Goal: Task Accomplishment & Management: Manage account settings

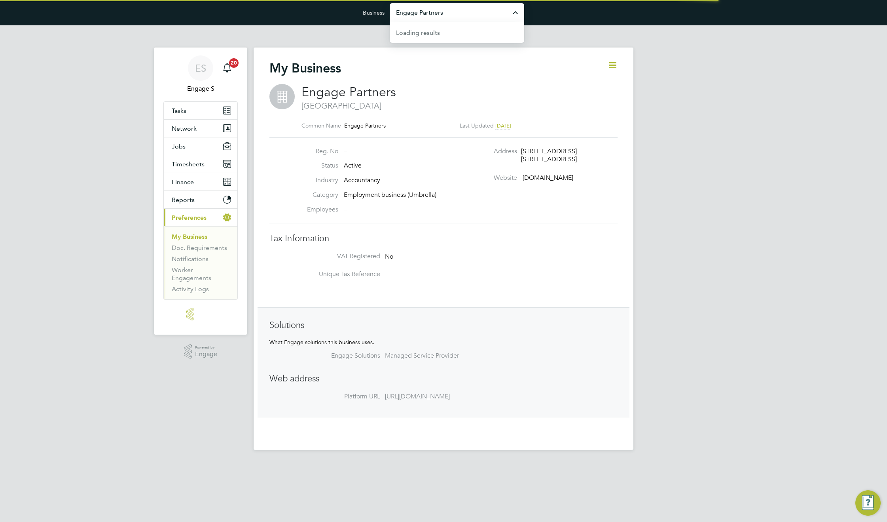
click at [465, 19] on input "Engage Partners" at bounding box center [457, 12] width 135 height 19
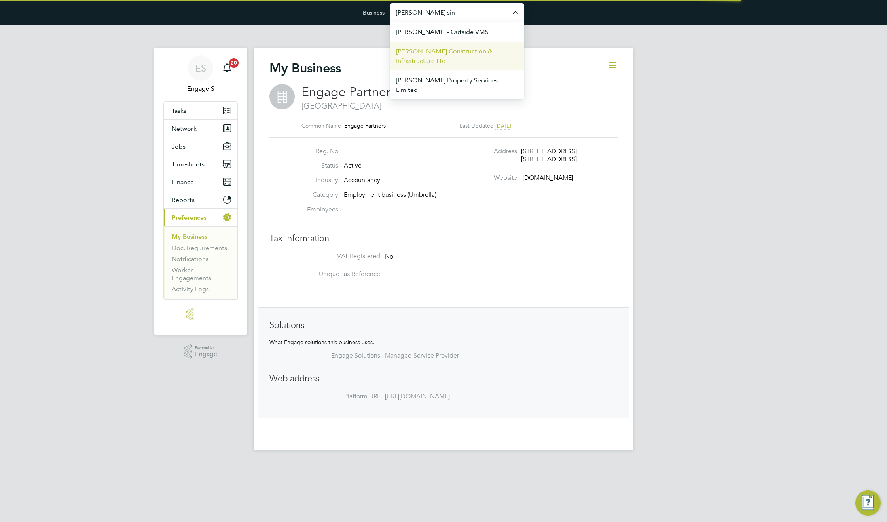
click at [447, 55] on span "[PERSON_NAME] Construction & Infrastructure Ltd" at bounding box center [457, 56] width 122 height 19
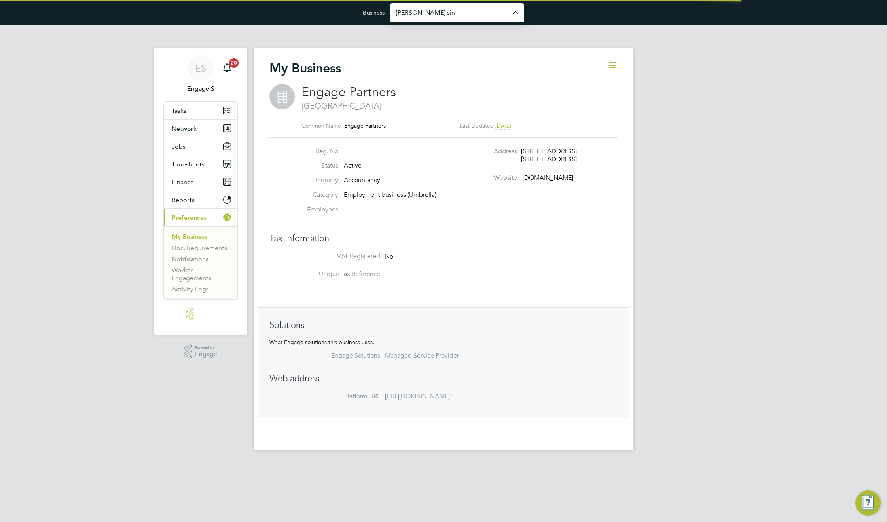
type input "[PERSON_NAME] Construction & Infrastructure Ltd"
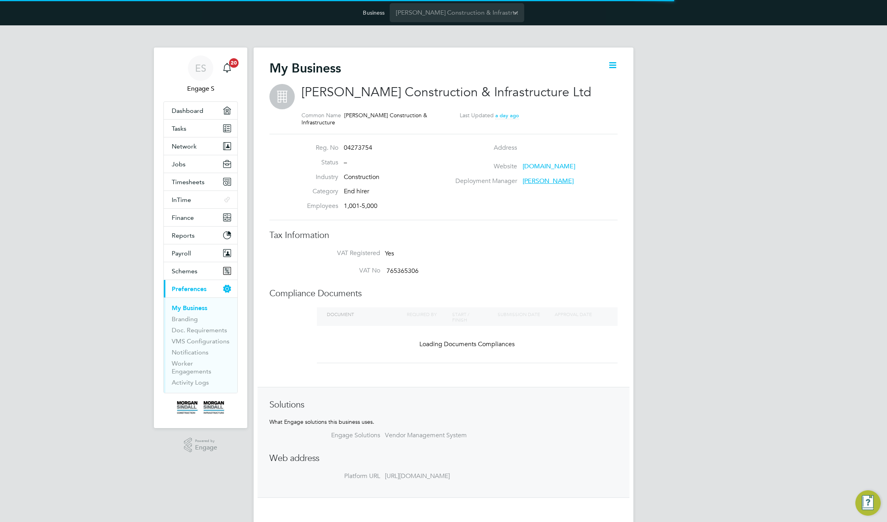
scroll to position [9, 171]
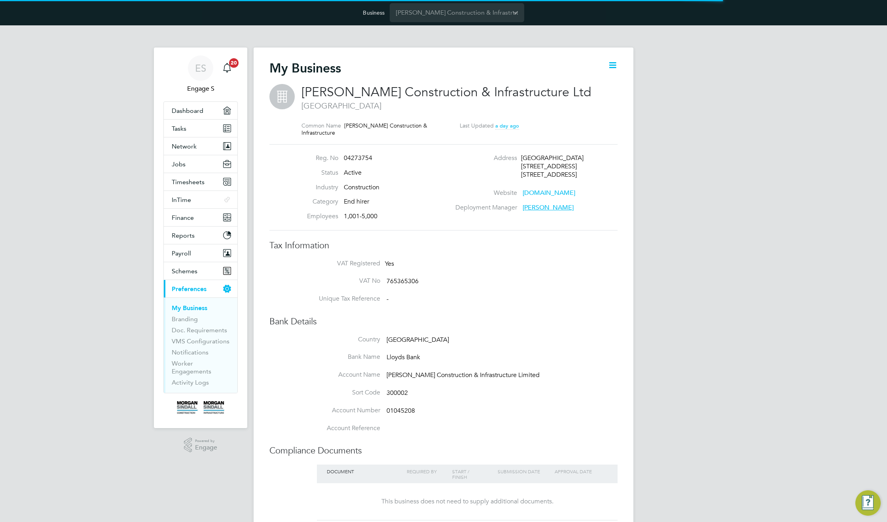
click at [542, 207] on span "Adam G" at bounding box center [548, 207] width 51 height 8
click at [518, 280] on li "VAT No 765365306" at bounding box center [459, 286] width 317 height 18
click at [616, 66] on icon at bounding box center [613, 65] width 10 height 10
click at [599, 83] on li "Edit Business e" at bounding box center [592, 83] width 47 height 11
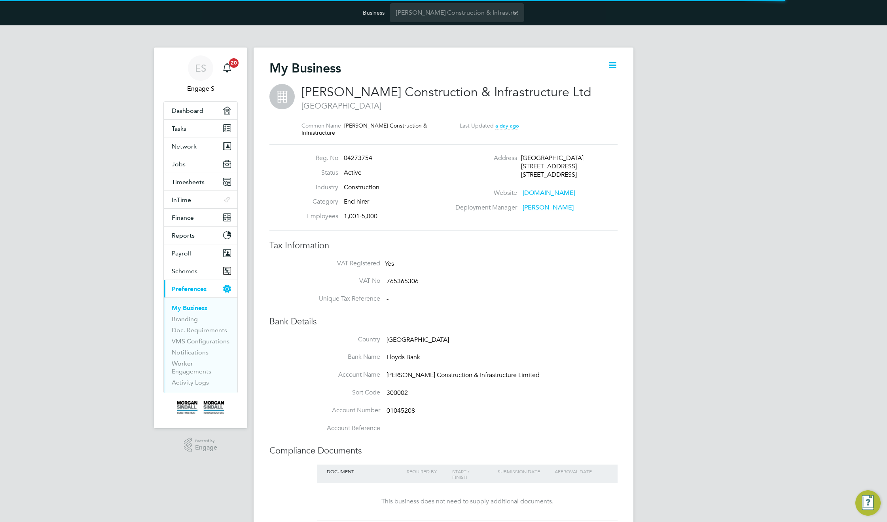
type input "United Kingdom"
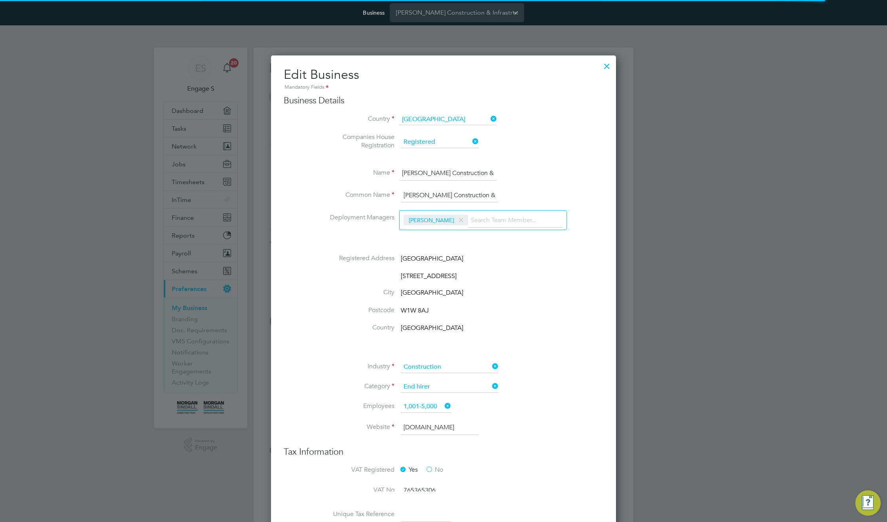
scroll to position [506, 345]
type input "United Kingdom"
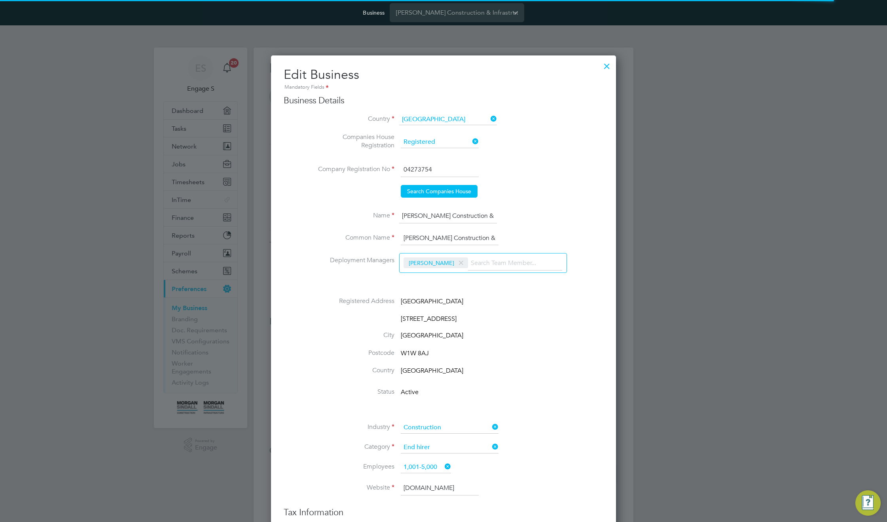
click at [506, 259] on input at bounding box center [515, 263] width 94 height 14
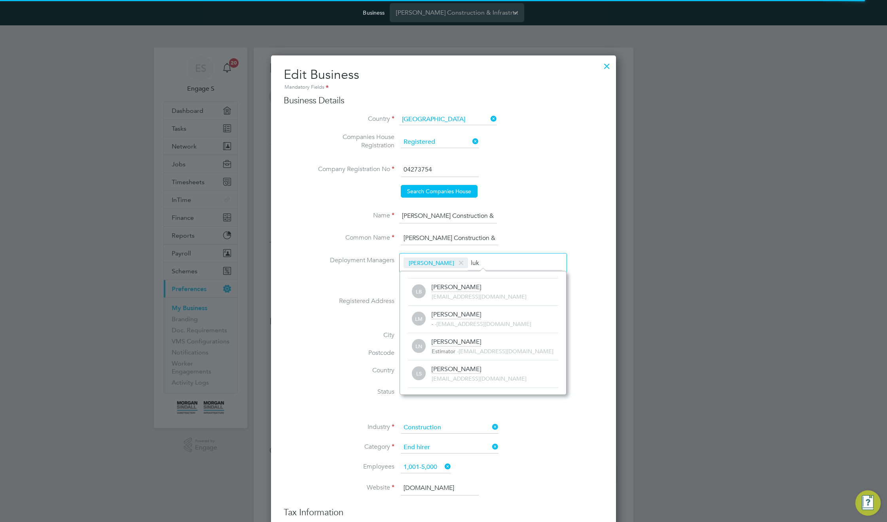
scroll to position [0, 0]
type input "l"
click at [479, 376] on span "249012@testacc.com" at bounding box center [523, 378] width 95 height 7
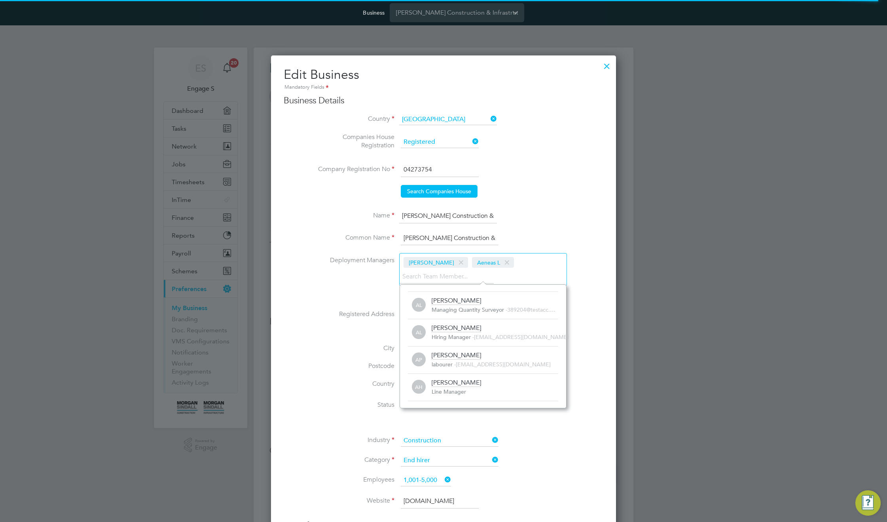
click at [514, 238] on li "Common Name Morgan Sindall Construction & Infrastructure" at bounding box center [459, 242] width 288 height 22
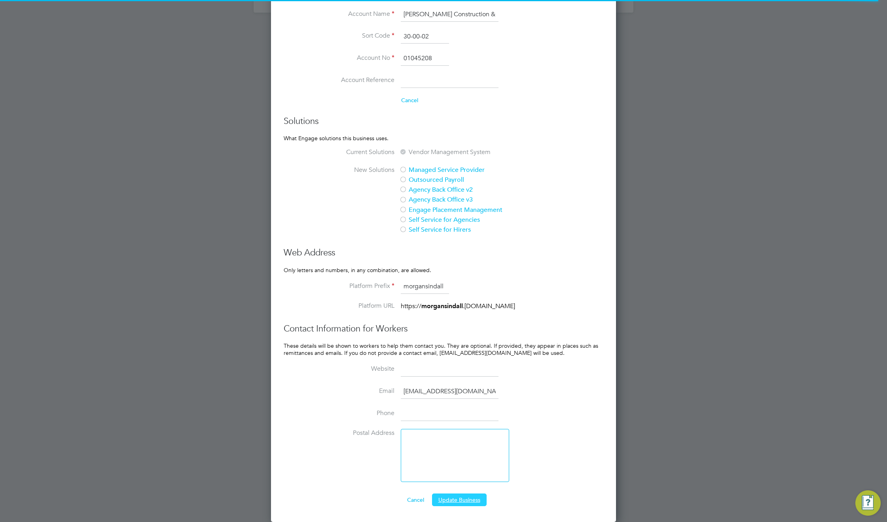
click at [468, 500] on button "Update Business" at bounding box center [459, 499] width 55 height 13
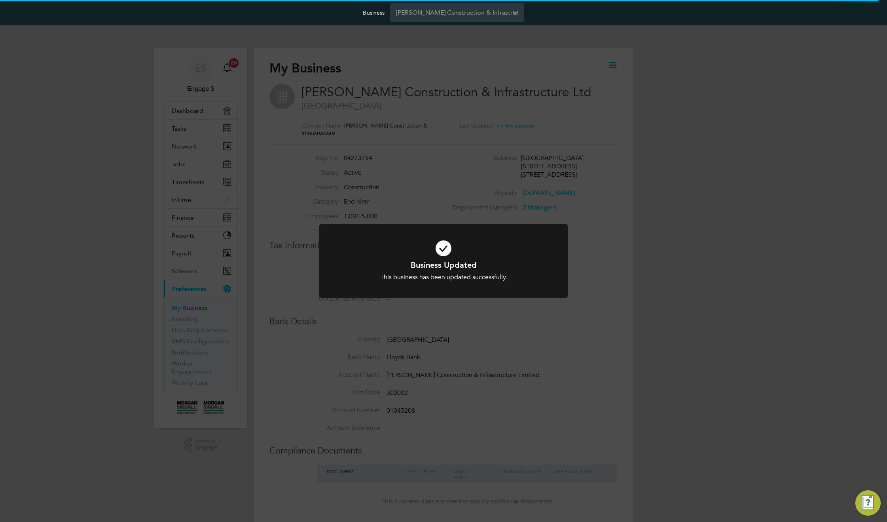
click at [649, 336] on div "Business Updated This business has been updated successfully. Cancel Okay" at bounding box center [443, 261] width 887 height 522
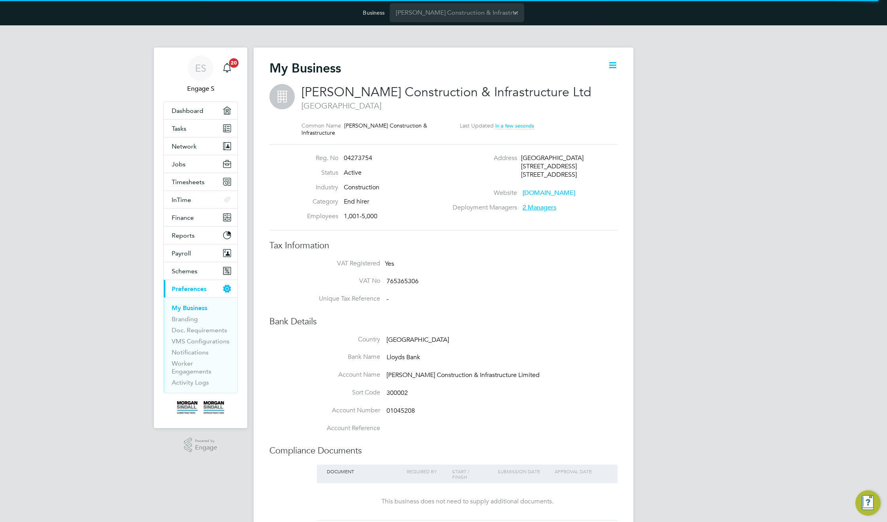
click at [545, 205] on span "2 Managers" at bounding box center [540, 207] width 34 height 8
click at [753, 189] on div "ES Engage S Notifications 20 Applications: Dashboard Tasks Network Team Members…" at bounding box center [443, 361] width 887 height 673
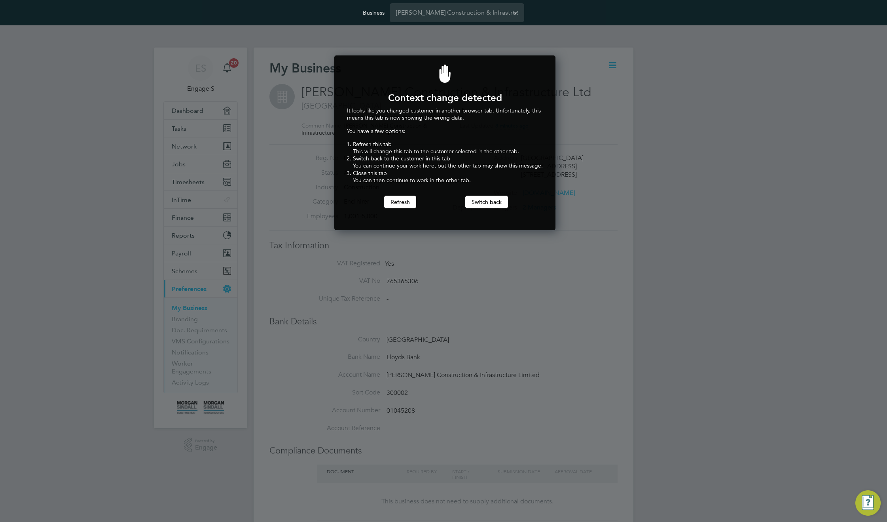
scroll to position [175, 218]
click at [477, 202] on button "Switch back" at bounding box center [486, 201] width 43 height 13
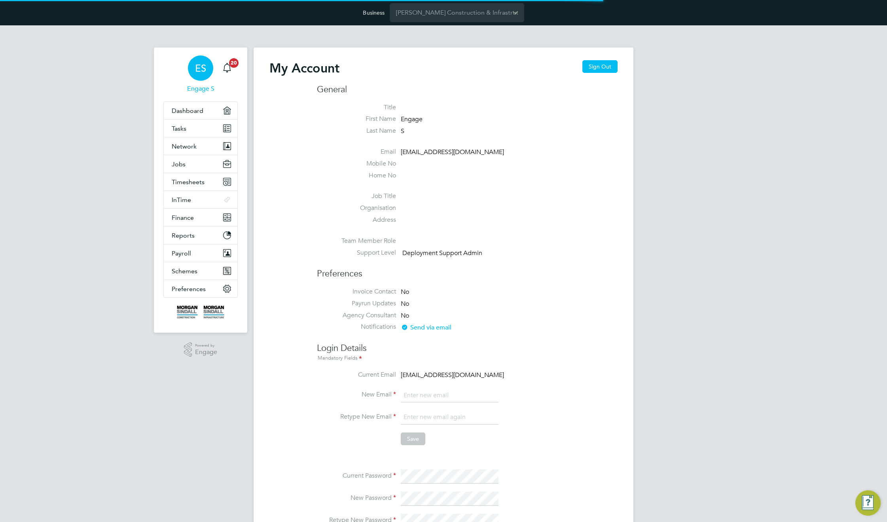
type input "support@engagelabs.io"
click at [178, 289] on span "Preferences" at bounding box center [189, 289] width 34 height 8
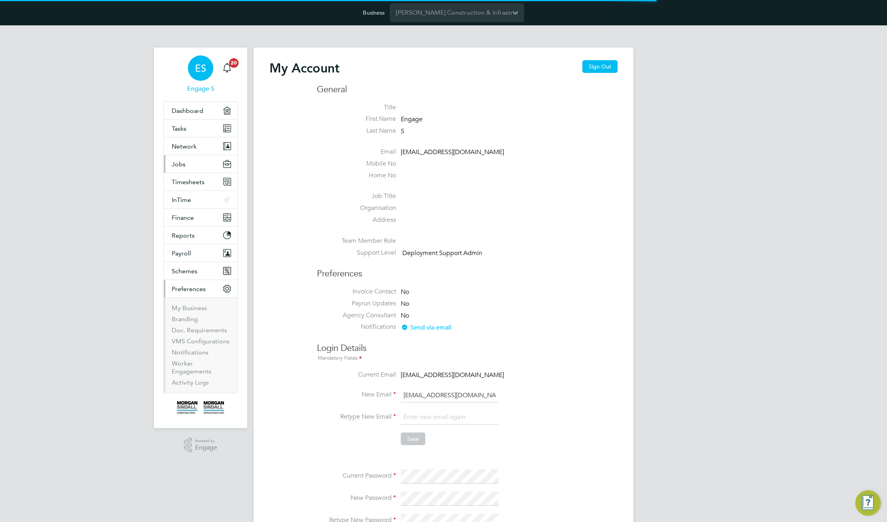
click at [185, 165] on button "Jobs" at bounding box center [201, 163] width 74 height 17
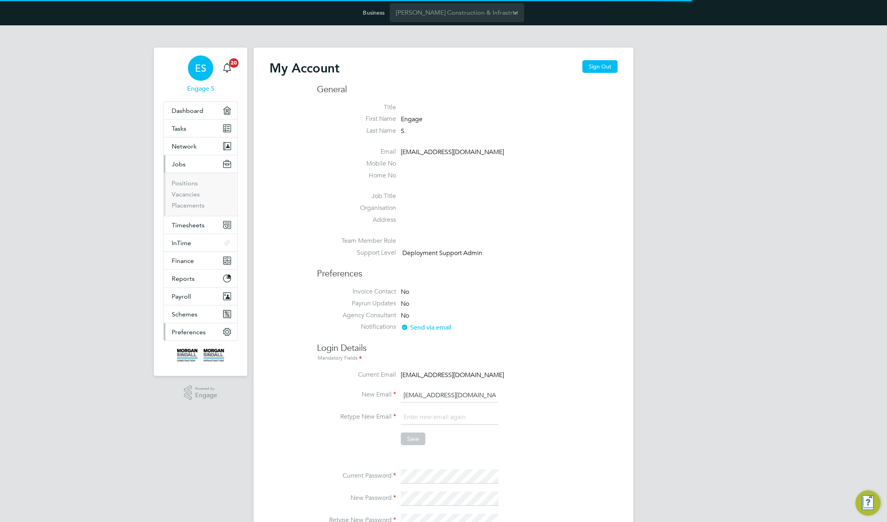
click at [185, 337] on button "Preferences" at bounding box center [201, 331] width 74 height 17
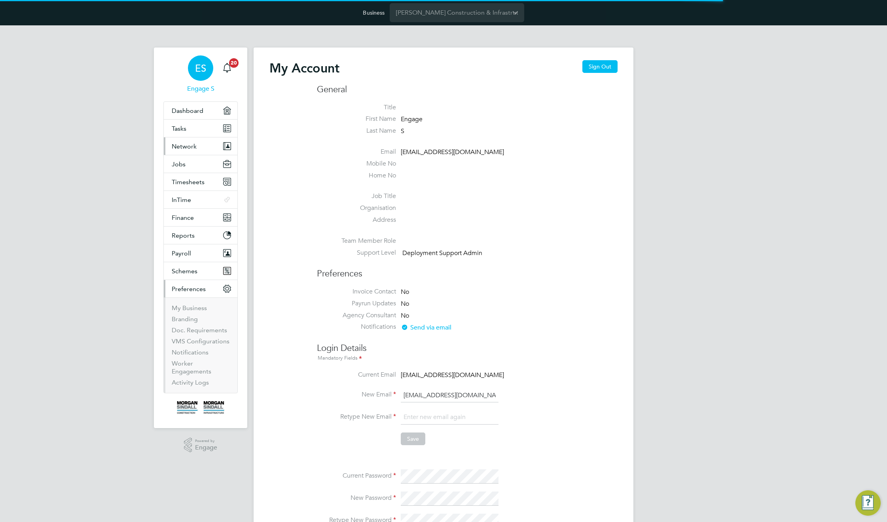
click at [190, 145] on span "Network" at bounding box center [184, 146] width 25 height 8
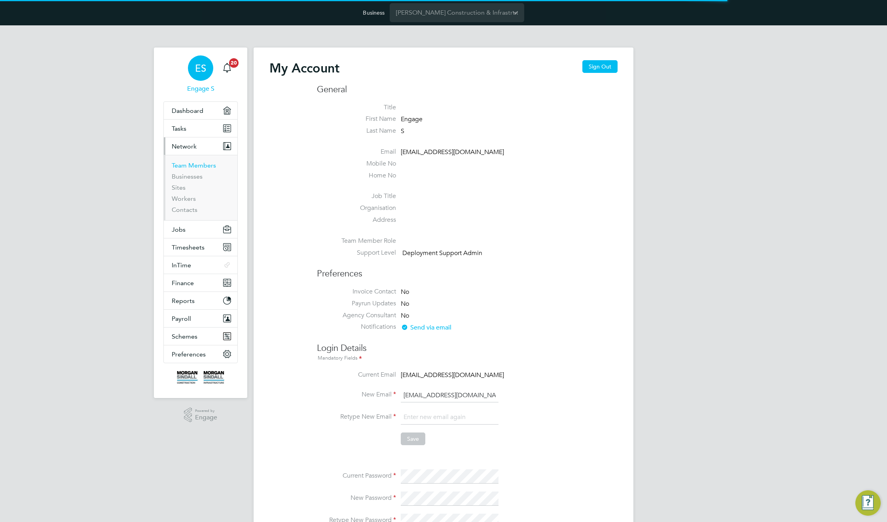
click at [191, 167] on link "Team Members" at bounding box center [194, 165] width 44 height 8
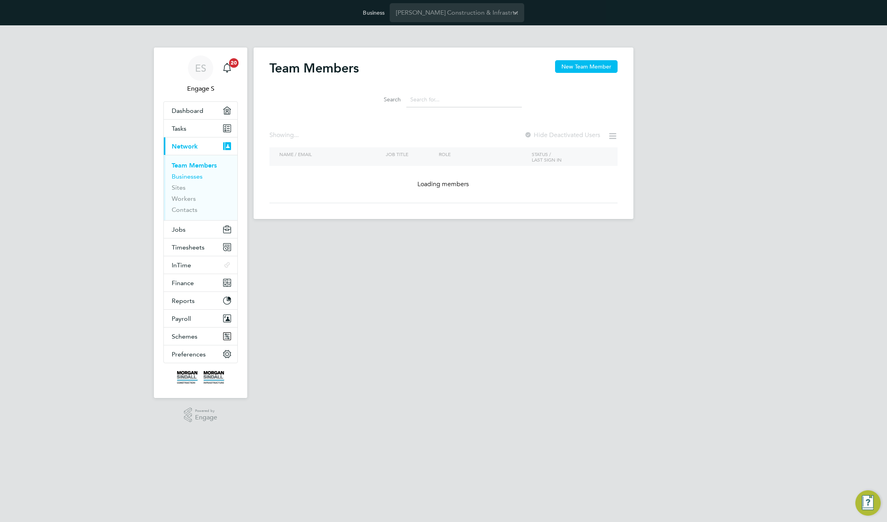
click at [188, 180] on link "Businesses" at bounding box center [187, 177] width 31 height 8
click at [478, 16] on input "Morgan Sindall Construction & Infrastructure Ltd" at bounding box center [457, 12] width 135 height 19
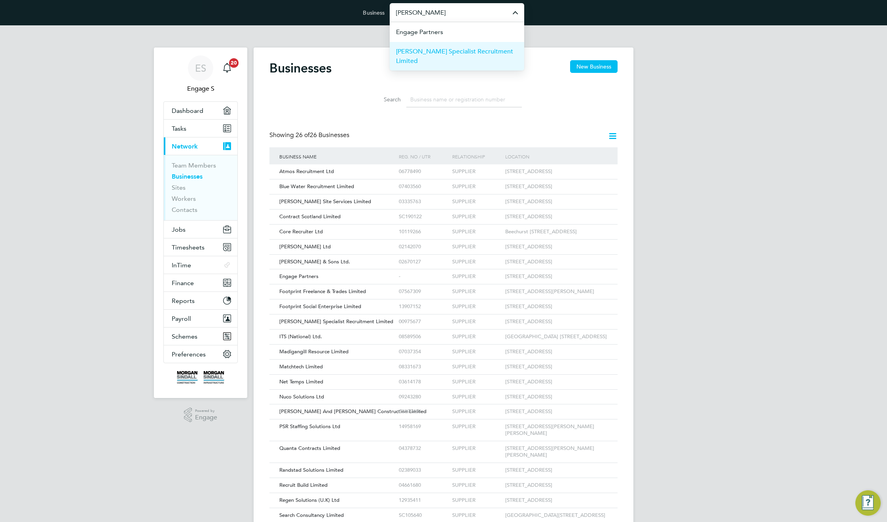
click at [485, 54] on span "[PERSON_NAME] Specialist Recruitment Limited" at bounding box center [457, 56] width 122 height 19
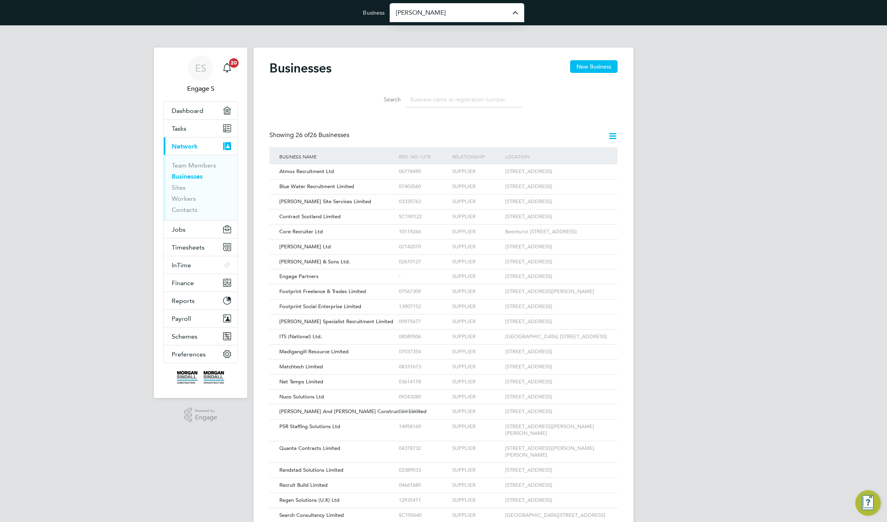
type input "[PERSON_NAME] Specialist Recruitment Limited"
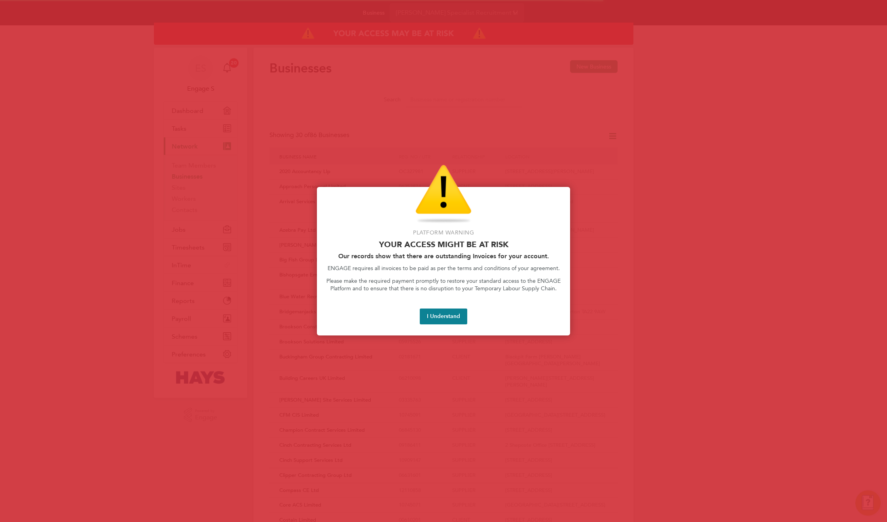
click at [432, 303] on div "Platform Warning Your access might be at risk Our records show that there are o…" at bounding box center [443, 261] width 253 height 148
click at [441, 313] on button "I Understand" at bounding box center [443, 316] width 47 height 16
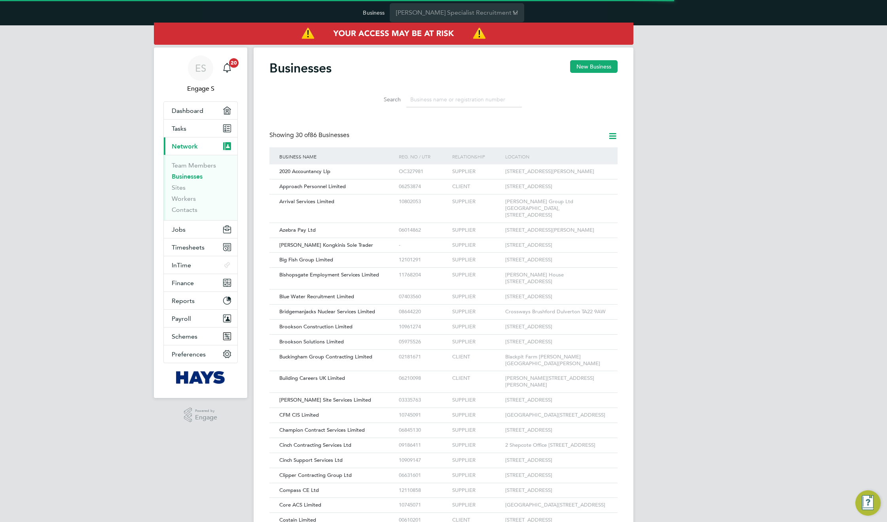
click at [439, 99] on input at bounding box center [464, 99] width 116 height 15
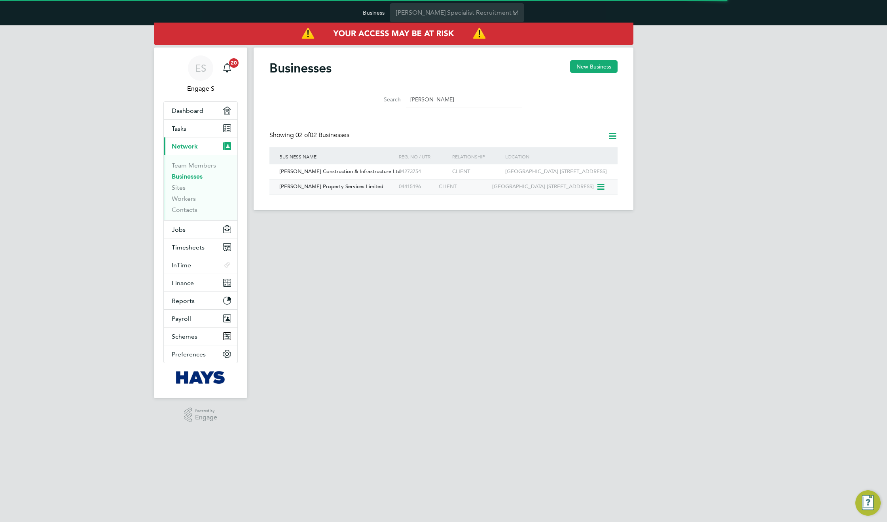
type input "morgan"
click at [389, 194] on div "[PERSON_NAME] Property Services Limited" at bounding box center [336, 186] width 119 height 15
click at [399, 176] on div "04273754" at bounding box center [417, 171] width 40 height 15
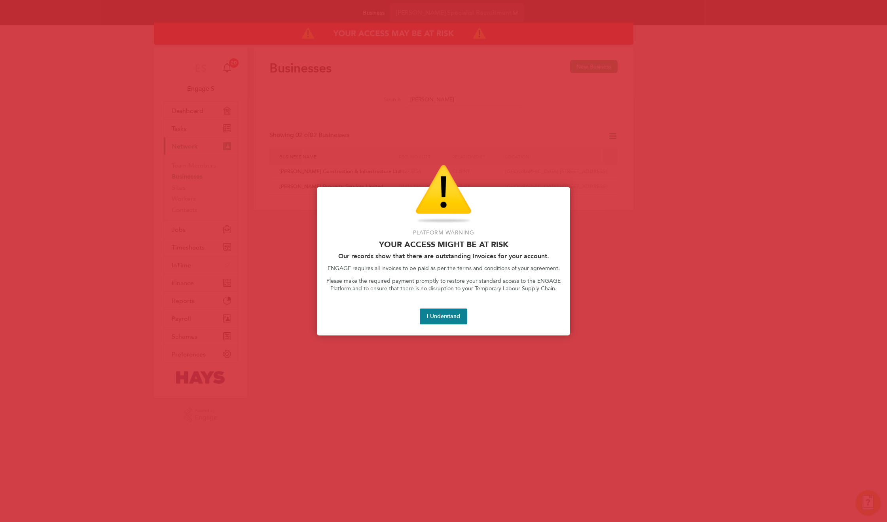
click at [876, 11] on div at bounding box center [443, 261] width 887 height 522
drag, startPoint x: 873, startPoint y: 7, endPoint x: 867, endPoint y: 6, distance: 6.4
click at [870, 7] on div at bounding box center [443, 261] width 887 height 522
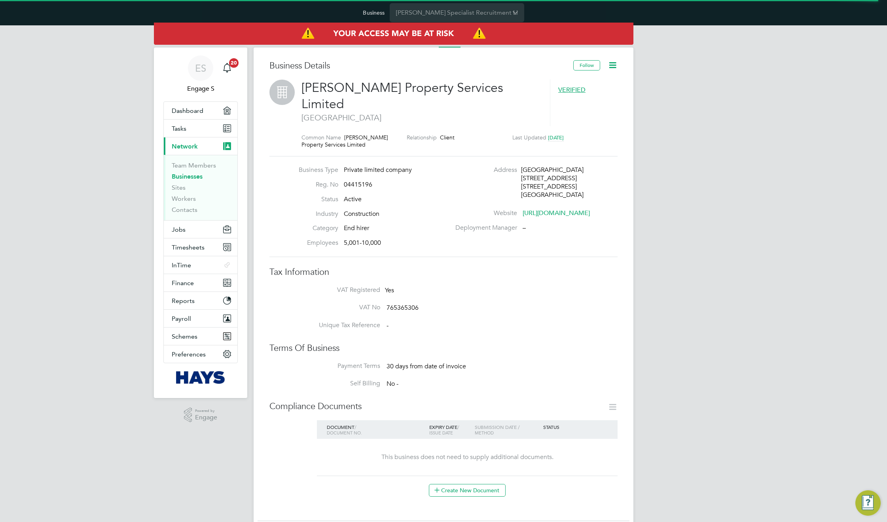
click at [531, 224] on div "Deployment Manager –" at bounding box center [536, 228] width 170 height 8
click at [540, 224] on div "Deployment Manager –" at bounding box center [536, 228] width 170 height 8
drag, startPoint x: 561, startPoint y: 219, endPoint x: 419, endPoint y: 218, distance: 141.7
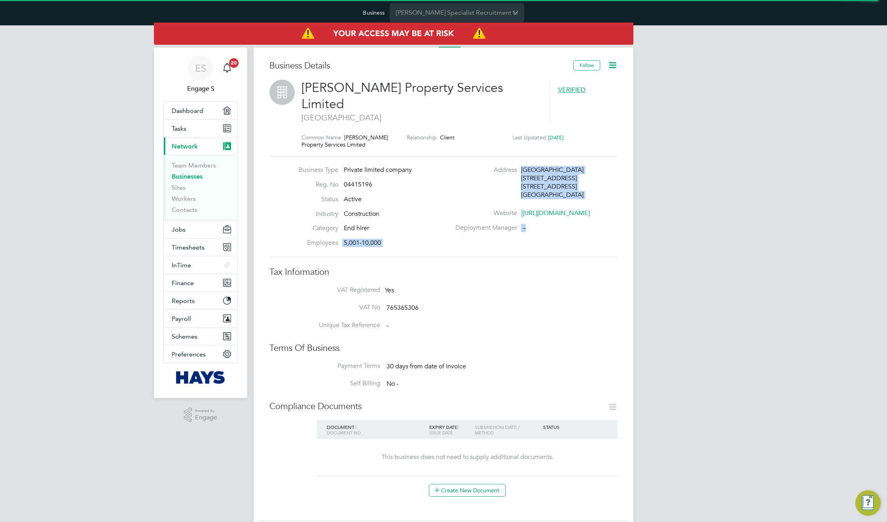
click at [419, 218] on div "Business Type Private limited company Reg. No 04415196 Status Active Industry C…" at bounding box center [443, 206] width 355 height 81
click at [481, 245] on div "Business Details Follow [PERSON_NAME] Property Services Limited [GEOGRAPHIC_DAT…" at bounding box center [443, 402] width 348 height 685
click at [645, 276] on div "ES Engage S Notifications 20 Applications: Dashboard Tasks Current page: Networ…" at bounding box center [443, 407] width 887 height 764
drag, startPoint x: 544, startPoint y: 226, endPoint x: 531, endPoint y: 230, distance: 14.5
click at [505, 226] on li "Deployment Manager –" at bounding box center [536, 231] width 170 height 15
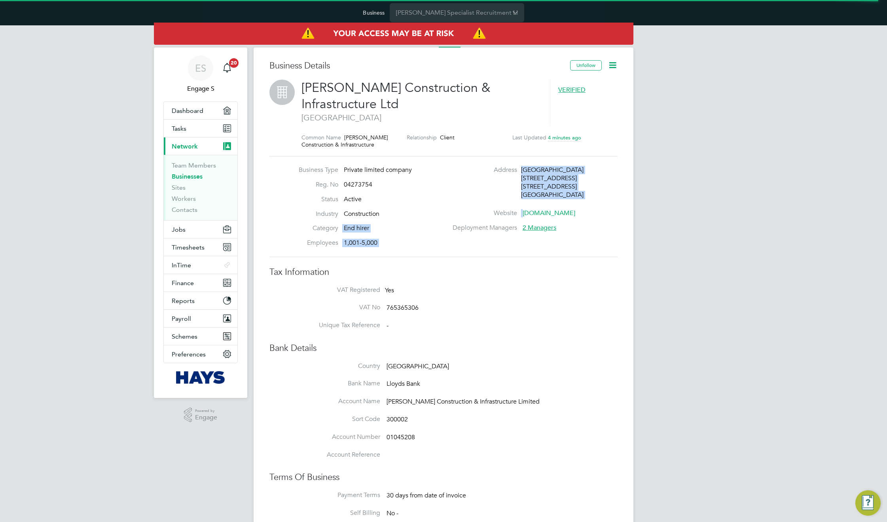
drag, startPoint x: 440, startPoint y: 224, endPoint x: 491, endPoint y: 228, distance: 51.2
click at [491, 228] on div "Business Type Private limited company Reg. No 04273754 Status Active Industry C…" at bounding box center [443, 206] width 355 height 81
click at [491, 228] on label "Deployment Managers" at bounding box center [484, 228] width 66 height 8
click at [491, 229] on label "Deployment Managers" at bounding box center [484, 228] width 66 height 8
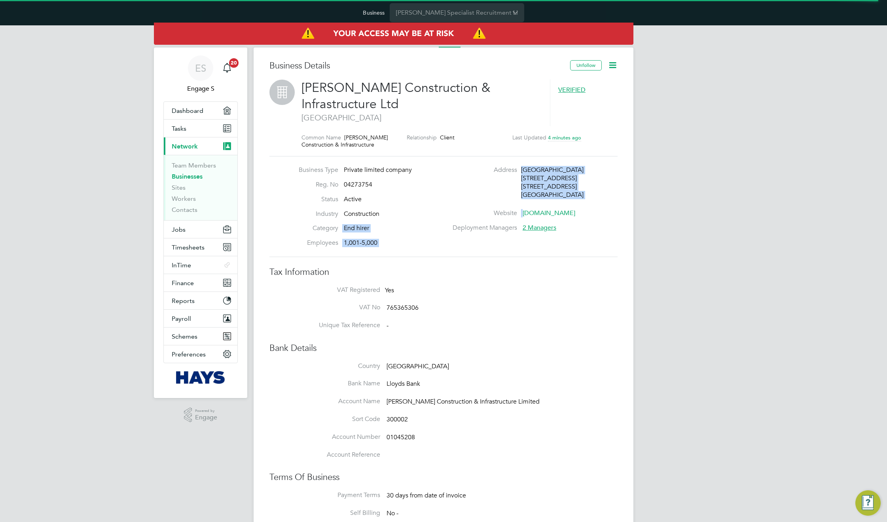
click at [495, 227] on label "Deployment Managers" at bounding box center [484, 228] width 66 height 8
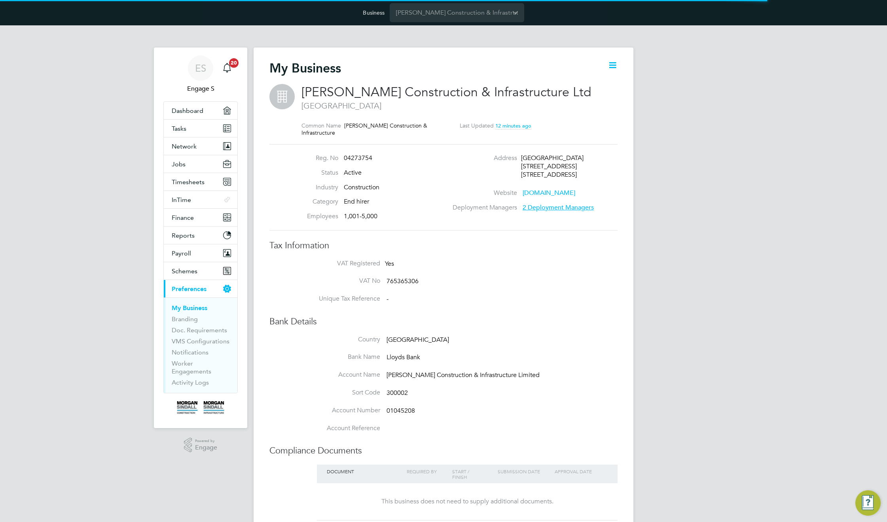
click at [556, 209] on span "2 Deployment Managers" at bounding box center [558, 207] width 71 height 8
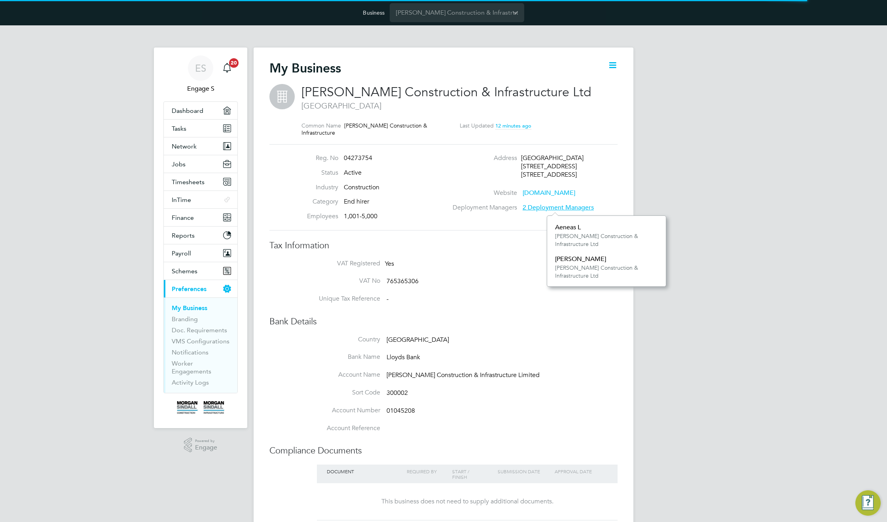
click at [611, 64] on icon at bounding box center [613, 65] width 10 height 10
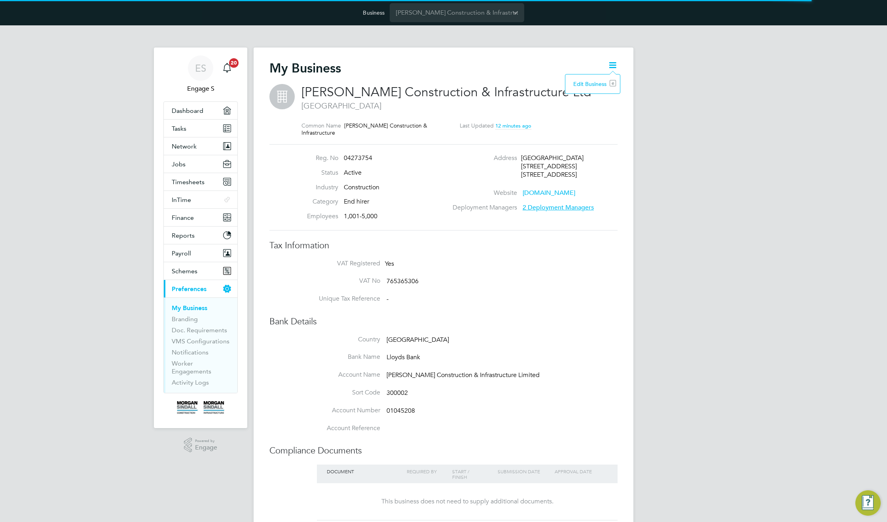
click at [596, 82] on li "Edit Business e" at bounding box center [592, 83] width 47 height 11
type input "[GEOGRAPHIC_DATA]"
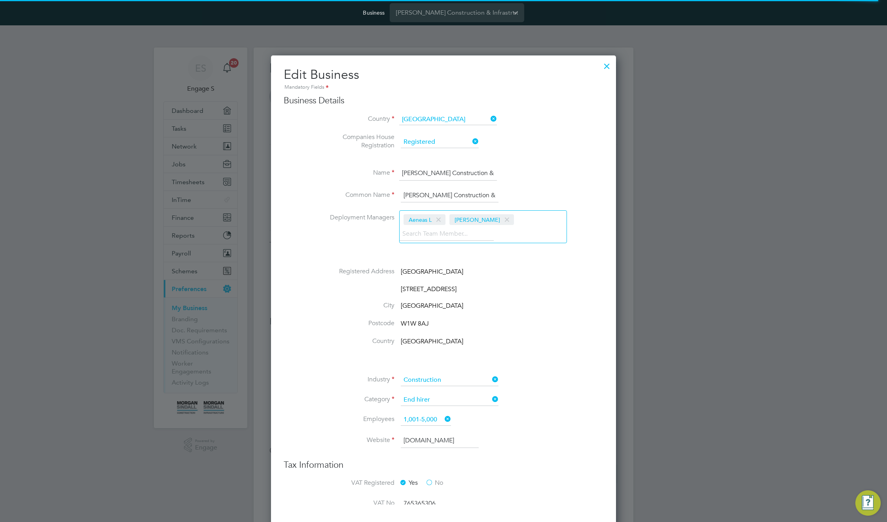
scroll to position [520, 345]
type input "[GEOGRAPHIC_DATA]"
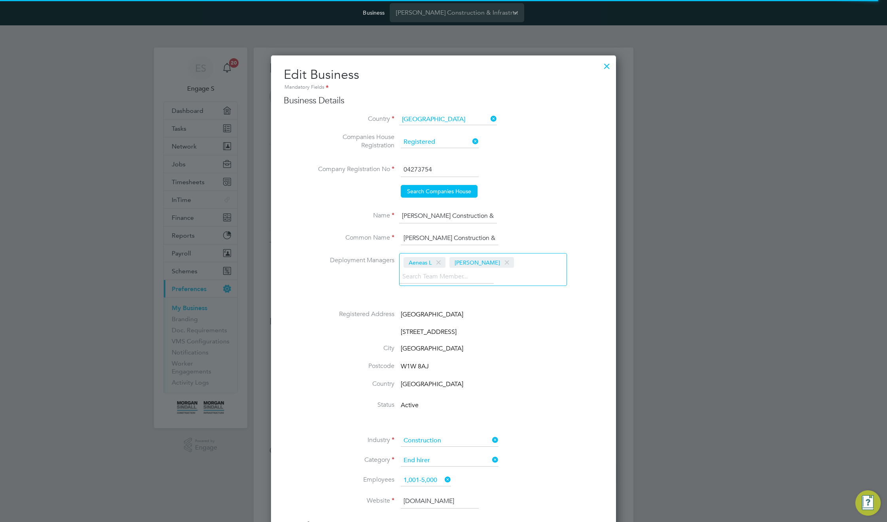
click at [501, 264] on span at bounding box center [506, 262] width 11 height 15
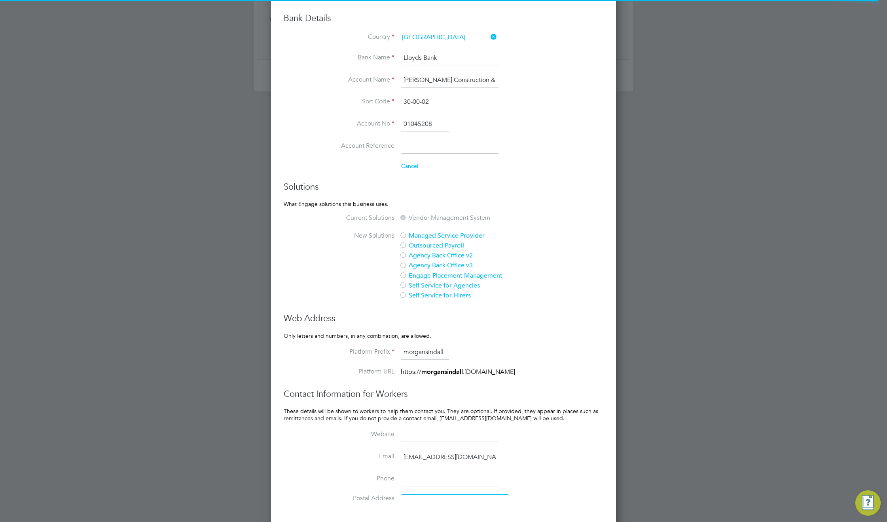
scroll to position [660, 0]
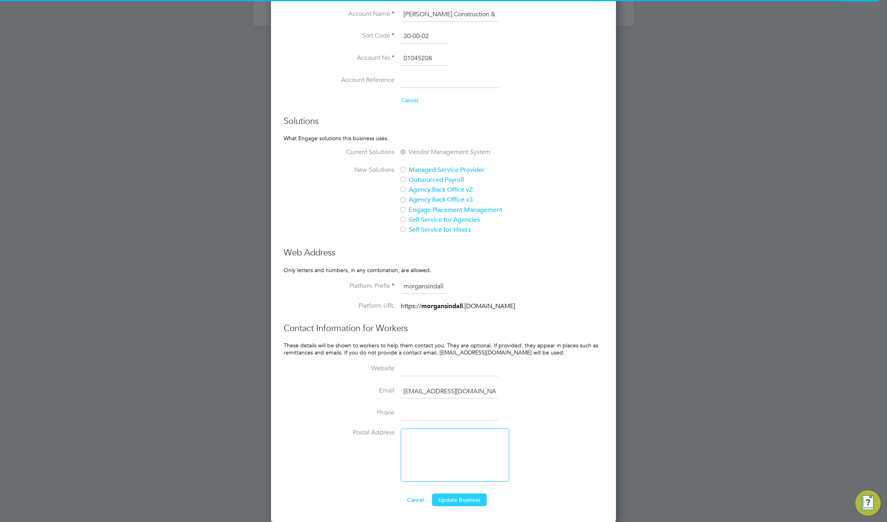
click at [462, 498] on button "Update Business" at bounding box center [459, 499] width 55 height 13
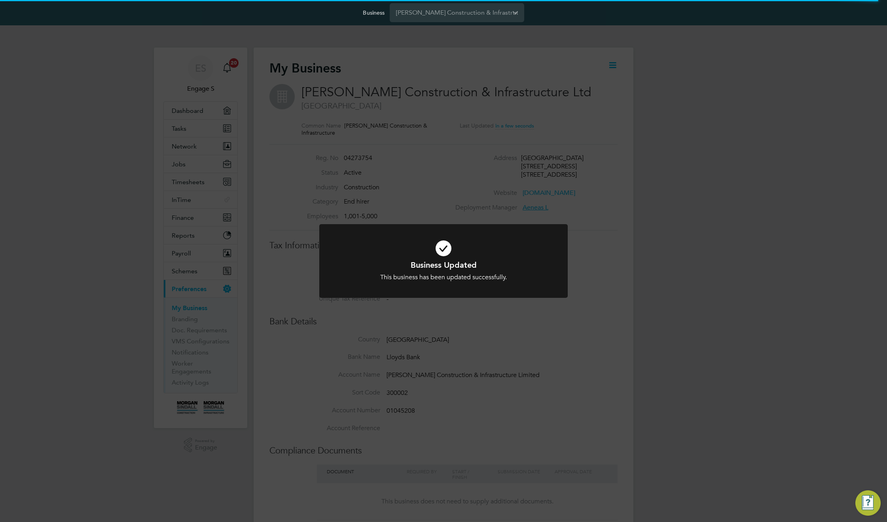
scroll to position [9, 171]
click at [590, 306] on div "Business Updated This business has been updated successfully. Cancel Okay" at bounding box center [443, 261] width 887 height 522
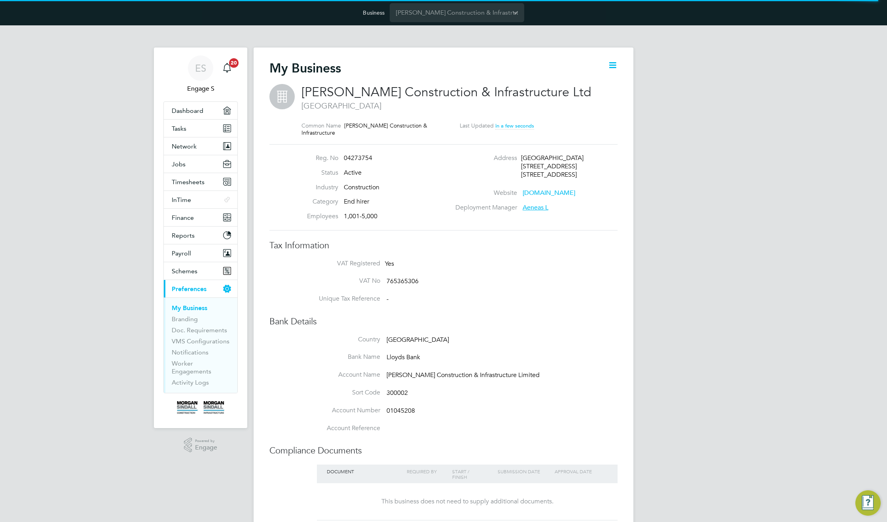
click at [531, 208] on span "Aeneas L" at bounding box center [536, 207] width 26 height 8
click at [601, 206] on div "Deployment Manager Aeneas L" at bounding box center [536, 207] width 170 height 8
type input "United Kingdom"
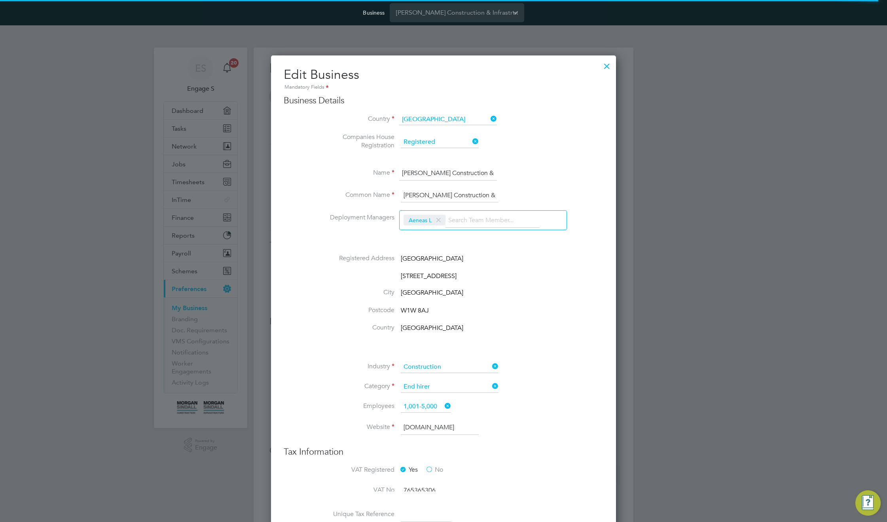
scroll to position [506, 345]
type input "United Kingdom"
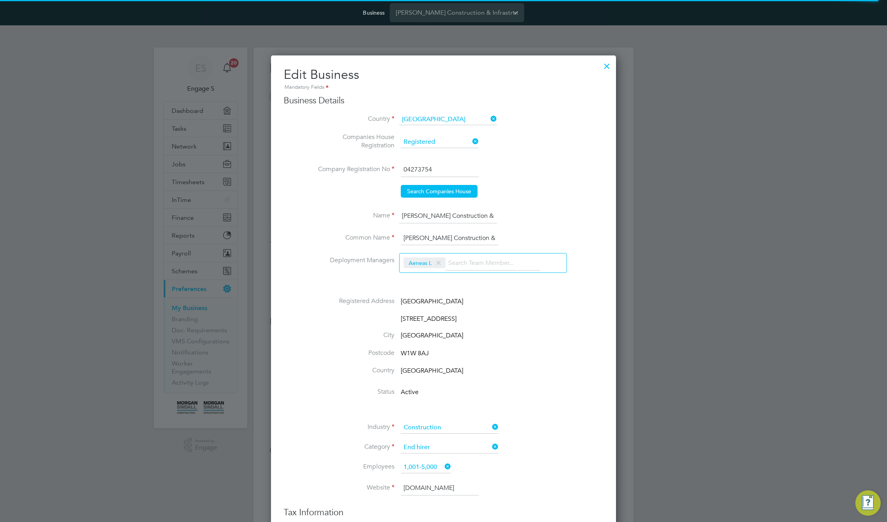
click at [493, 265] on input at bounding box center [493, 263] width 94 height 14
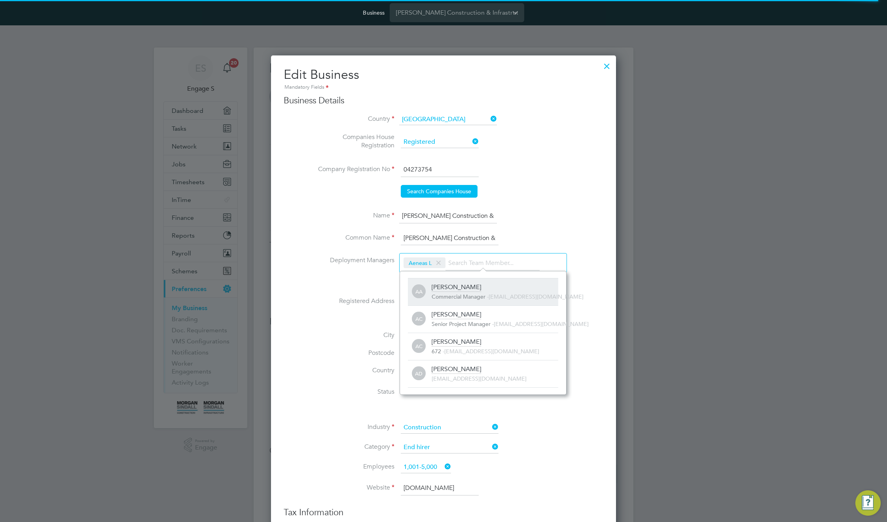
click at [480, 301] on div "AA Adam A Commercial Manager - 279536@testacc.com" at bounding box center [483, 291] width 150 height 27
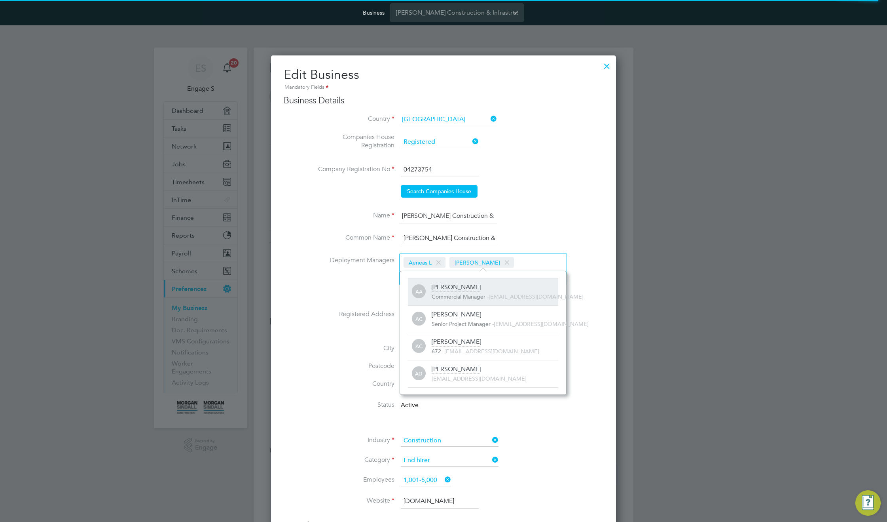
click at [480, 304] on div "AA Adam A Commercial Manager - 279536@testacc.com" at bounding box center [483, 291] width 150 height 27
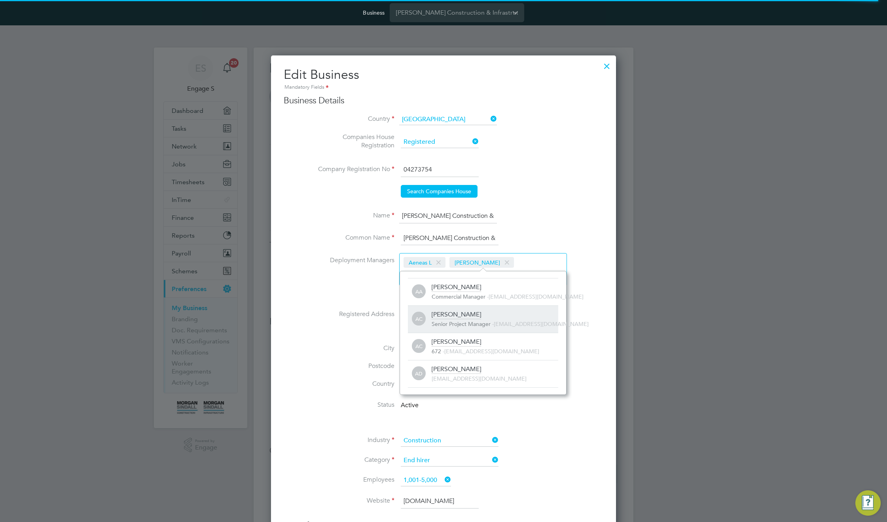
click at [472, 323] on span "Senior Project Manager" at bounding box center [461, 323] width 59 height 7
click at [464, 343] on div "Adam C 672 - 371569@testacc.com" at bounding box center [495, 346] width 127 height 17
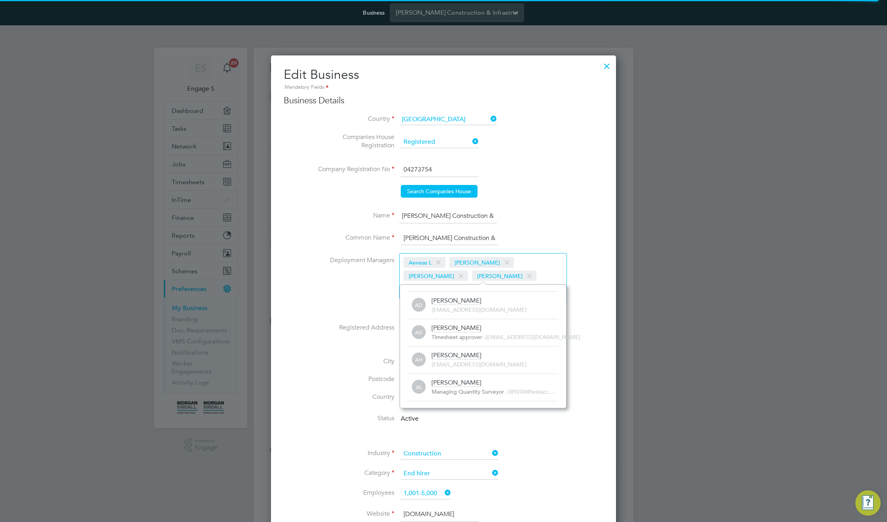
click at [455, 374] on div "AL Adam L Managing Quantity Surveyor - 389204@testacc.…" at bounding box center [483, 386] width 150 height 27
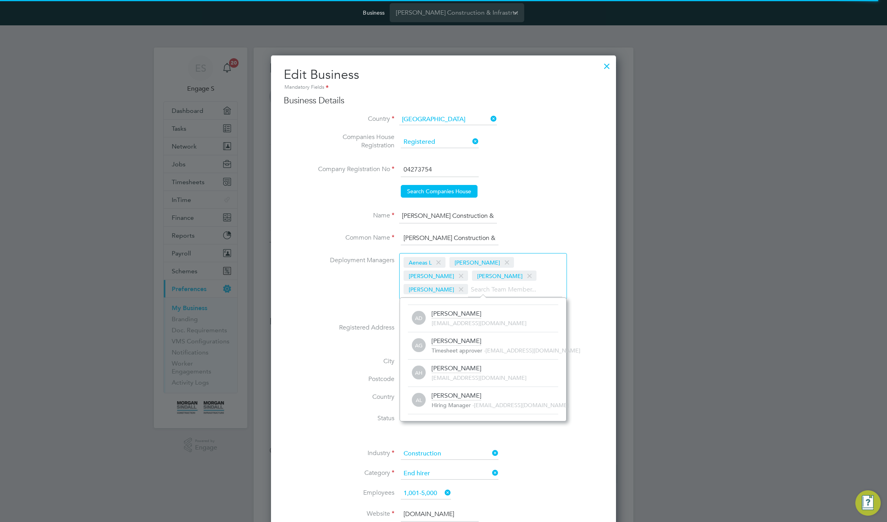
click at [468, 287] on input at bounding box center [515, 290] width 94 height 14
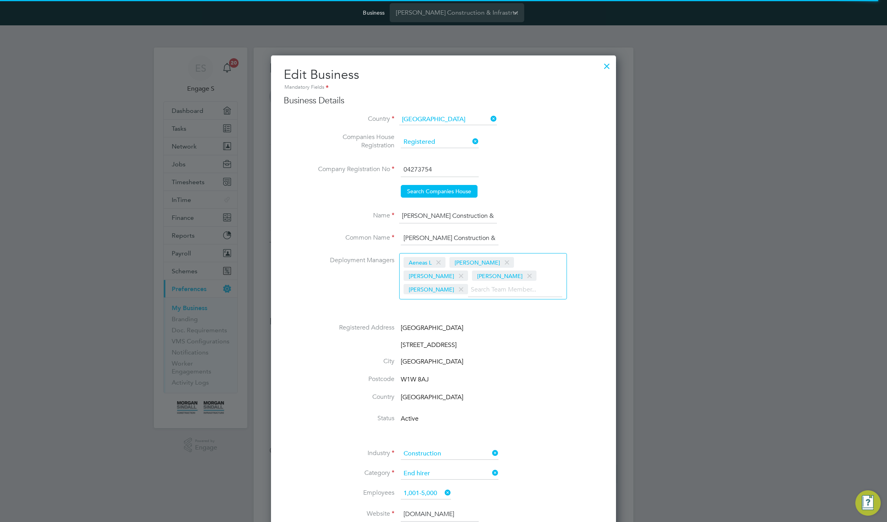
type input "v"
click at [468, 287] on input "v" at bounding box center [515, 290] width 94 height 14
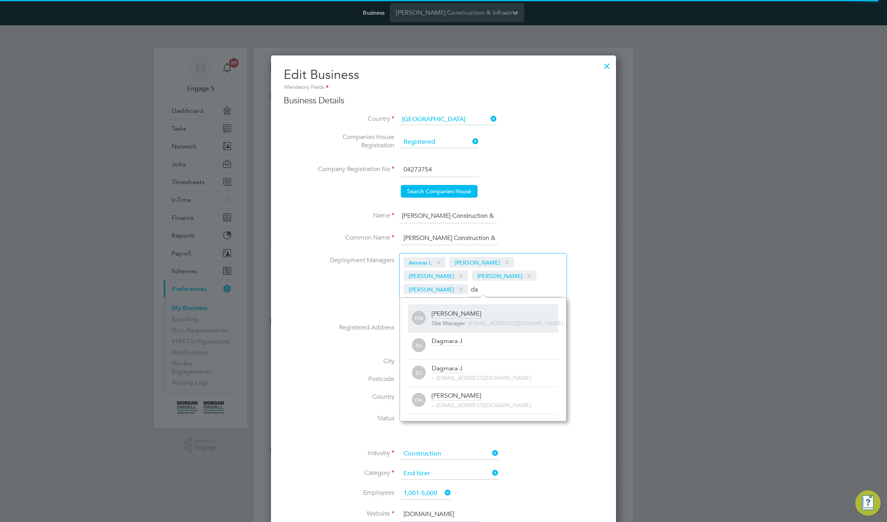
type input "da"
click at [449, 318] on div "Dafydd M" at bounding box center [456, 313] width 49 height 9
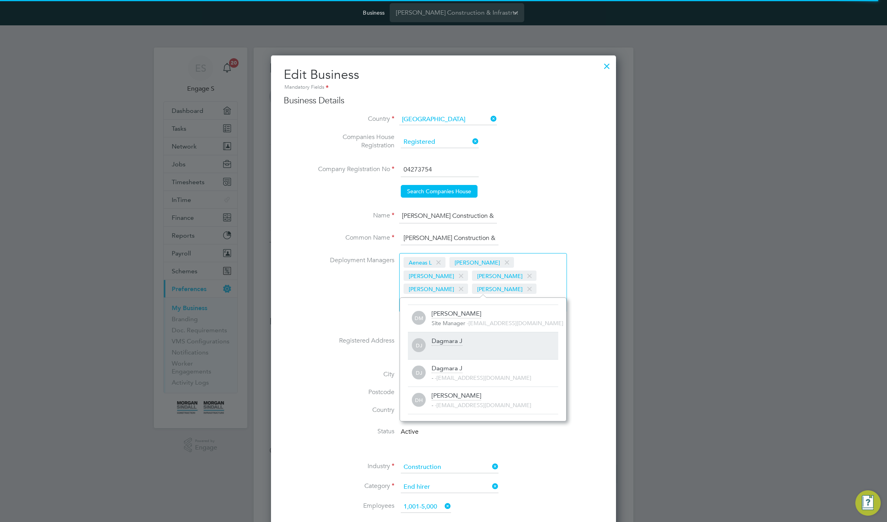
click at [448, 342] on div "Dagmara J" at bounding box center [447, 341] width 31 height 9
click at [444, 369] on div "Dale M" at bounding box center [456, 368] width 49 height 9
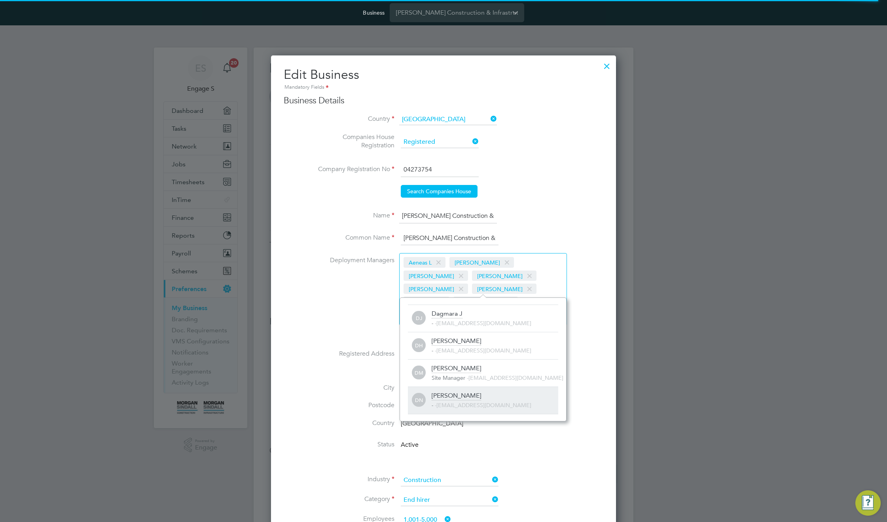
click at [444, 396] on div "Damian N" at bounding box center [456, 395] width 49 height 9
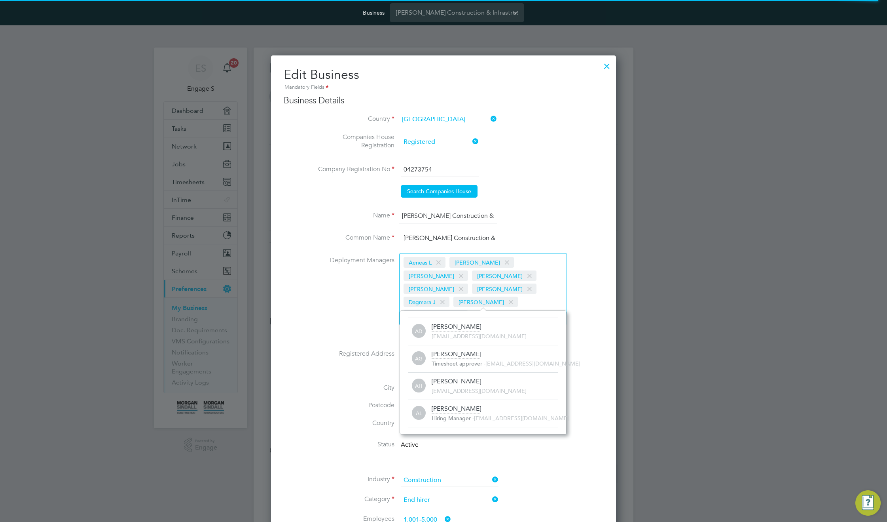
click at [468, 309] on input at bounding box center [515, 316] width 94 height 14
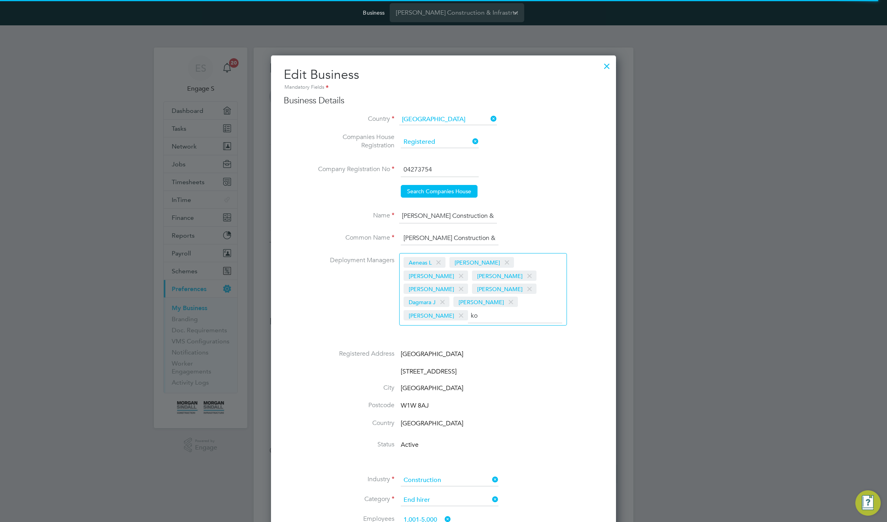
click at [468, 309] on input "ko" at bounding box center [515, 316] width 94 height 14
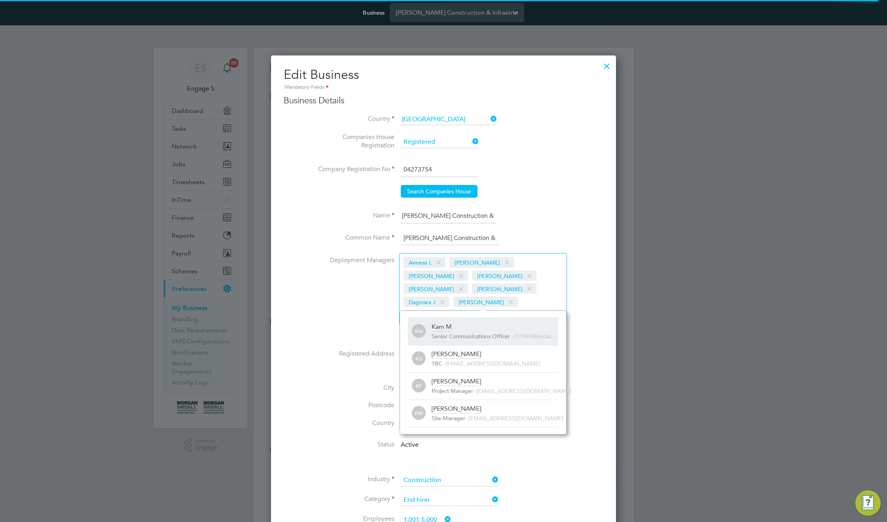
type input "ka"
click at [435, 327] on div "Kam M" at bounding box center [442, 326] width 20 height 9
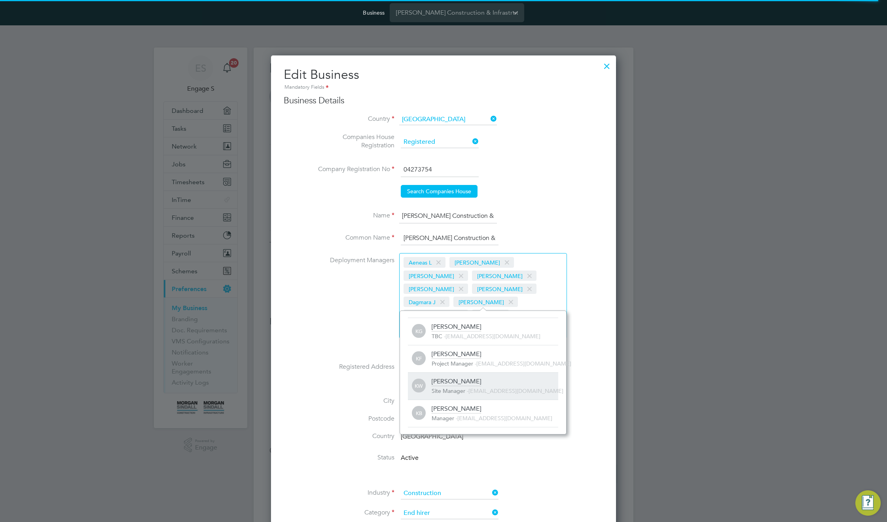
click at [444, 376] on div "KW Karen W Site Manager - 257518@testacc.com" at bounding box center [483, 385] width 150 height 27
click at [363, 396] on label "City" at bounding box center [354, 400] width 79 height 8
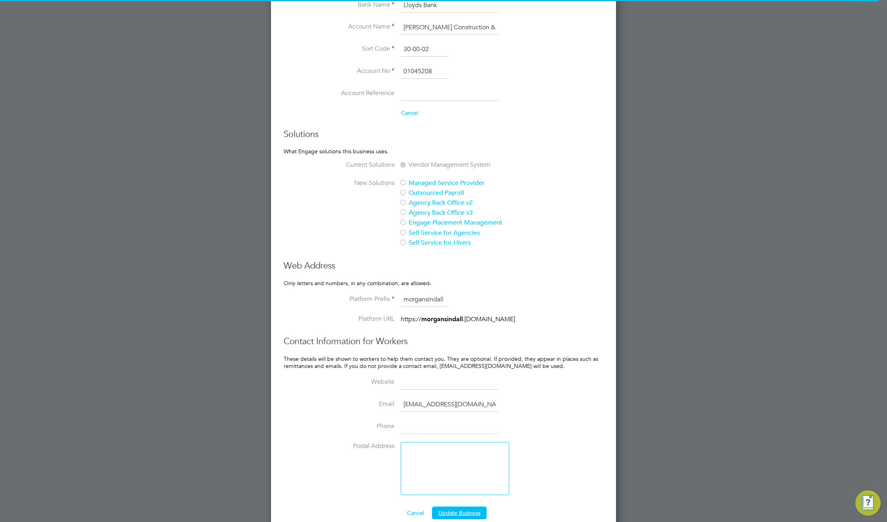
drag, startPoint x: 467, startPoint y: 497, endPoint x: 463, endPoint y: 482, distance: 14.9
click at [467, 506] on button "Update Business" at bounding box center [459, 512] width 55 height 13
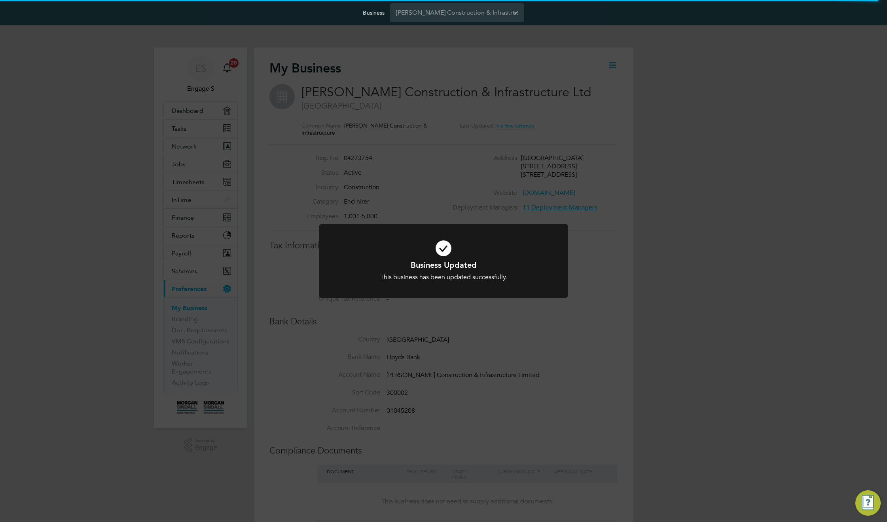
click at [558, 367] on div "Business Updated This business has been updated successfully. Cancel Okay" at bounding box center [443, 261] width 887 height 522
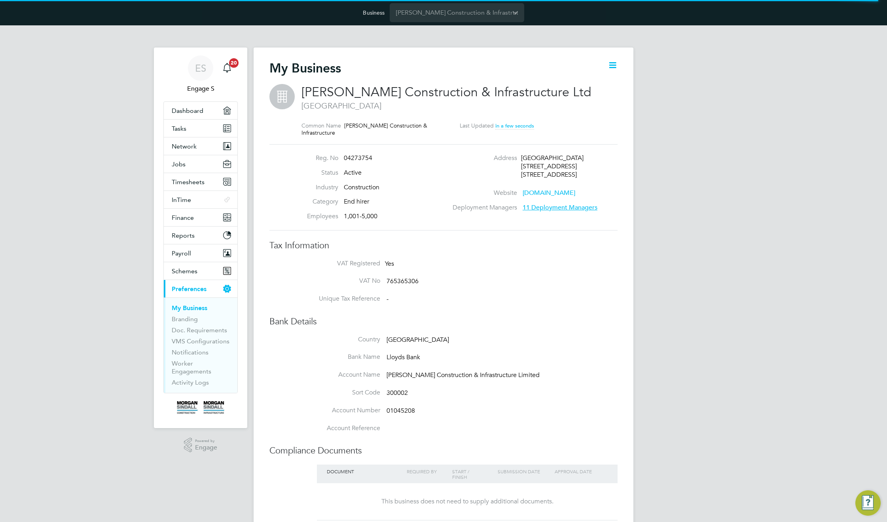
click at [540, 210] on span "11 Deployment Managers" at bounding box center [560, 207] width 75 height 8
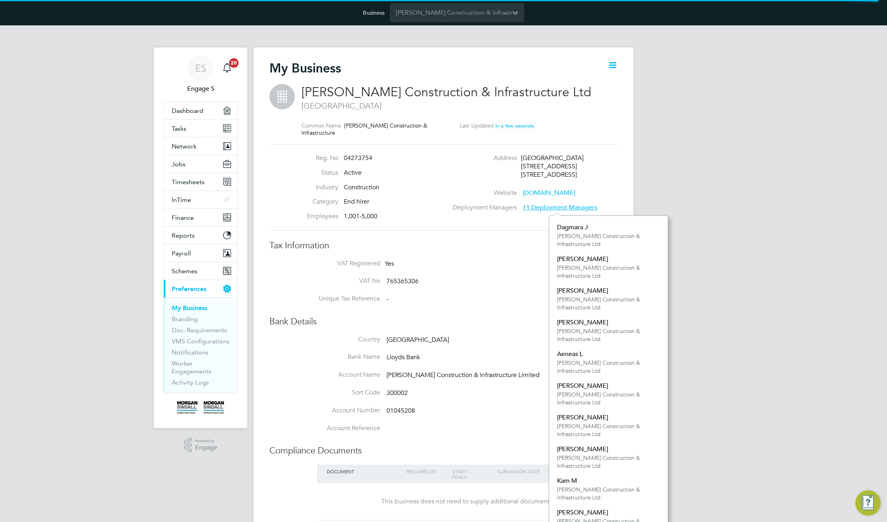
click at [501, 260] on div "Yes" at bounding box center [444, 264] width 119 height 8
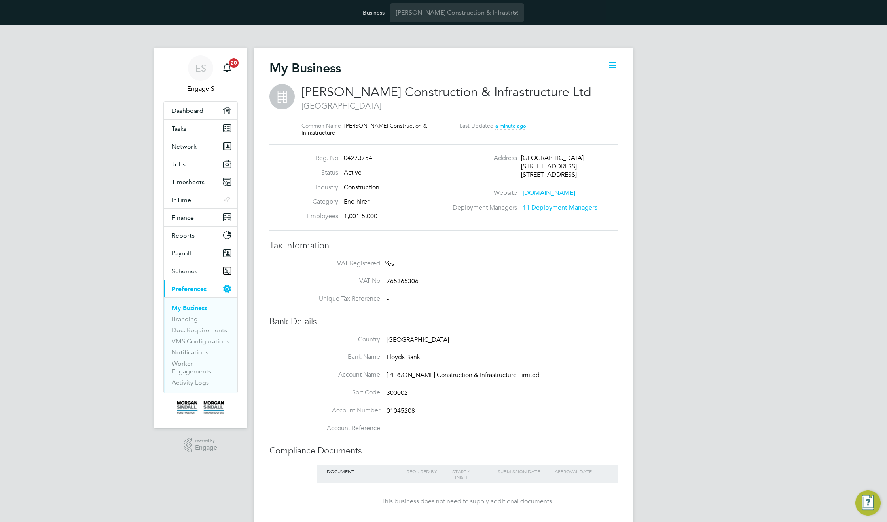
click at [614, 67] on icon at bounding box center [613, 65] width 10 height 10
click at [591, 86] on li "Edit Business e" at bounding box center [592, 83] width 47 height 11
type input "United Kingdom"
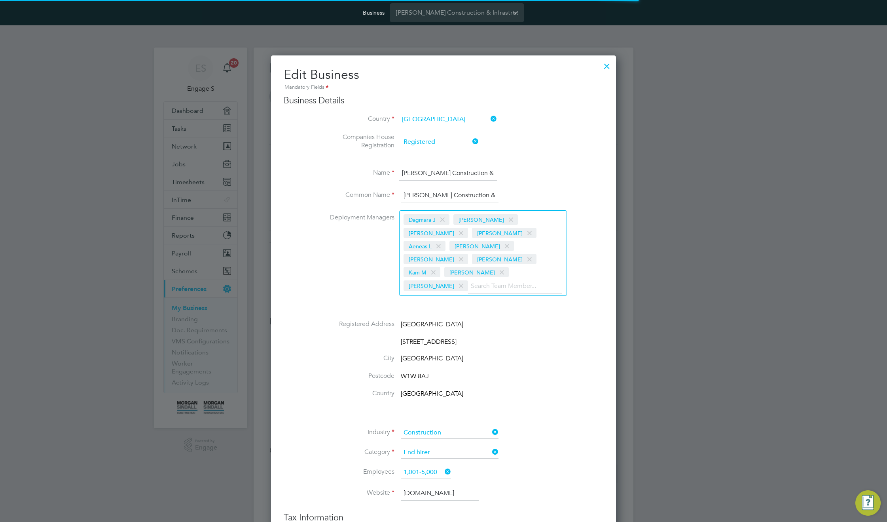
scroll to position [559, 345]
type input "United Kingdom"
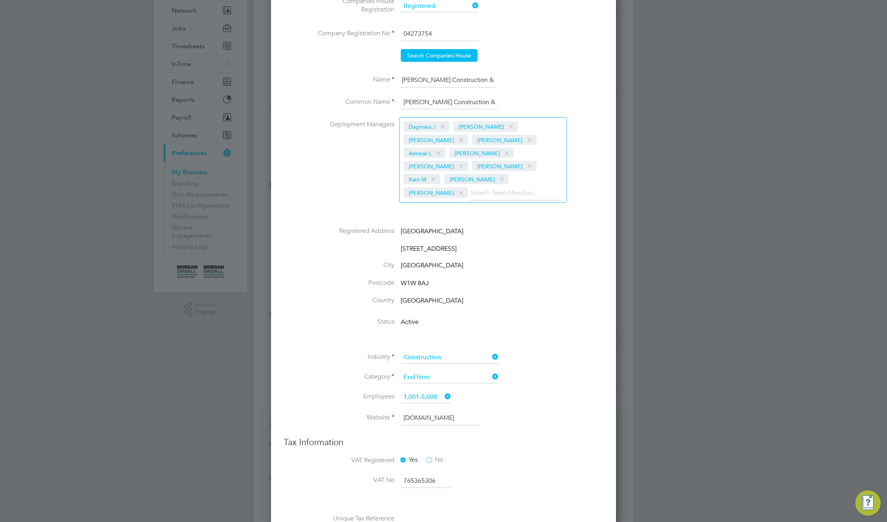
scroll to position [212, 0]
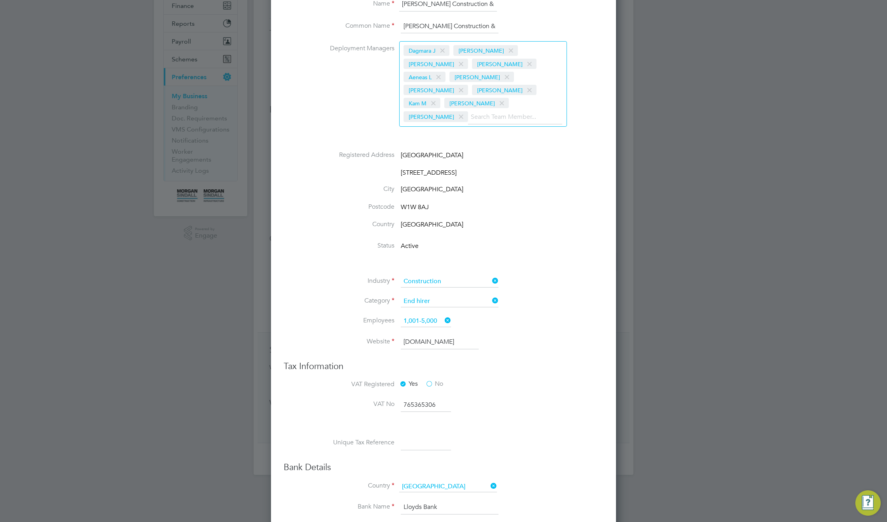
click at [475, 110] on input at bounding box center [515, 117] width 94 height 14
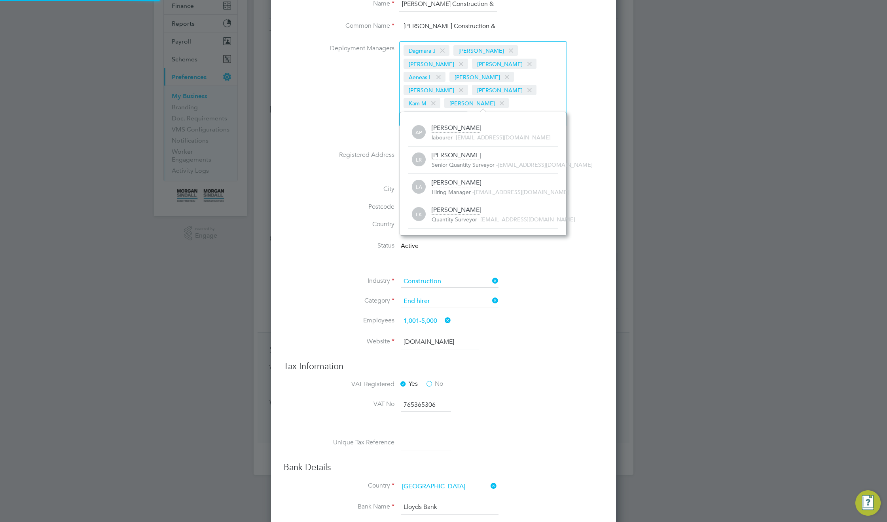
scroll to position [8, 127]
type input "la"
click at [478, 157] on div "Larry R Senior Quantity Surveyor - 209028@testacc.com" at bounding box center [495, 159] width 127 height 17
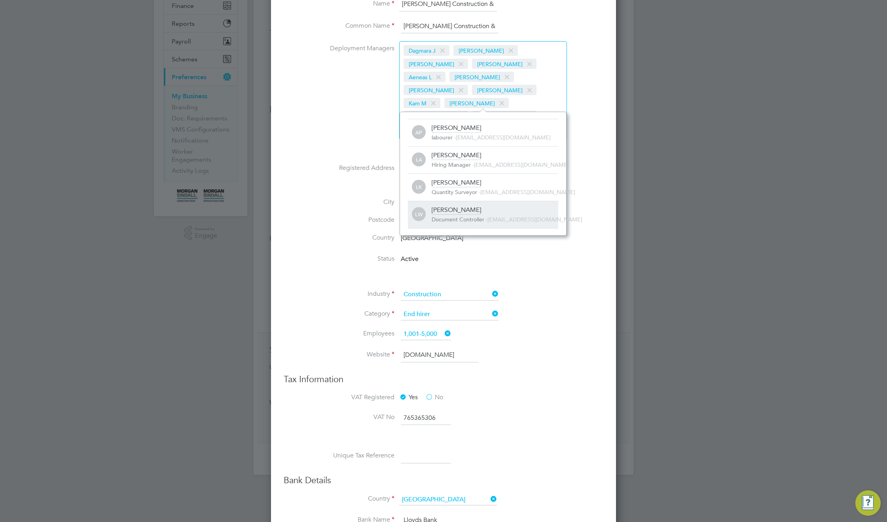
click at [470, 215] on div "Laura W Document Controller - 278791@testacc.com" at bounding box center [495, 214] width 127 height 17
click at [574, 308] on li "Category End hirer" at bounding box center [459, 318] width 288 height 20
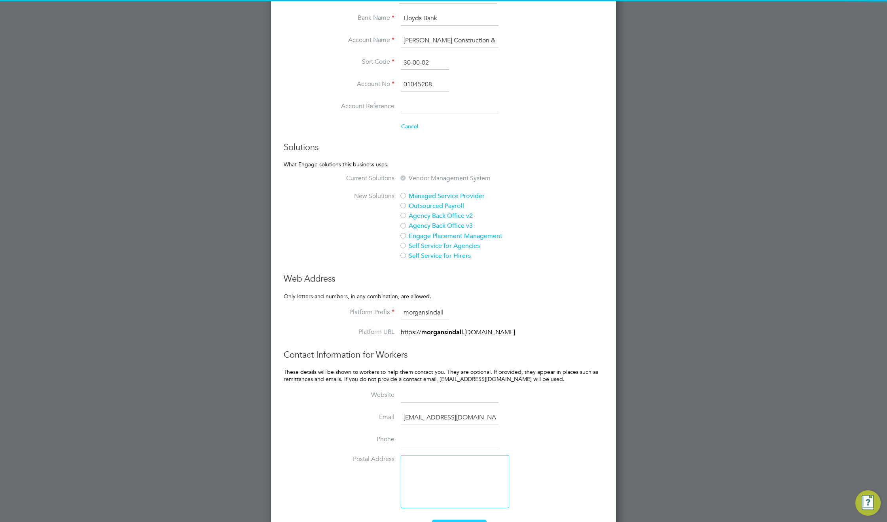
click at [461, 519] on button "Update Business" at bounding box center [459, 525] width 55 height 13
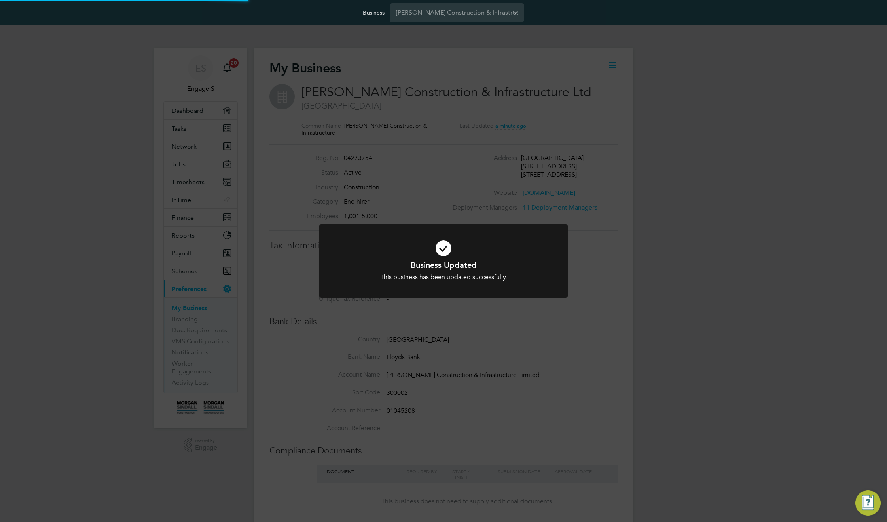
click at [739, 347] on div "Business Updated This business has been updated successfully. Cancel Okay" at bounding box center [443, 261] width 887 height 522
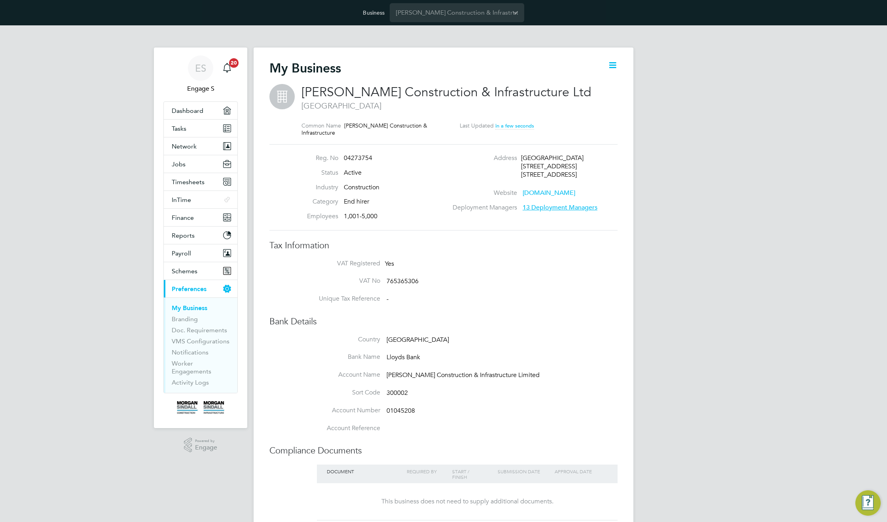
click at [607, 92] on h2 "Morgan Sindall Construction & Infrastructure Ltd London" at bounding box center [456, 97] width 308 height 27
click at [612, 63] on icon at bounding box center [613, 65] width 10 height 10
click at [592, 85] on li "Edit Business e" at bounding box center [592, 83] width 47 height 11
type input "[GEOGRAPHIC_DATA]"
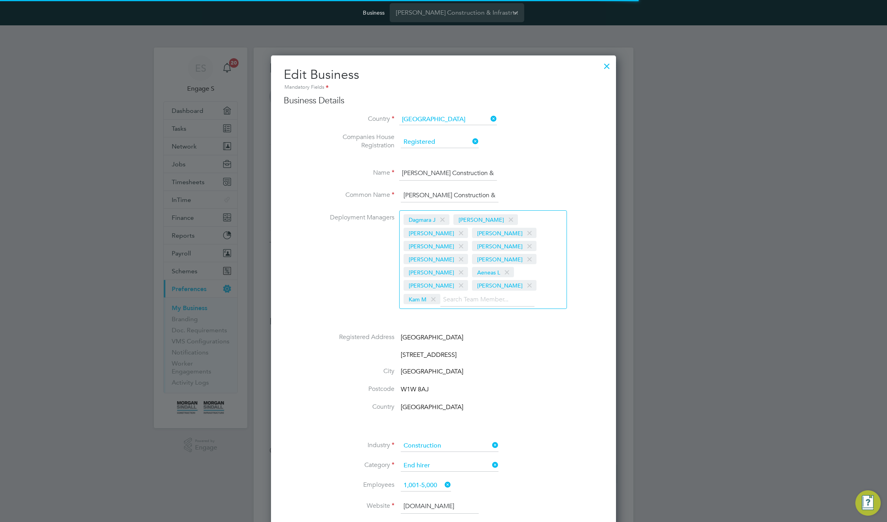
type input "[GEOGRAPHIC_DATA]"
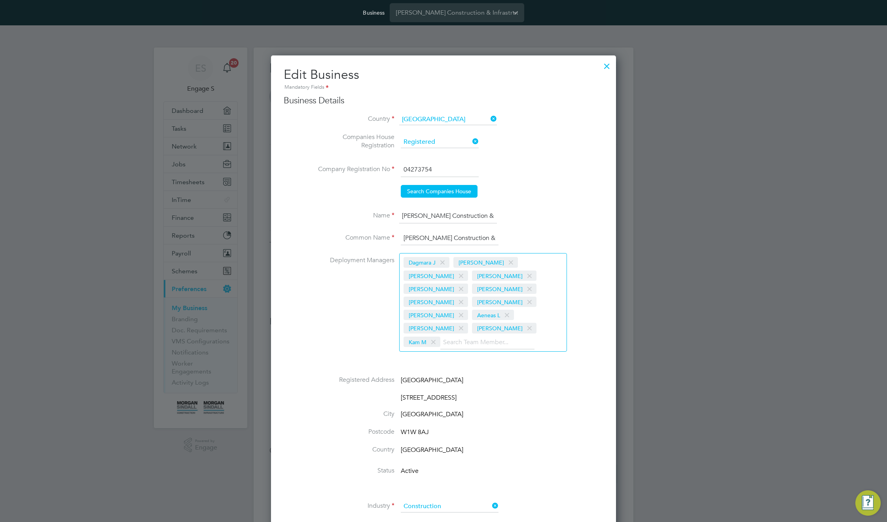
click at [493, 335] on input at bounding box center [487, 342] width 94 height 14
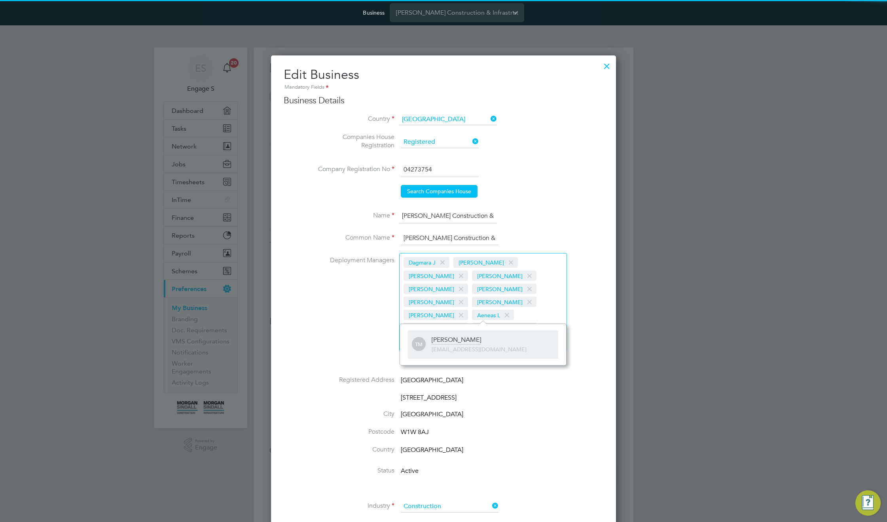
type input "tak"
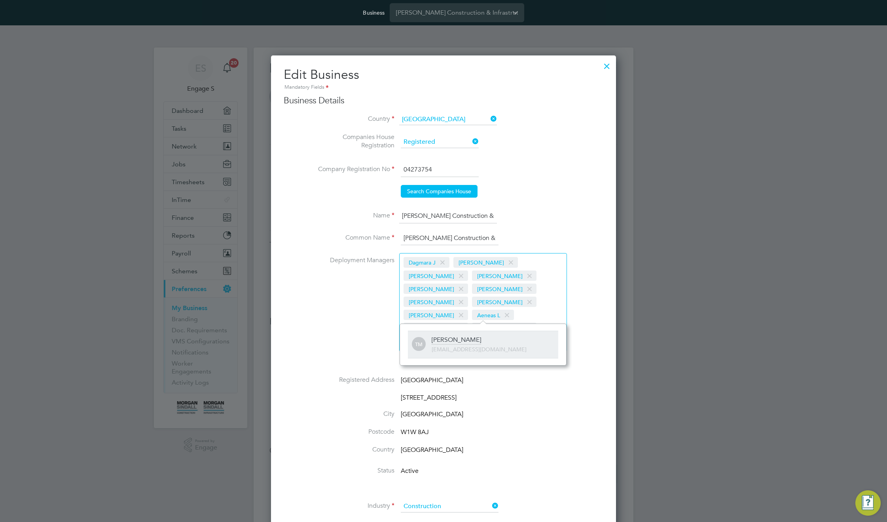
click at [471, 339] on div "Taka M 226234@testacc.com" at bounding box center [495, 344] width 127 height 17
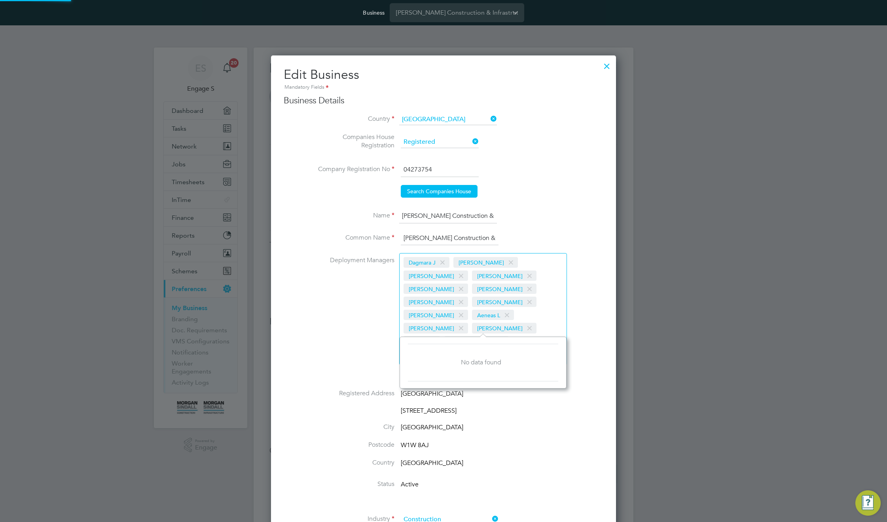
click at [555, 406] on li "14-17 Market Place" at bounding box center [459, 414] width 288 height 16
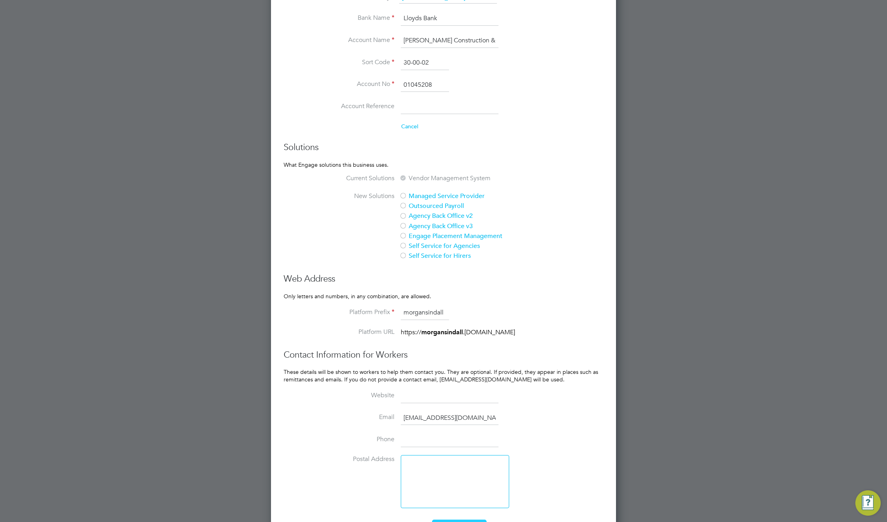
click at [473, 519] on button "Update Business" at bounding box center [459, 525] width 55 height 13
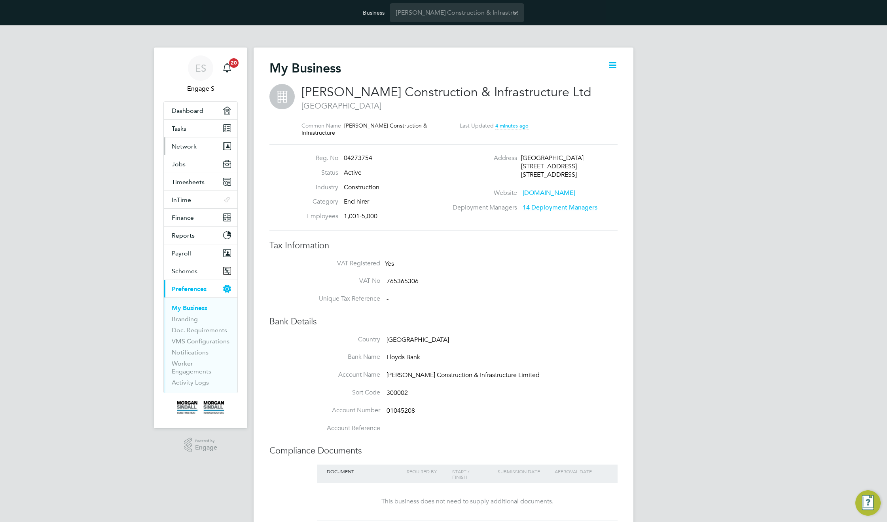
click at [190, 147] on span "Network" at bounding box center [184, 146] width 25 height 8
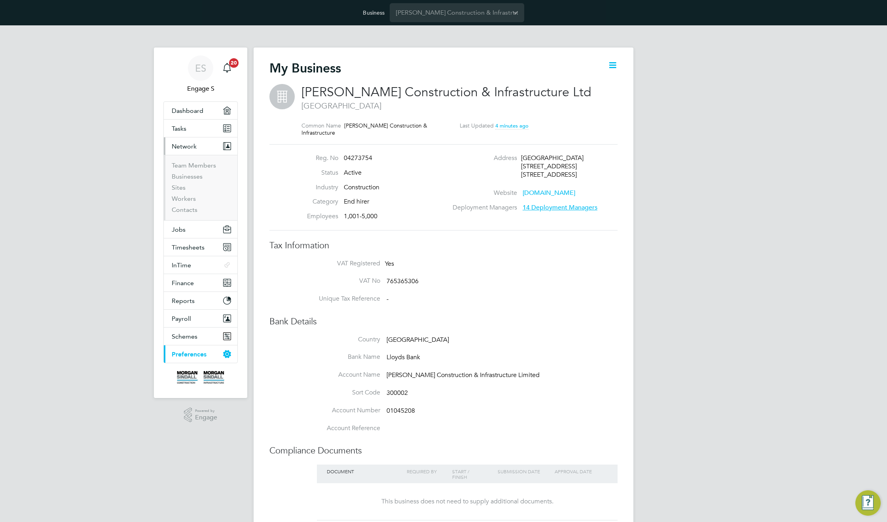
click at [190, 147] on span "Network" at bounding box center [184, 146] width 25 height 8
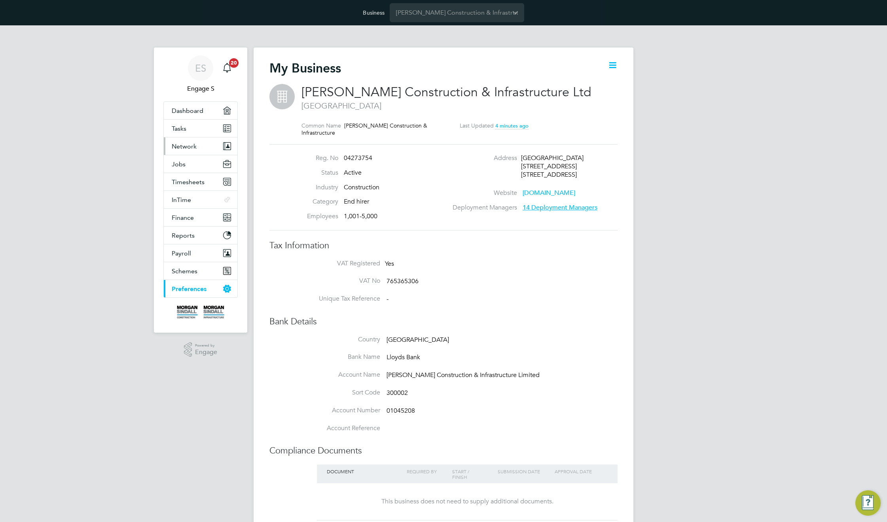
click at [190, 147] on span "Network" at bounding box center [184, 146] width 25 height 8
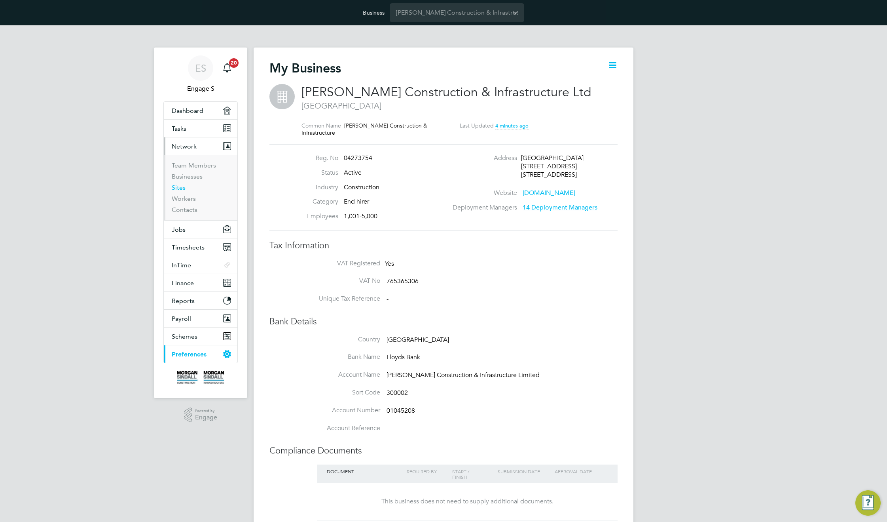
click at [180, 187] on link "Sites" at bounding box center [179, 188] width 14 height 8
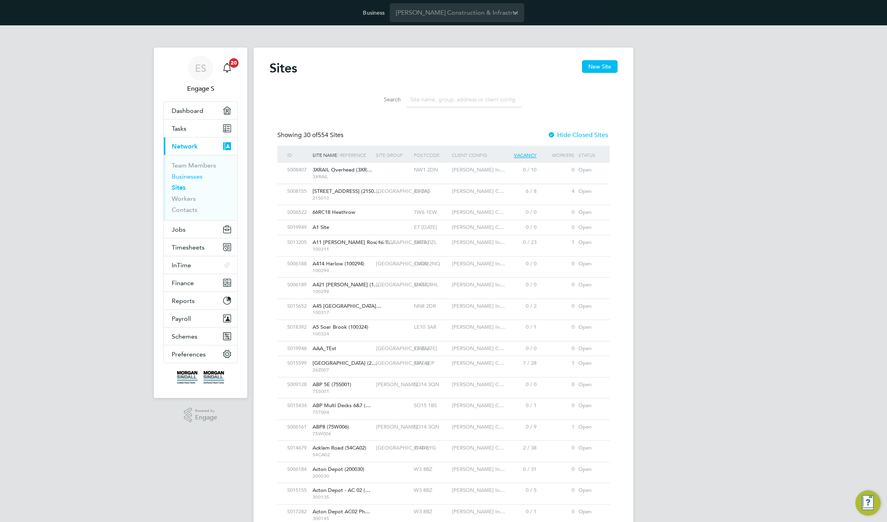
scroll to position [15, 38]
click at [453, 173] on div "Morgan Sindall In…" at bounding box center [475, 170] width 51 height 15
click at [176, 231] on span "Jobs" at bounding box center [179, 230] width 14 height 8
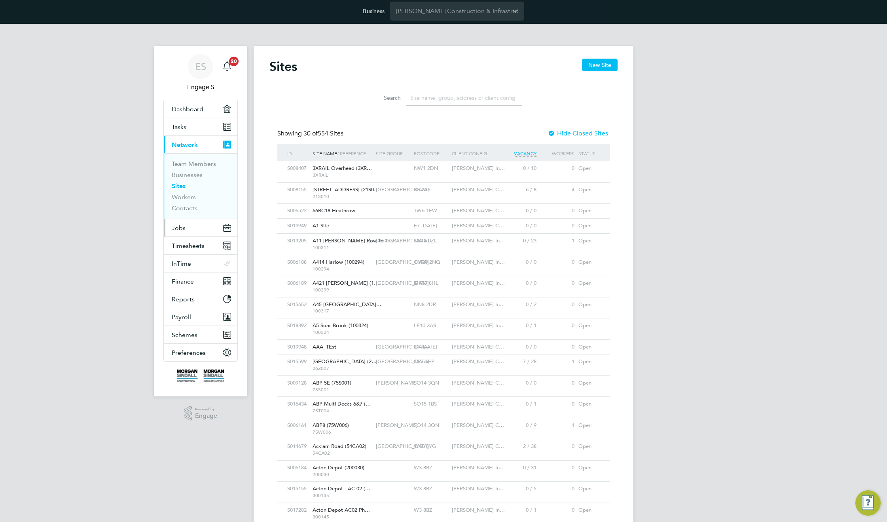
click at [184, 228] on span "Jobs" at bounding box center [179, 228] width 14 height 8
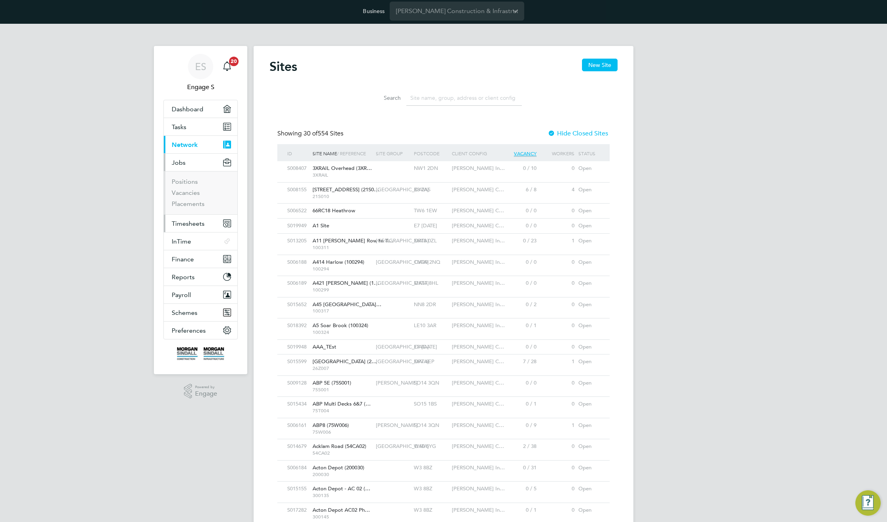
click at [188, 224] on span "Timesheets" at bounding box center [188, 224] width 33 height 8
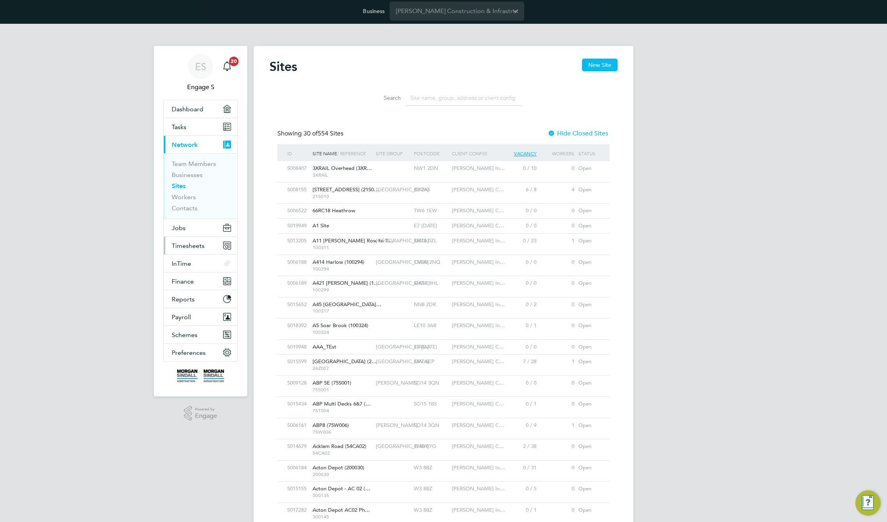
click at [184, 243] on span "Timesheets" at bounding box center [188, 246] width 33 height 8
click at [190, 246] on span "Timesheets" at bounding box center [188, 246] width 33 height 8
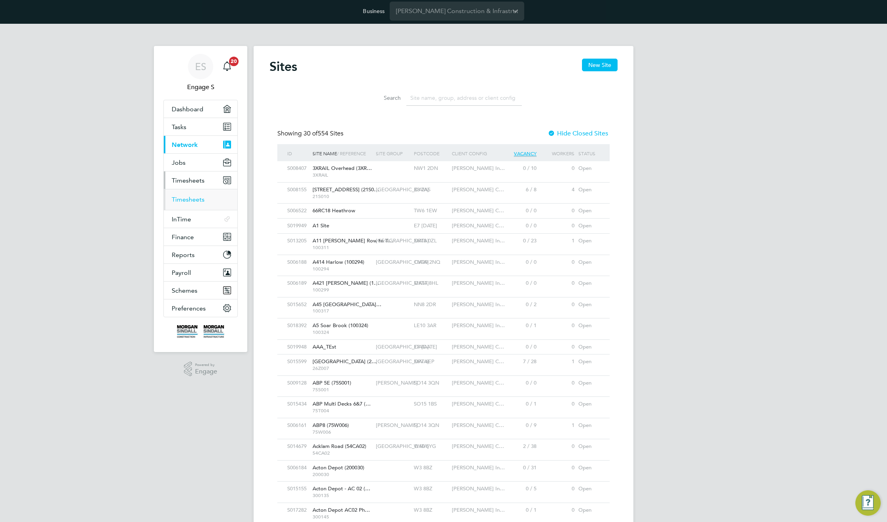
click at [185, 196] on link "Timesheets" at bounding box center [188, 199] width 33 height 8
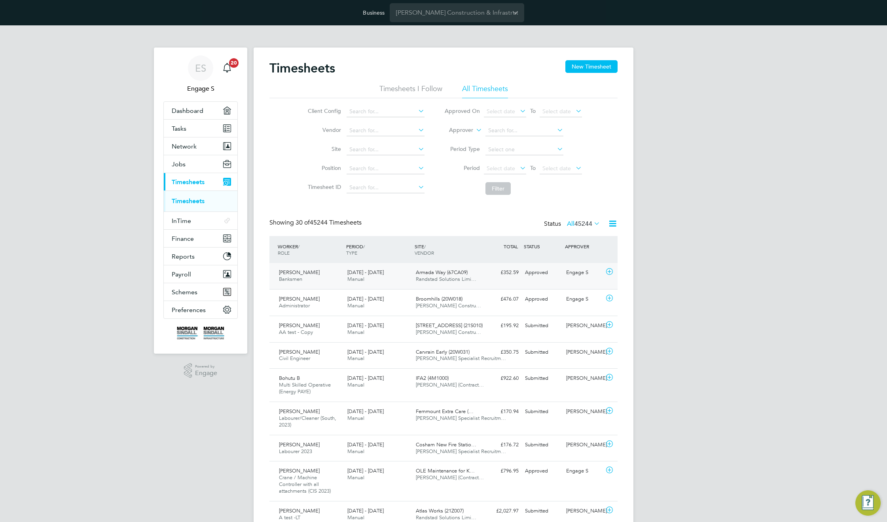
scroll to position [20, 69]
click at [437, 280] on span "Randstad Solutions Limi…" at bounding box center [446, 278] width 61 height 7
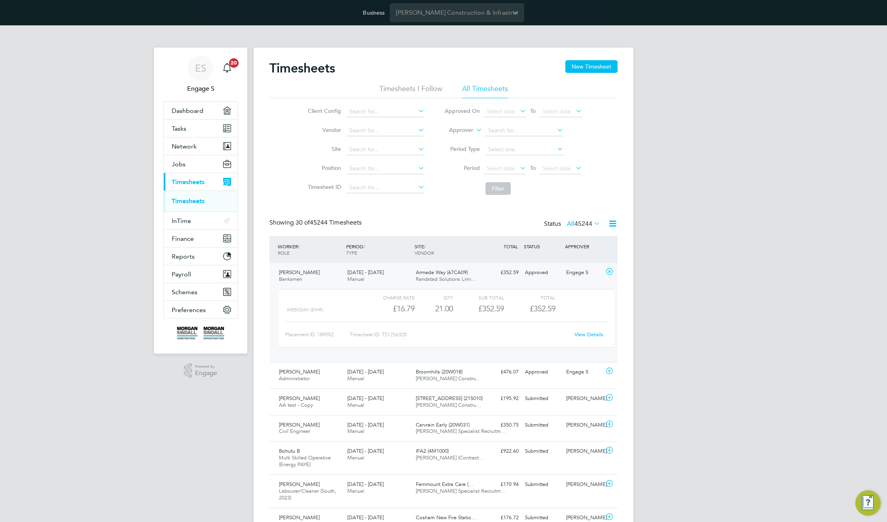
click at [593, 335] on link "View Details" at bounding box center [589, 334] width 29 height 7
click at [195, 146] on span "Network" at bounding box center [184, 146] width 25 height 8
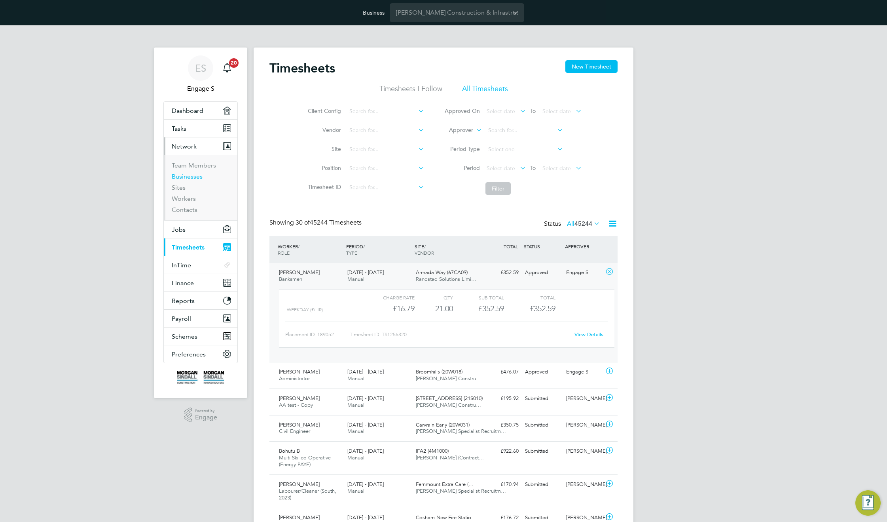
click at [189, 174] on link "Businesses" at bounding box center [187, 177] width 31 height 8
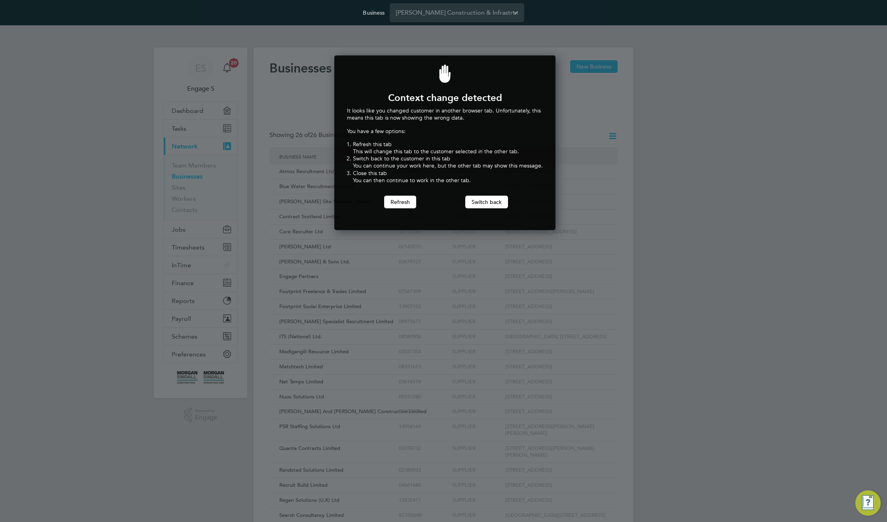
scroll to position [175, 218]
click at [493, 201] on button "Switch back" at bounding box center [486, 201] width 43 height 13
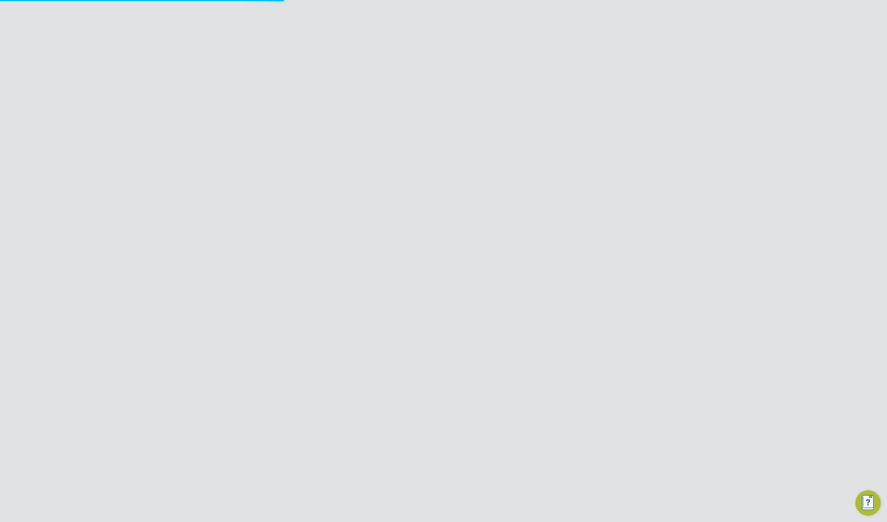
click at [188, 246] on span "Timesheets" at bounding box center [188, 247] width 33 height 8
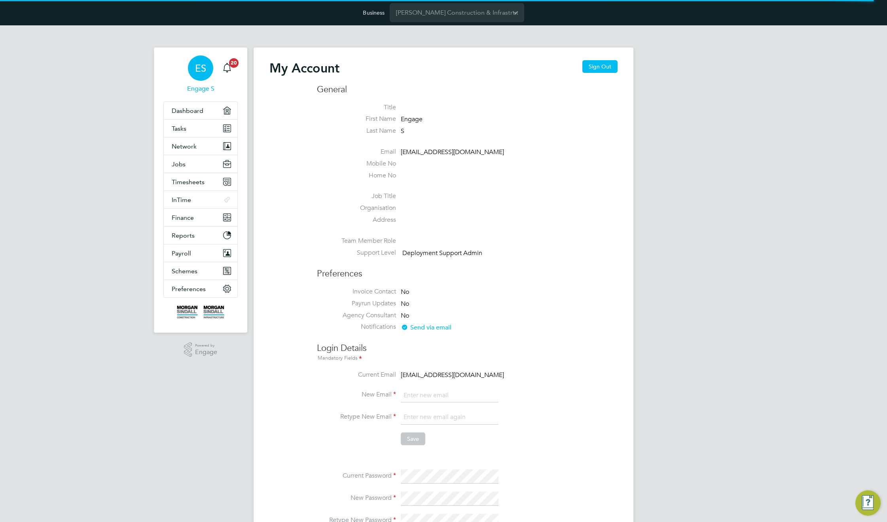
type input "support@engagelabs.io"
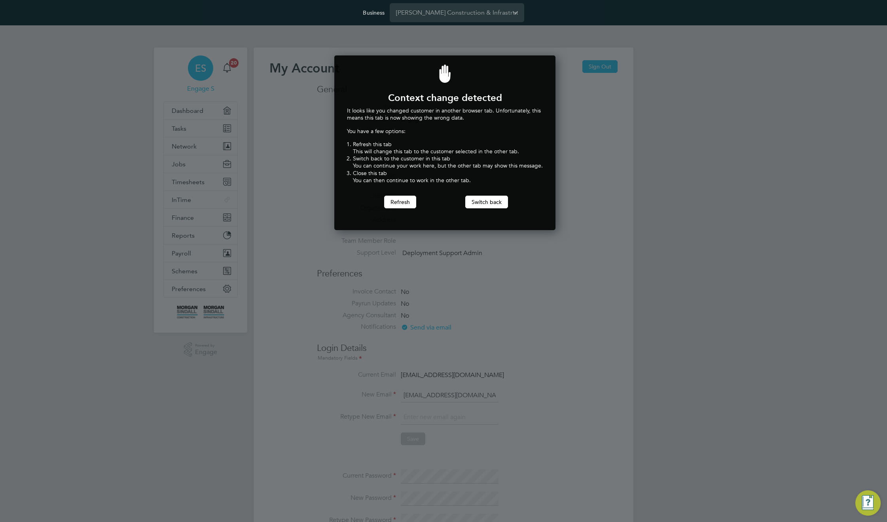
scroll to position [175, 218]
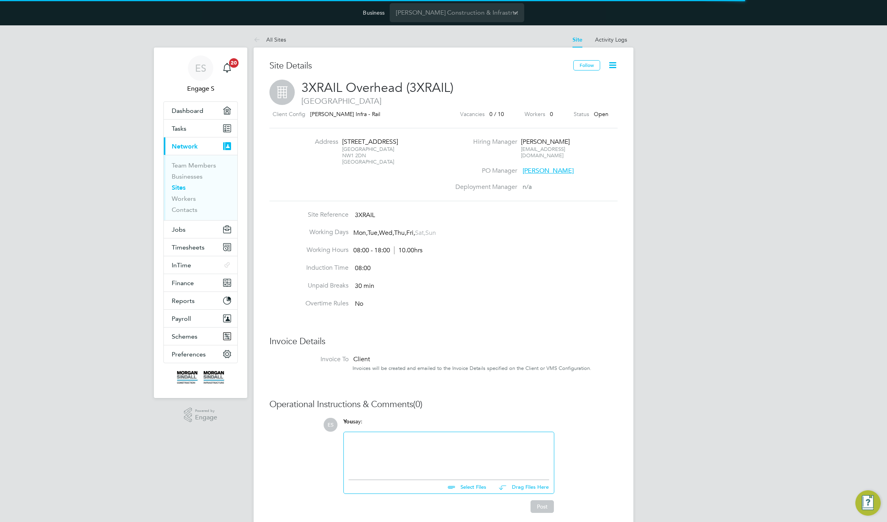
scroll to position [9, 171]
click at [533, 183] on span "14 Deployment Managers" at bounding box center [560, 187] width 75 height 8
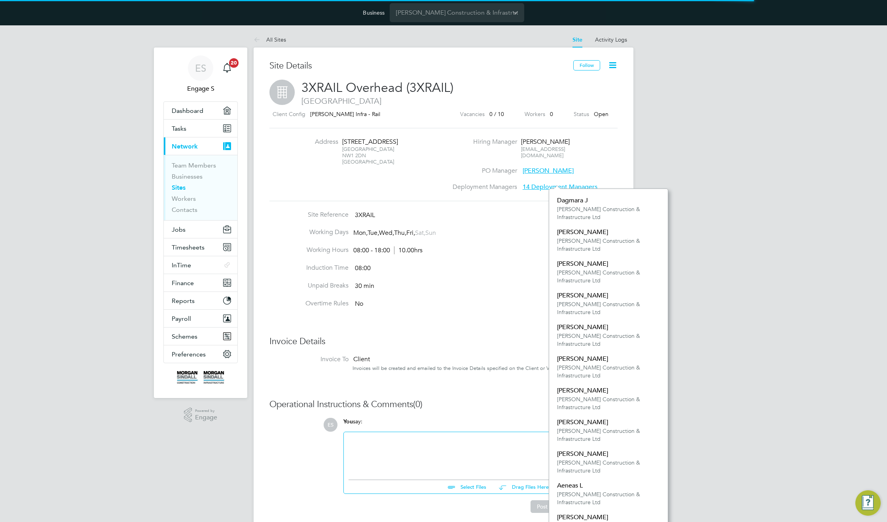
scroll to position [8, 74]
click at [676, 143] on div "ES Engage S Notifications 20 Applications: Dashboard Tasks Current page: Networ…" at bounding box center [443, 288] width 887 height 527
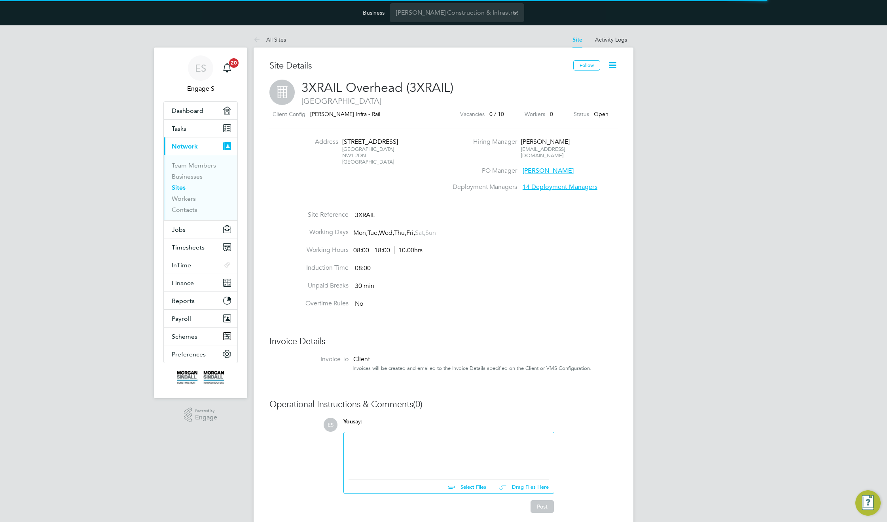
click at [674, 118] on div "ES Engage S Notifications 20 Applications: Dashboard Tasks Current page: Networ…" at bounding box center [443, 288] width 887 height 527
click at [578, 183] on span "14 Deployment Managers" at bounding box center [560, 187] width 75 height 8
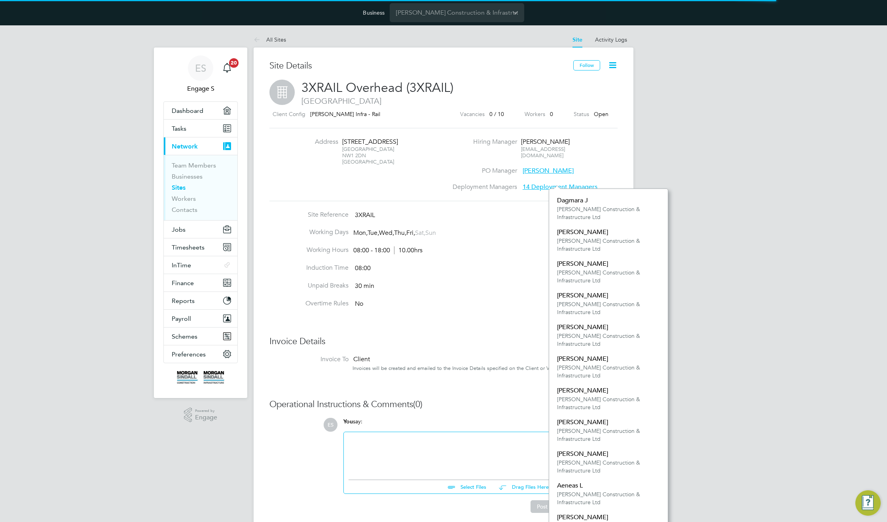
click at [693, 167] on div "ES Engage S Notifications 20 Applications: Dashboard Tasks Current page: Networ…" at bounding box center [443, 288] width 887 height 527
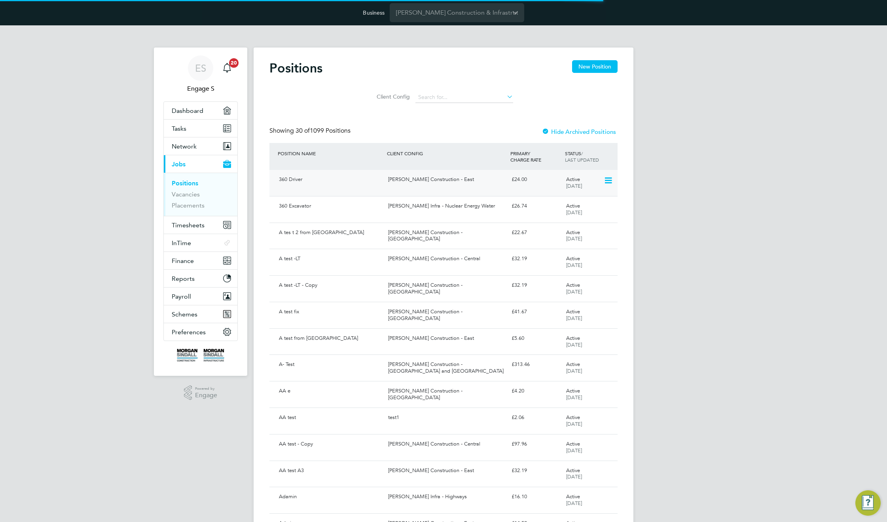
click at [453, 180] on div "[PERSON_NAME] Construction - East" at bounding box center [446, 179] width 123 height 13
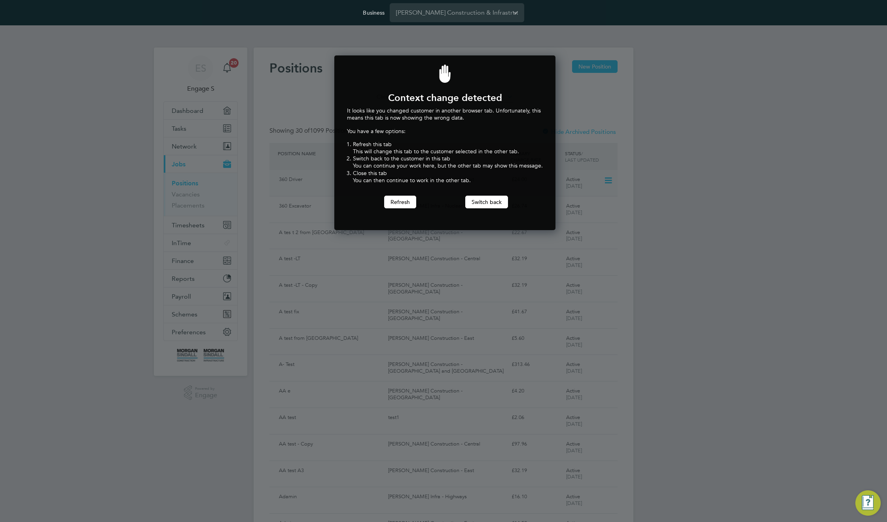
scroll to position [175, 218]
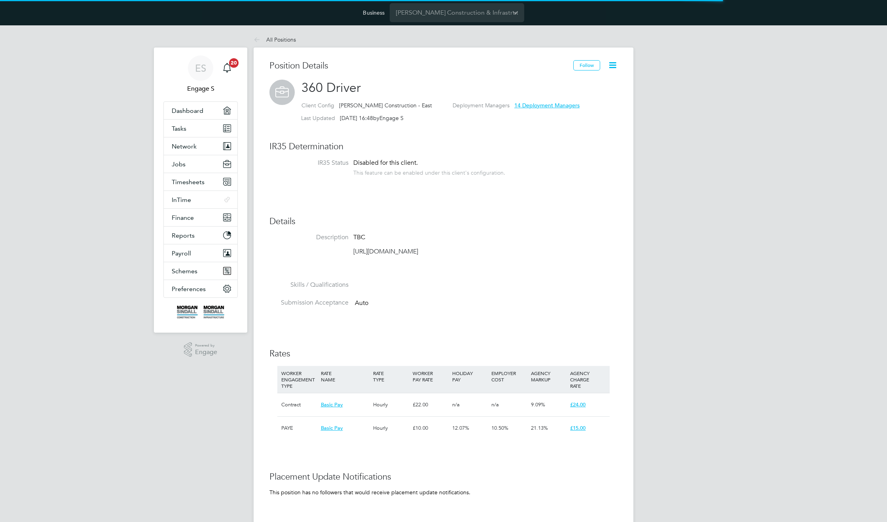
scroll to position [23, 53]
click at [523, 106] on span "14 Deployment Managers" at bounding box center [546, 105] width 65 height 7
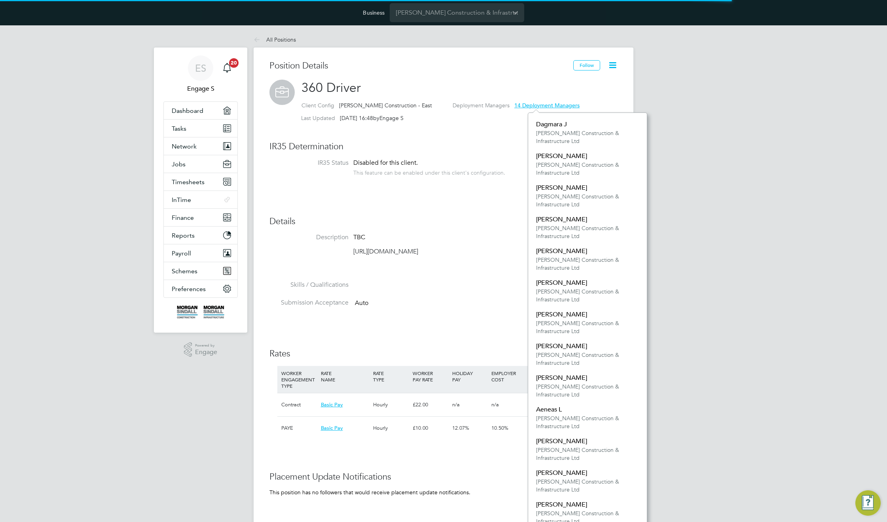
scroll to position [451, 119]
click at [509, 122] on div "Last Updated 12 Aug 2025, 16:48 by Engage S" at bounding box center [452, 118] width 329 height 13
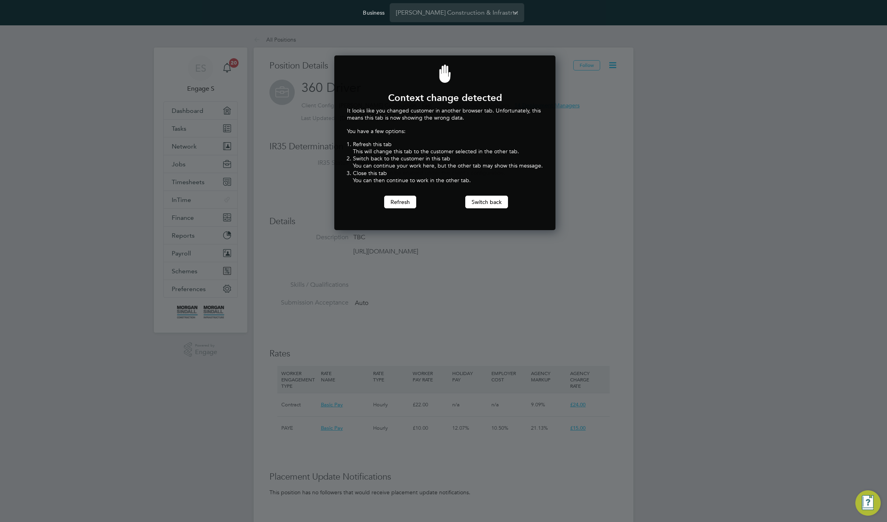
scroll to position [175, 218]
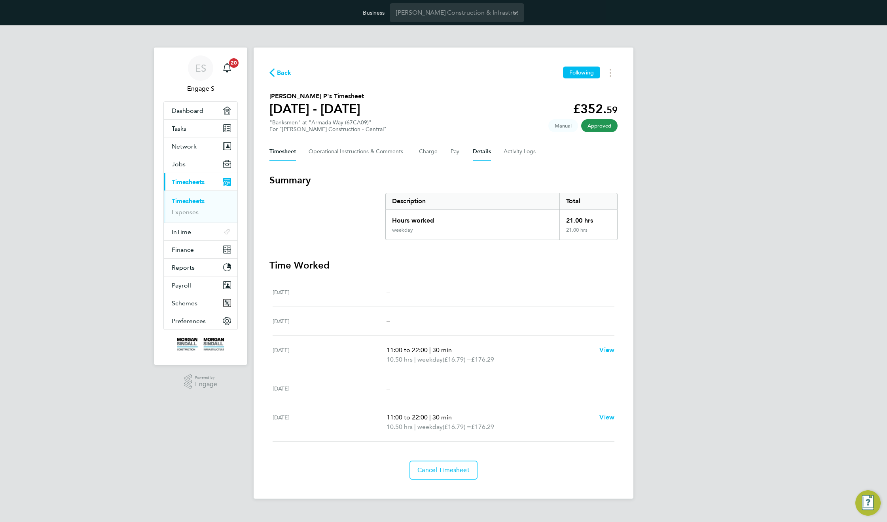
click at [481, 154] on button "Details" at bounding box center [482, 151] width 18 height 19
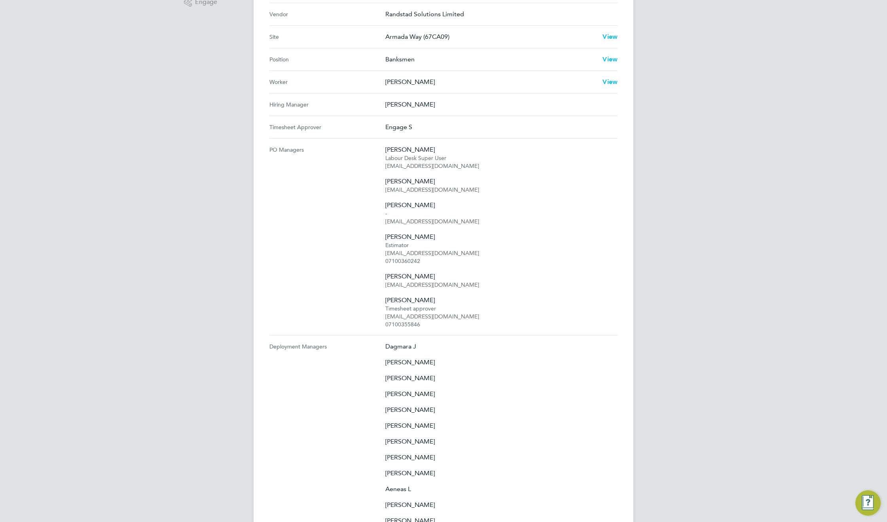
scroll to position [588, 0]
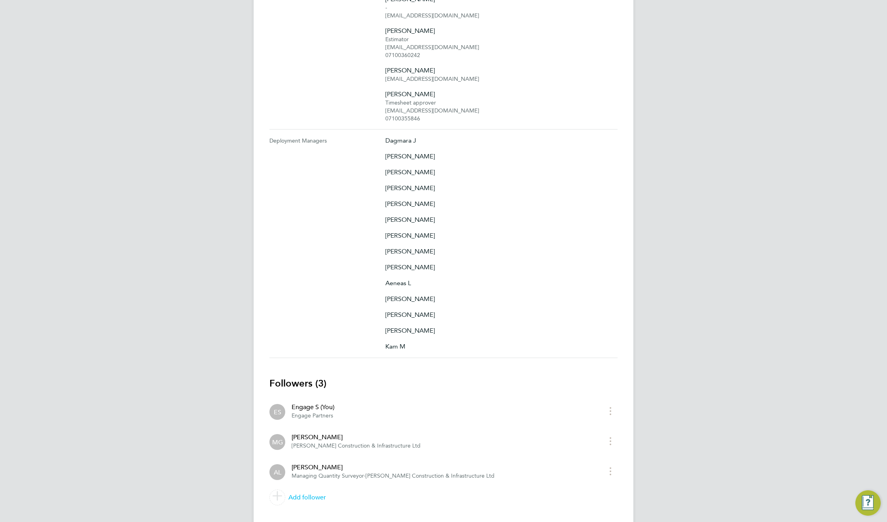
drag, startPoint x: 381, startPoint y: 138, endPoint x: 440, endPoint y: 322, distance: 192.6
click at [440, 322] on Managers "Deployment Managers Dagmara J Karen W Adam A Dafydd M Adam C Adam C Adam L Larr…" at bounding box center [443, 243] width 348 height 228
click at [393, 347] on div "Kam M" at bounding box center [409, 345] width 49 height 9
click at [392, 329] on div "Damian N" at bounding box center [409, 330] width 49 height 9
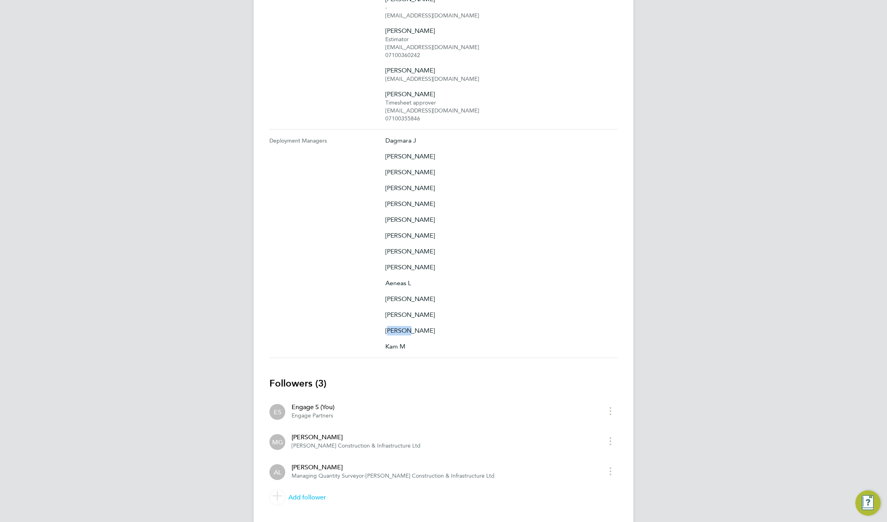
click at [392, 329] on div "Damian N" at bounding box center [409, 330] width 49 height 9
click at [391, 312] on div "Taka M" at bounding box center [409, 314] width 49 height 9
click at [393, 294] on div "Laura W" at bounding box center [409, 298] width 49 height 9
click at [394, 279] on div "Aeneas L" at bounding box center [409, 282] width 49 height 9
click at [393, 266] on div "Dale M" at bounding box center [409, 266] width 49 height 9
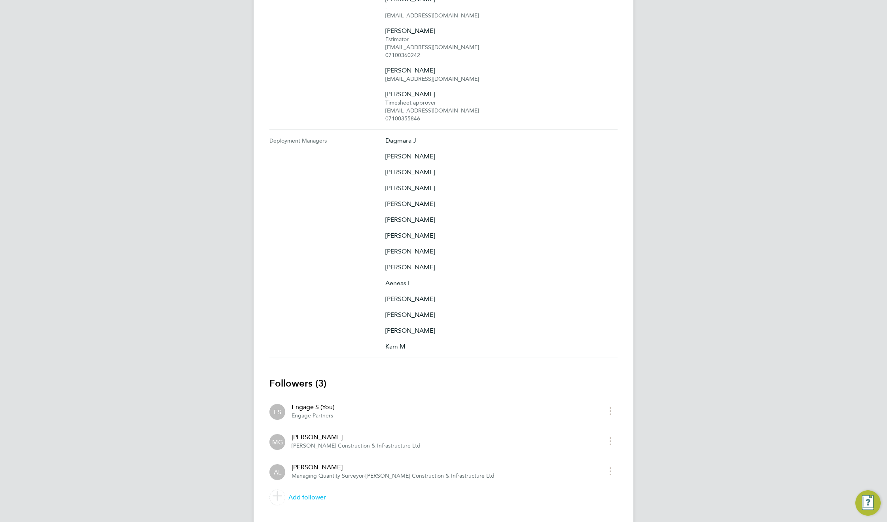
click at [392, 247] on div "Larry R" at bounding box center [409, 251] width 49 height 9
click at [393, 233] on div "Adam L" at bounding box center [409, 235] width 49 height 9
click at [391, 218] on div "Adam C" at bounding box center [409, 219] width 49 height 9
click at [391, 201] on div "Adam C" at bounding box center [409, 203] width 49 height 9
click at [393, 185] on div "Dafydd M" at bounding box center [409, 187] width 49 height 9
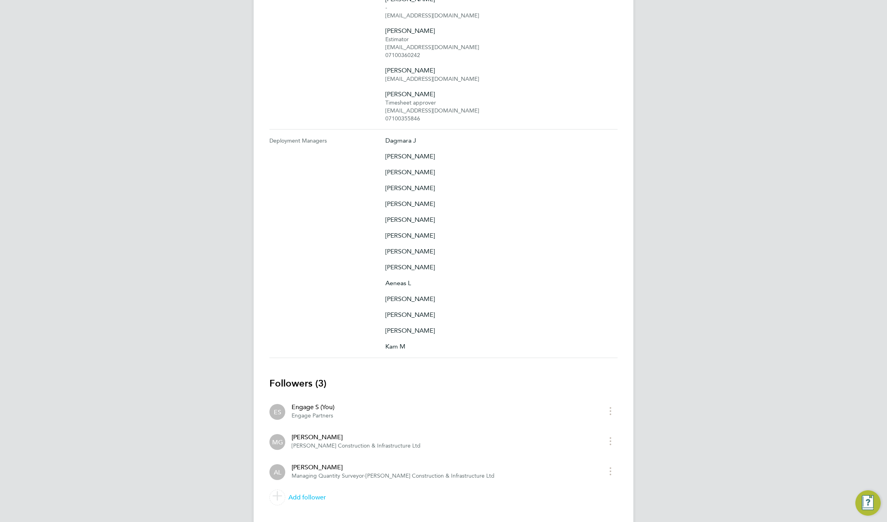
click at [393, 169] on div "Adam A" at bounding box center [409, 171] width 49 height 9
click at [388, 153] on div "Karen W" at bounding box center [409, 156] width 49 height 9
click at [389, 140] on div "Dagmara J" at bounding box center [409, 140] width 49 height 9
drag, startPoint x: 457, startPoint y: 339, endPoint x: 377, endPoint y: 158, distance: 198.2
click at [376, 158] on Managers "Deployment Managers Dagmara J Karen W Adam A Dafydd M Adam C Adam C Adam L Larr…" at bounding box center [443, 243] width 348 height 228
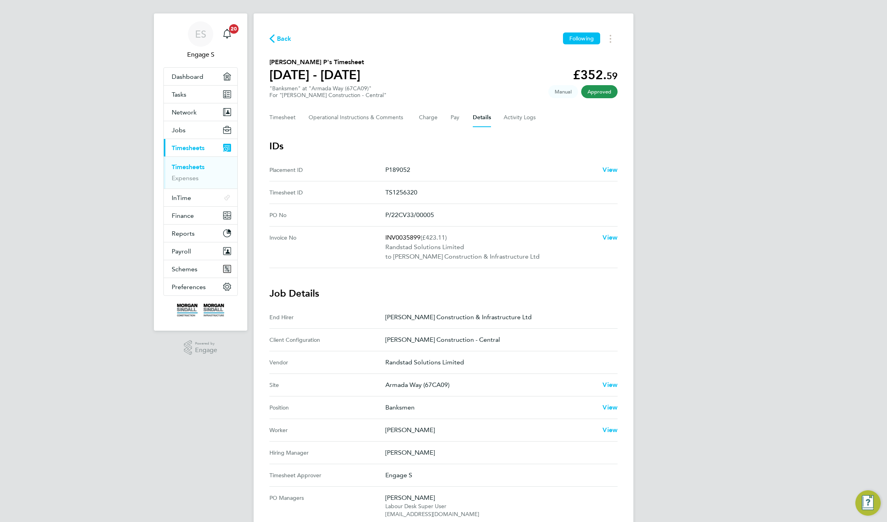
scroll to position [0, 0]
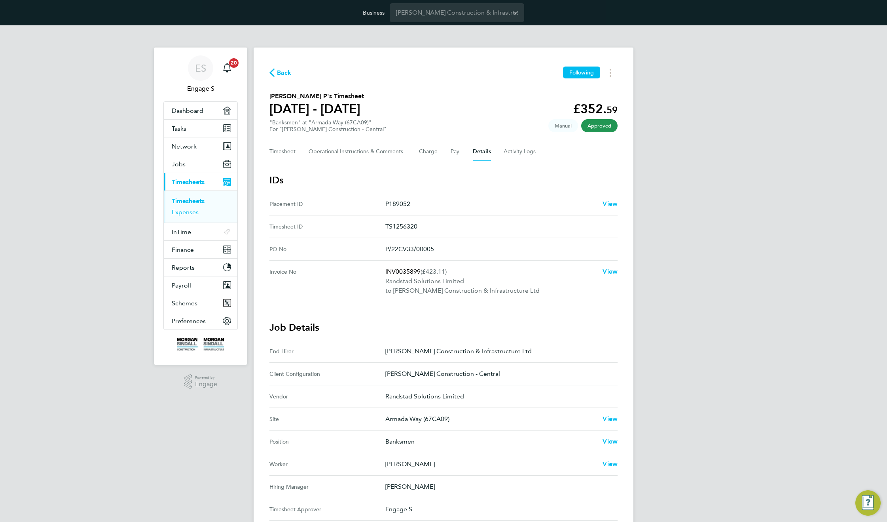
click at [188, 211] on link "Expenses" at bounding box center [185, 212] width 27 height 8
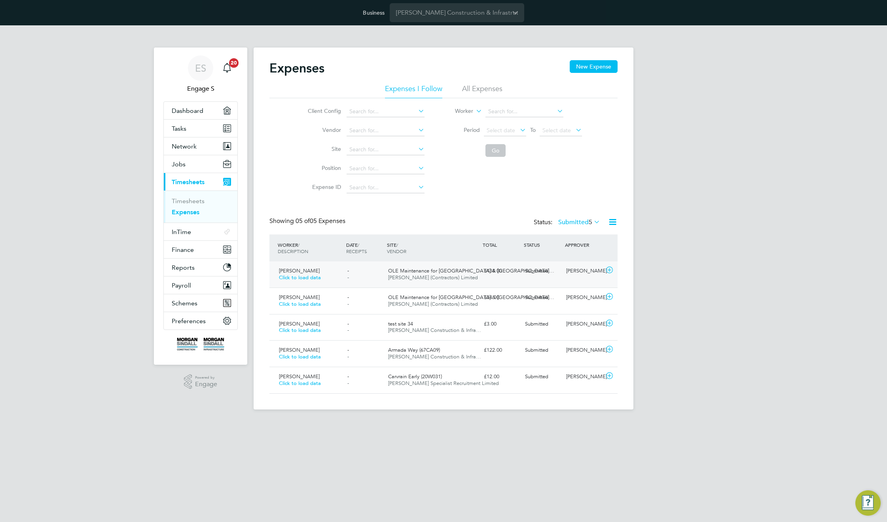
click at [440, 278] on span "[PERSON_NAME] (Contractors) Limited" at bounding box center [433, 277] width 90 height 7
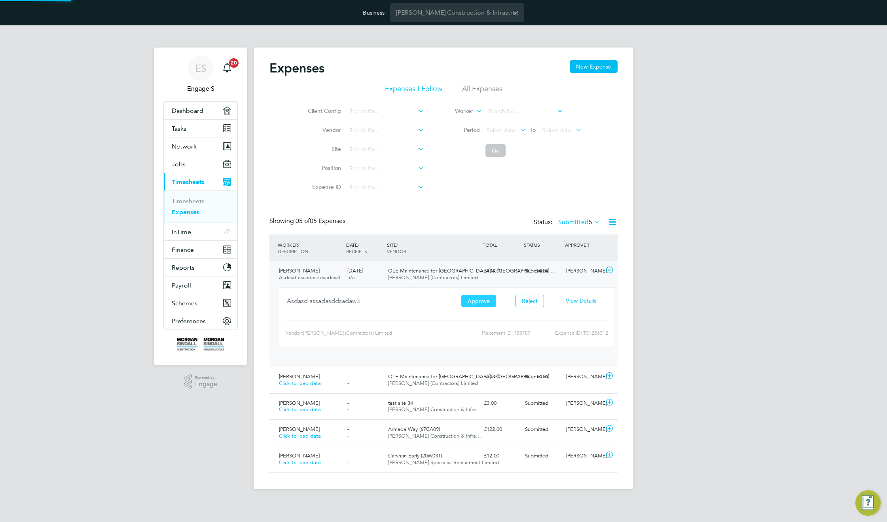
scroll to position [13, 142]
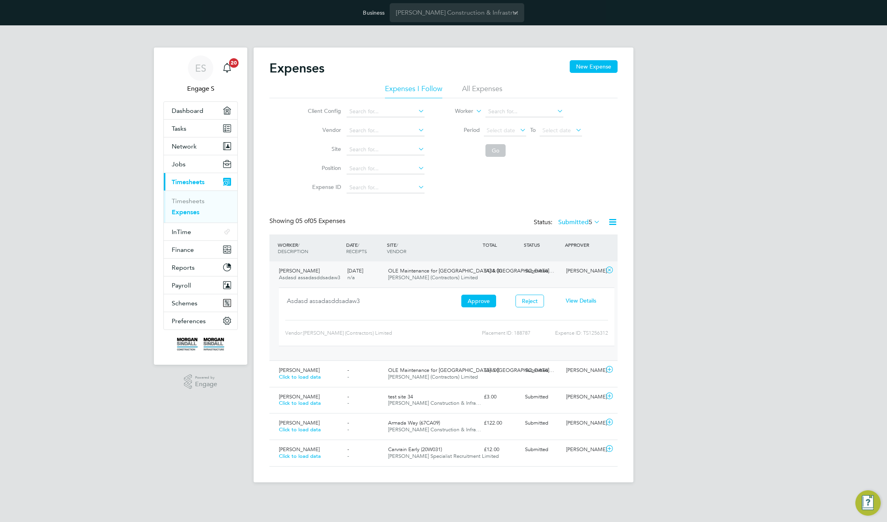
click at [588, 300] on span "View Details" at bounding box center [581, 300] width 30 height 7
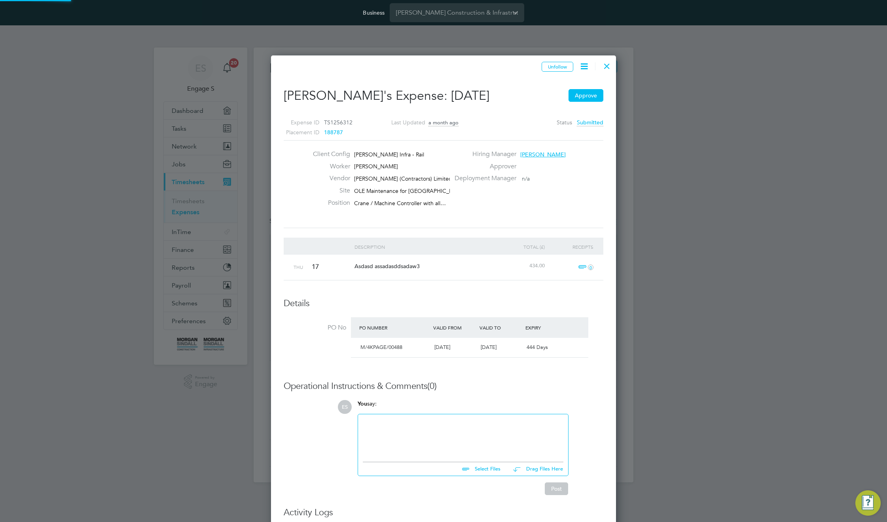
scroll to position [13, 144]
click at [551, 191] on span "14 Deployment Managers" at bounding box center [552, 190] width 65 height 7
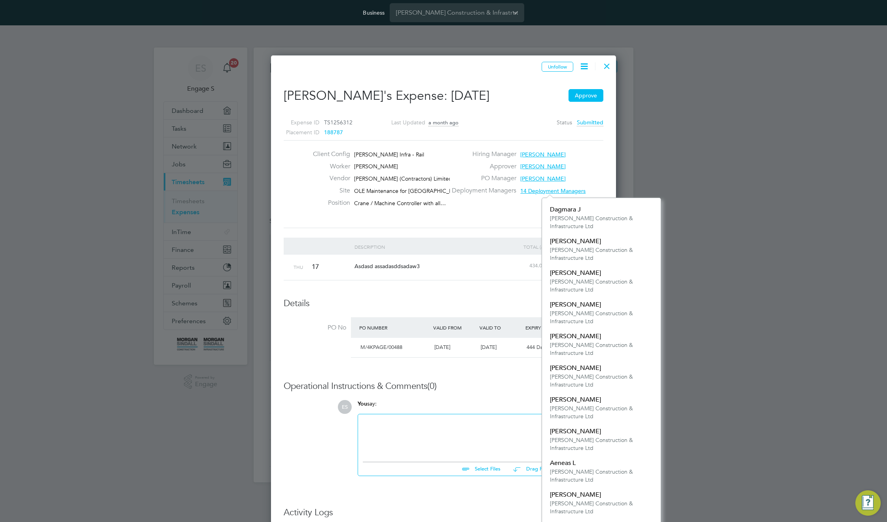
click at [514, 207] on div "Client Config Morgan Sindall Infra - Rail Worker Pete B Vendor V.G.Clements (Co…" at bounding box center [444, 184] width 326 height 68
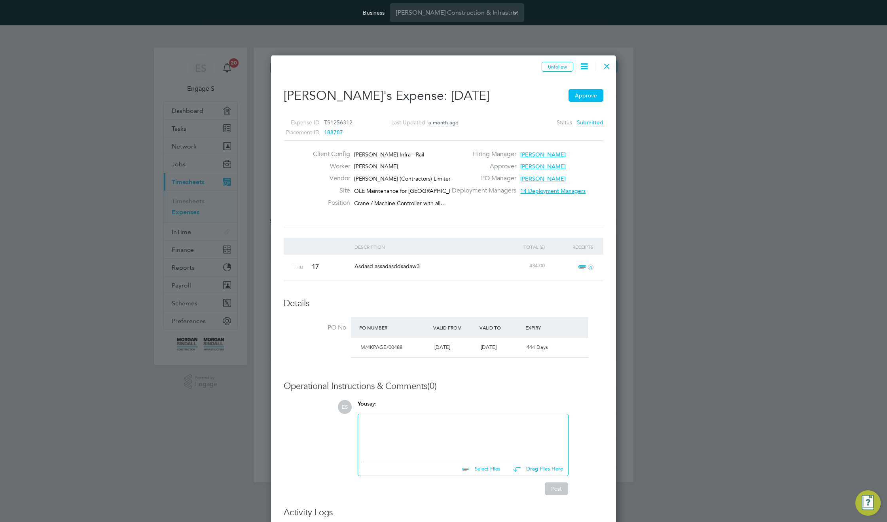
click at [580, 66] on icon at bounding box center [584, 66] width 10 height 10
click at [590, 191] on div "Deployment Managers 14 Deployment Managers" at bounding box center [528, 192] width 157 height 12
click at [606, 64] on div at bounding box center [607, 64] width 14 height 14
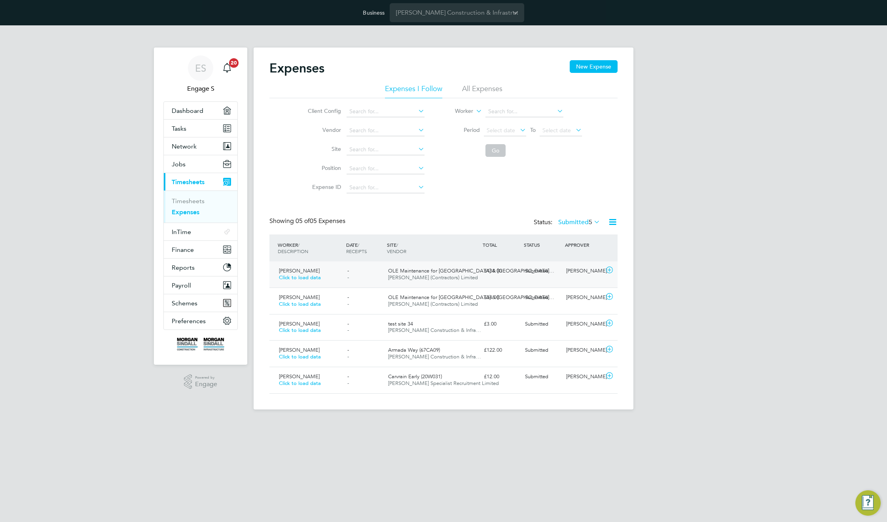
click at [526, 275] on div "Submitted" at bounding box center [542, 270] width 41 height 13
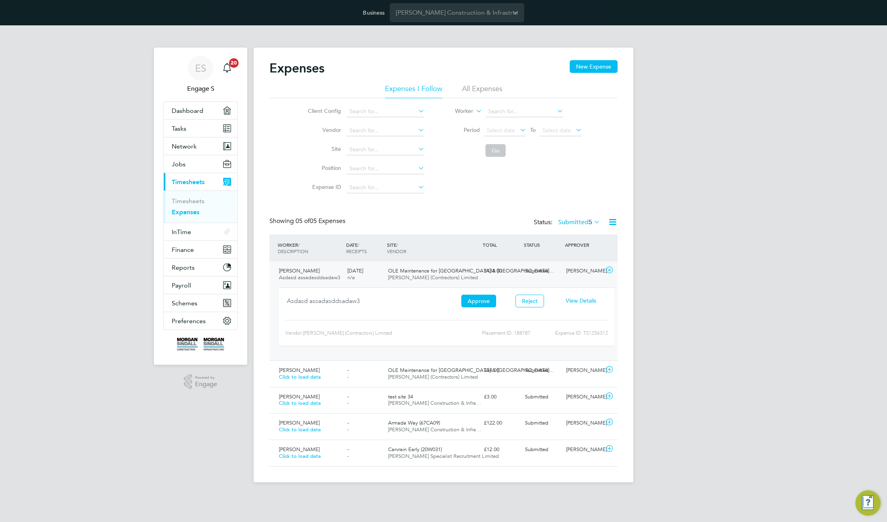
click at [577, 302] on span "View Details" at bounding box center [581, 300] width 30 height 7
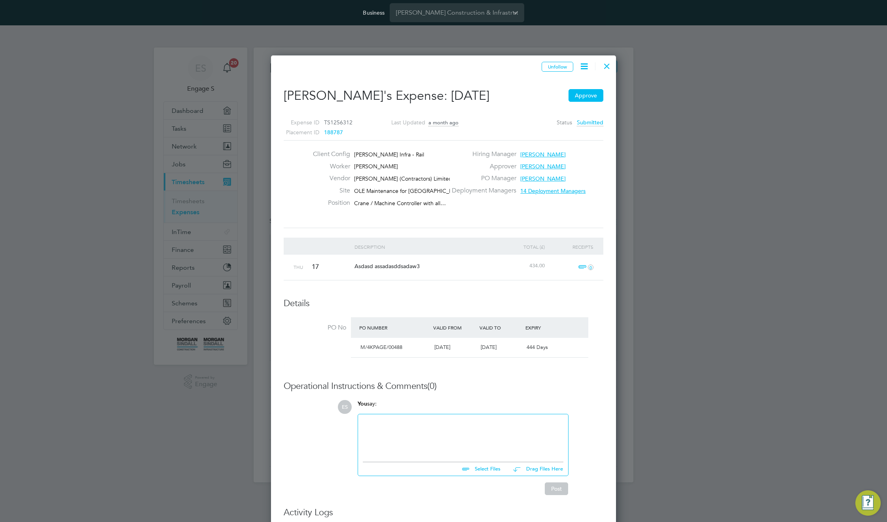
click at [583, 67] on icon at bounding box center [584, 66] width 10 height 10
click at [552, 97] on li "Edit Expense e" at bounding box center [560, 96] width 55 height 11
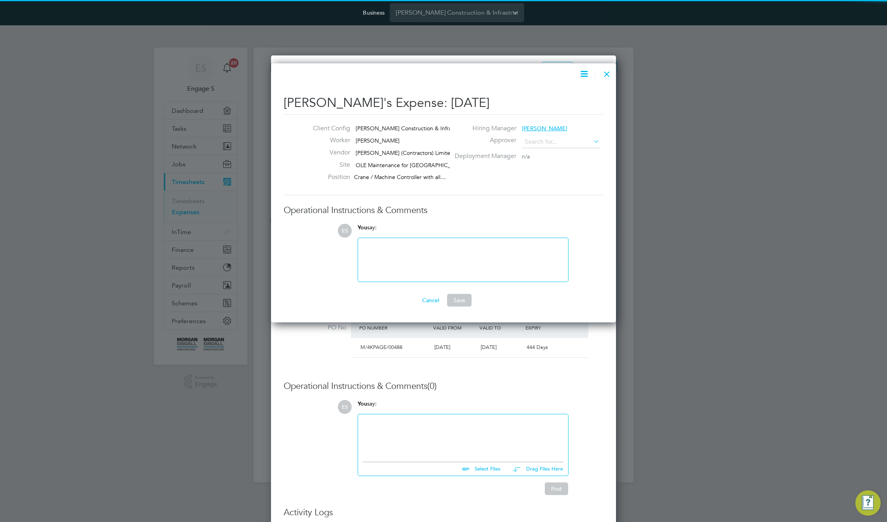
type input "Anthony D"
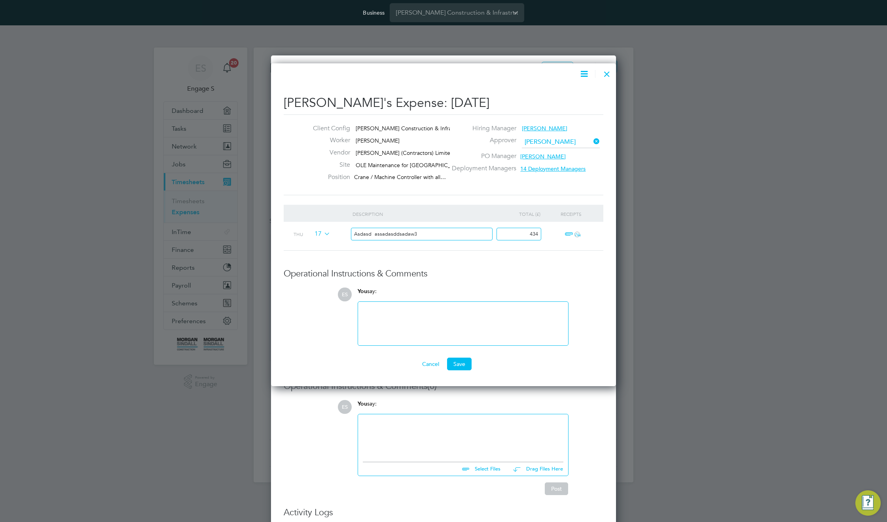
click at [538, 169] on span "14 Deployment Managers" at bounding box center [552, 168] width 65 height 7
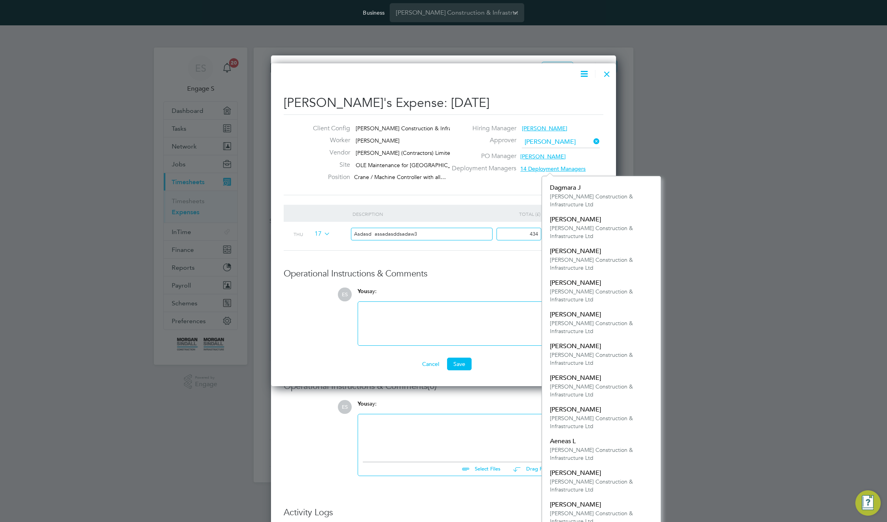
click at [538, 169] on span "14 Deployment Managers" at bounding box center [552, 168] width 65 height 7
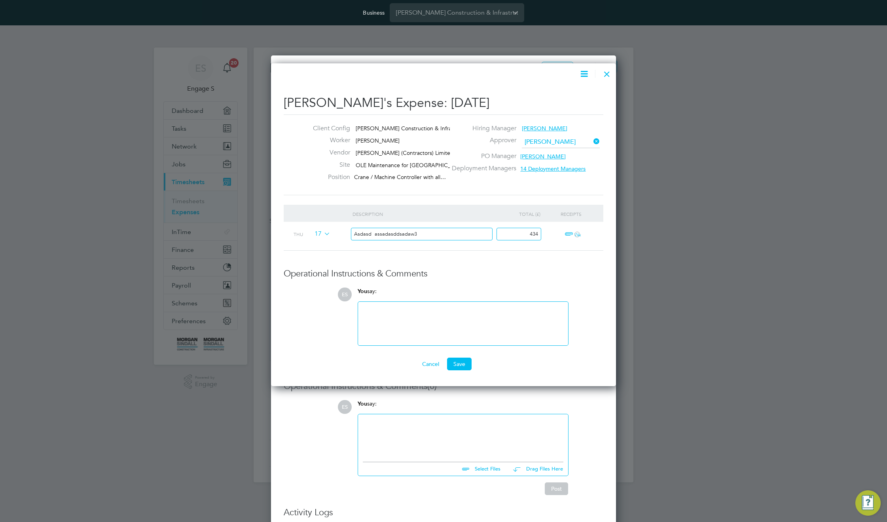
click at [609, 74] on div at bounding box center [607, 72] width 14 height 14
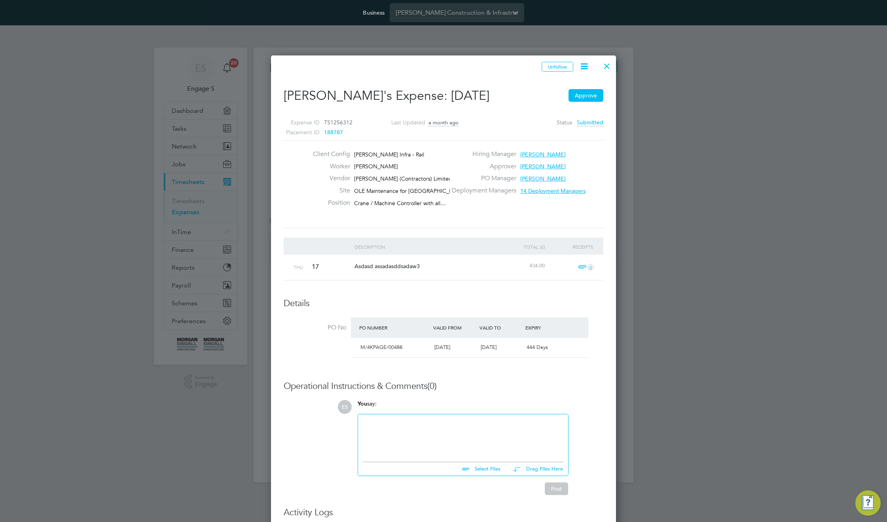
click at [602, 64] on div at bounding box center [607, 64] width 14 height 14
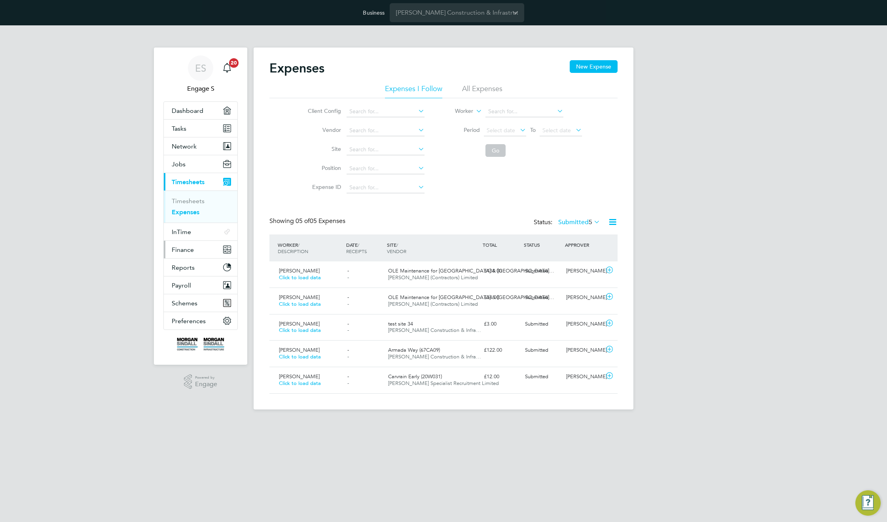
click at [192, 250] on span "Finance" at bounding box center [183, 250] width 22 height 8
click at [482, 14] on input "Morgan Sindall Construction & Infrastructure Ltd" at bounding box center [457, 12] width 135 height 19
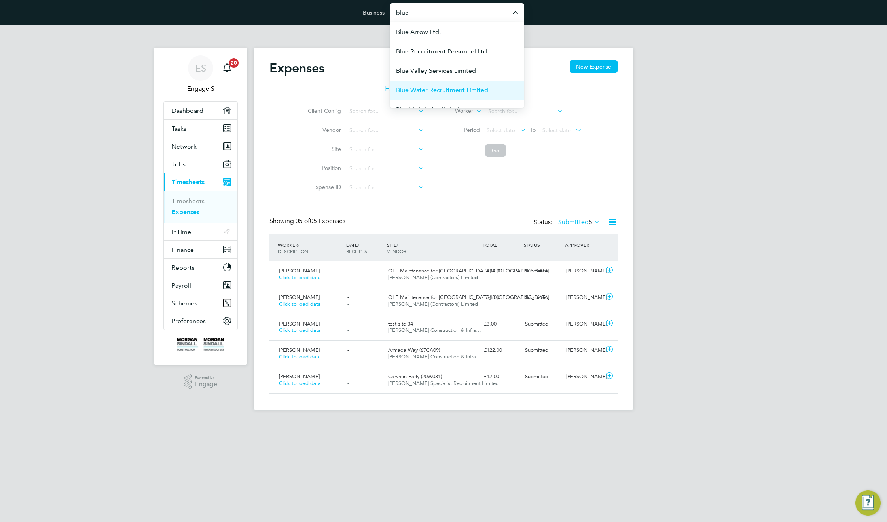
click at [452, 91] on span "Blue Water Recruitment Limited" at bounding box center [442, 89] width 92 height 9
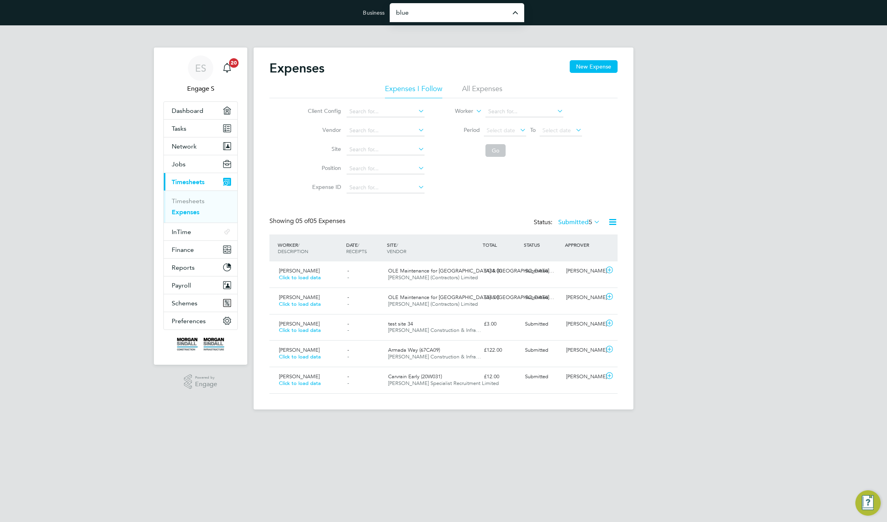
type input "Blue Water Recruitment Limited"
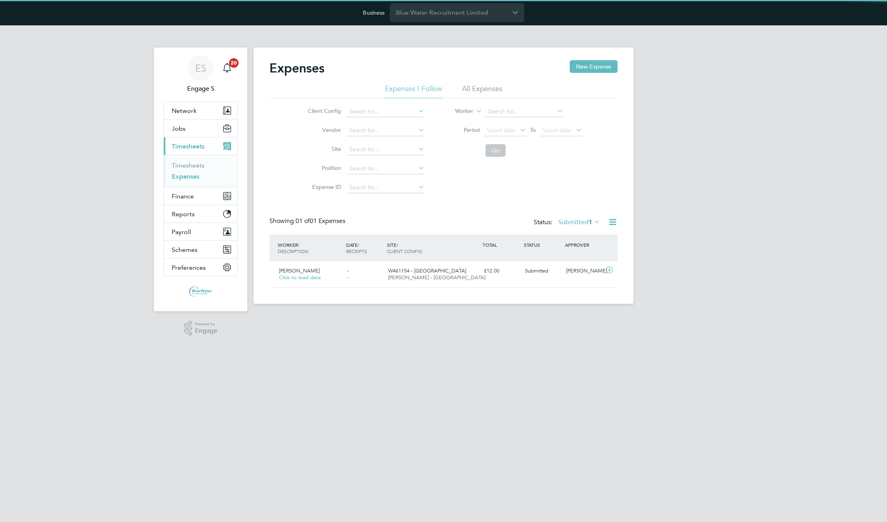
scroll to position [20, 96]
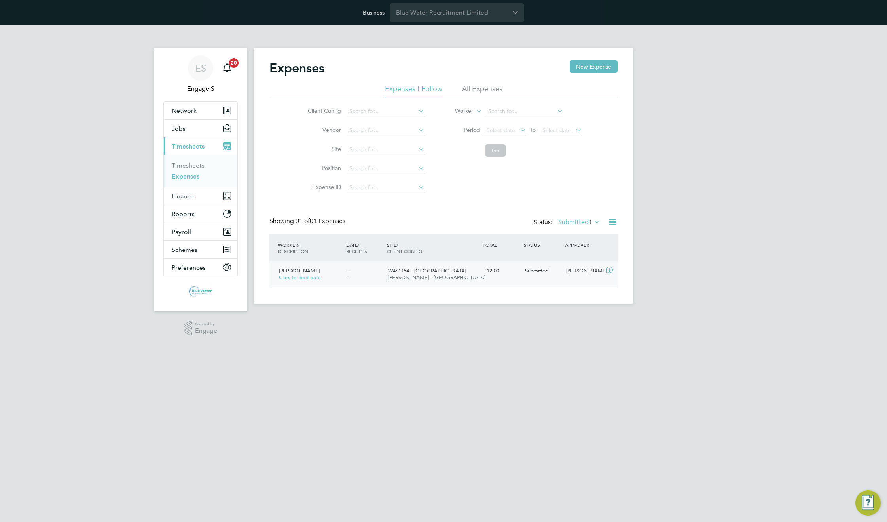
click at [437, 279] on span "[PERSON_NAME] - [GEOGRAPHIC_DATA]" at bounding box center [436, 277] width 97 height 7
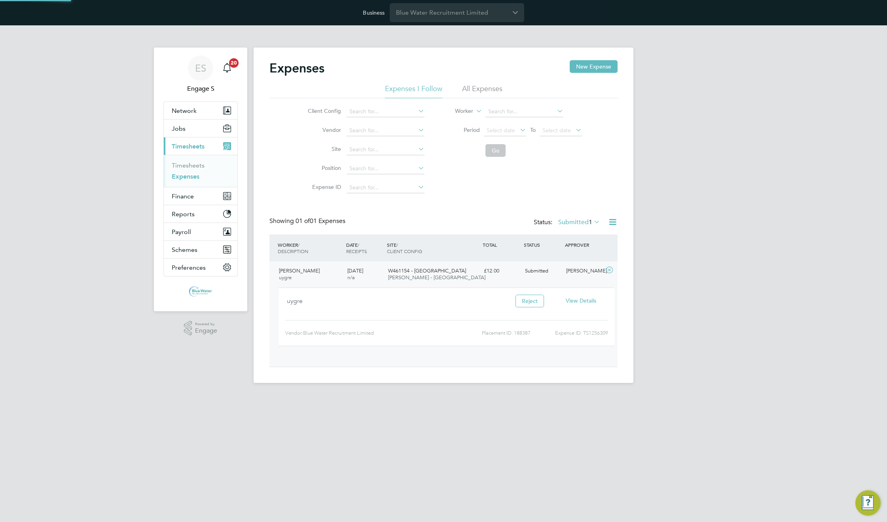
scroll to position [13, 142]
click at [585, 301] on span "View Details" at bounding box center [581, 300] width 30 height 7
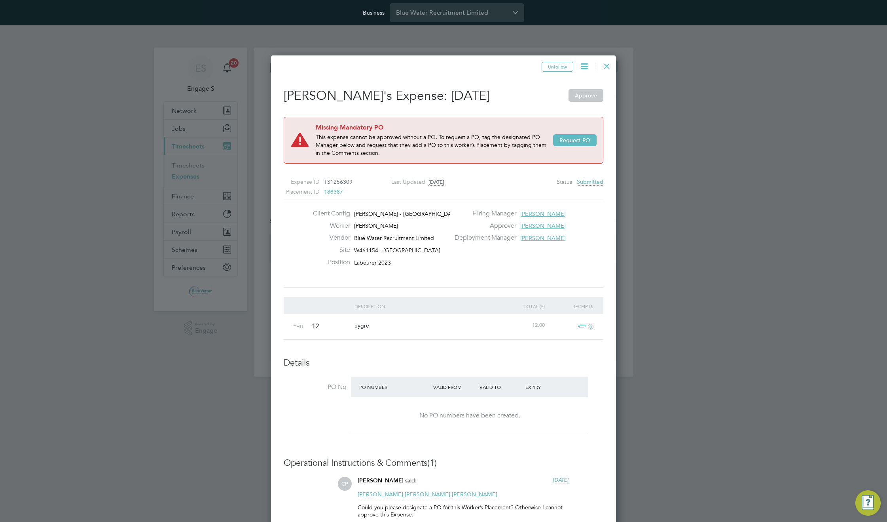
click at [606, 65] on div at bounding box center [607, 64] width 14 height 14
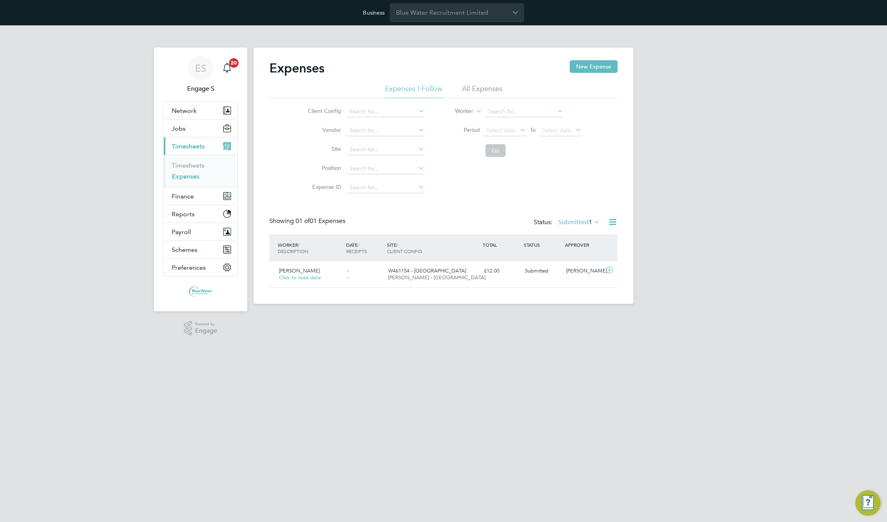
scroll to position [20, 96]
click at [483, 92] on li "All Expenses" at bounding box center [482, 91] width 40 height 14
click at [371, 114] on input at bounding box center [386, 111] width 78 height 11
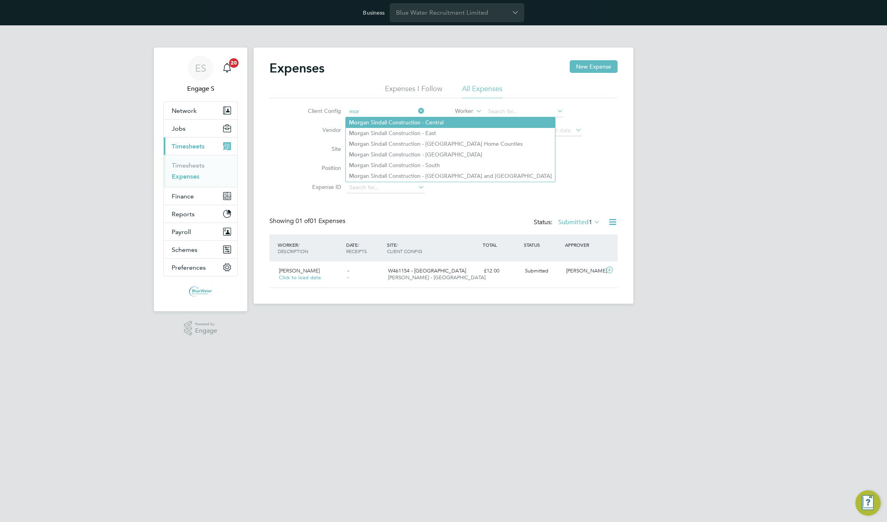
click at [386, 126] on li "Mor gan Sindall Construction - Central" at bounding box center [450, 122] width 209 height 11
type input "Morgan Sindall Construction - Central"
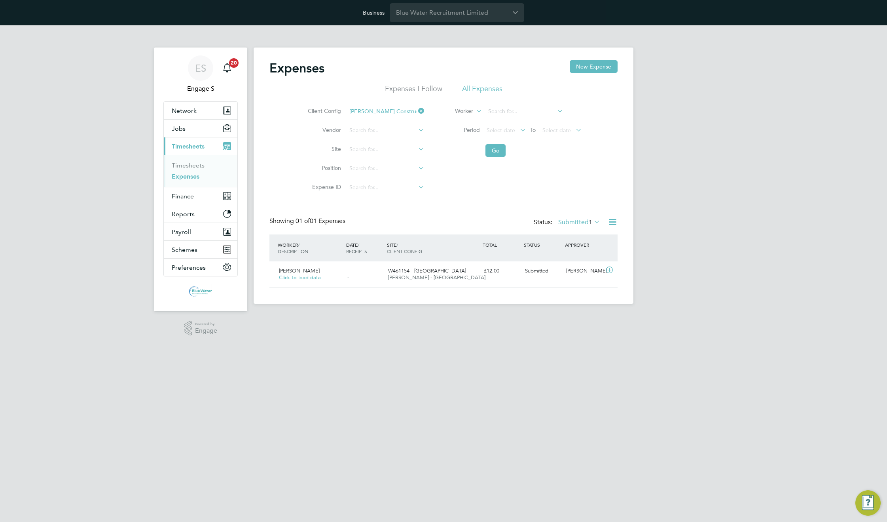
drag, startPoint x: 503, startPoint y: 165, endPoint x: 495, endPoint y: 165, distance: 7.9
click at [501, 166] on div "Client Config Morgan Sindall Construction - Central Vendor Site Position Expens…" at bounding box center [443, 147] width 348 height 99
click at [488, 146] on li "Go" at bounding box center [512, 150] width 157 height 21
click at [497, 151] on button "Go" at bounding box center [496, 150] width 20 height 13
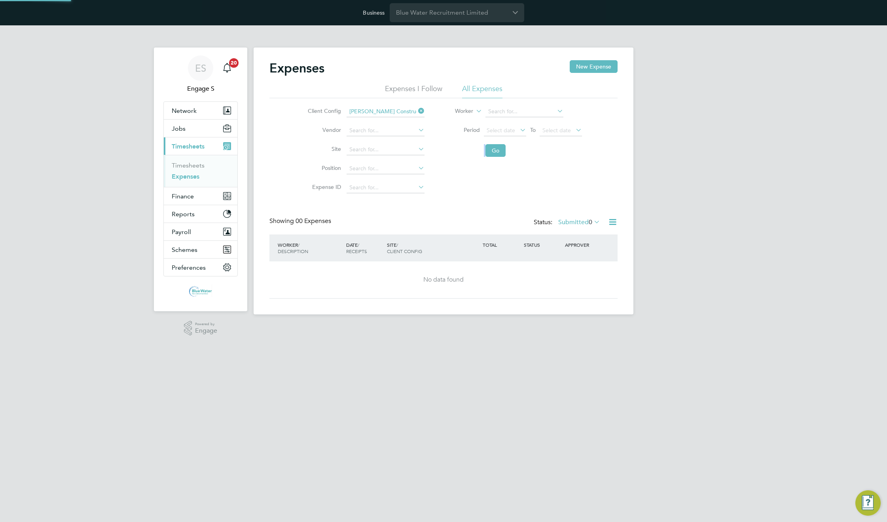
click at [582, 220] on label "Submitted 0" at bounding box center [579, 222] width 42 height 8
click at [579, 232] on li "All" at bounding box center [578, 235] width 36 height 11
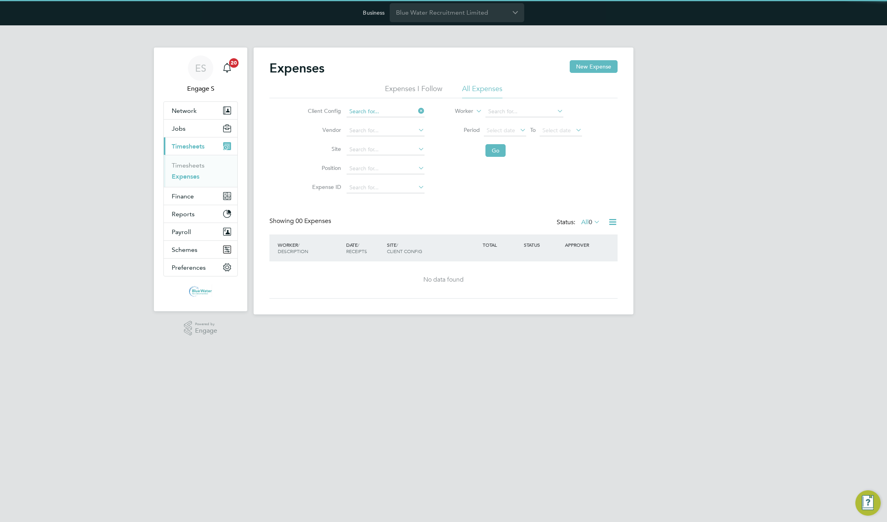
click at [382, 109] on input at bounding box center [386, 111] width 78 height 11
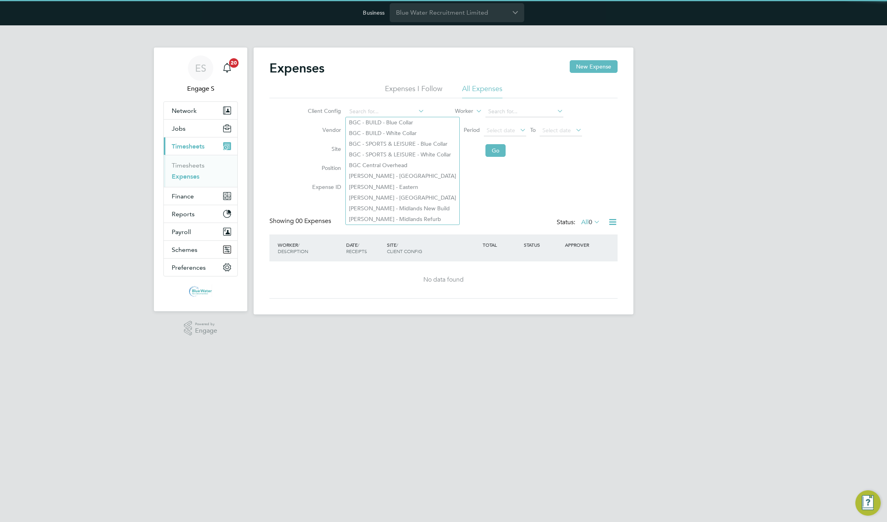
click at [301, 133] on li "Vendor" at bounding box center [365, 130] width 139 height 19
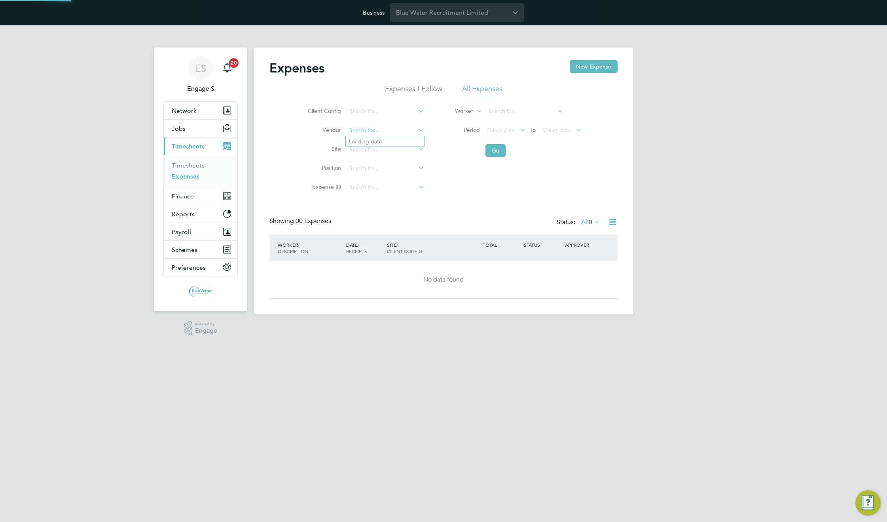
click at [364, 130] on input at bounding box center [386, 130] width 78 height 11
click at [392, 111] on input at bounding box center [386, 111] width 78 height 11
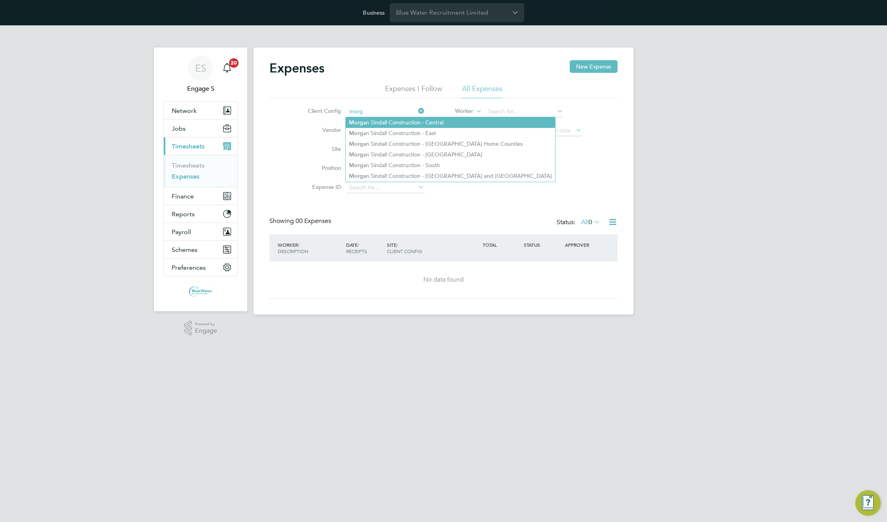
click at [398, 120] on li "Morg an Sindall Construction - Central" at bounding box center [450, 122] width 209 height 11
type input "[PERSON_NAME] Construction - Central"
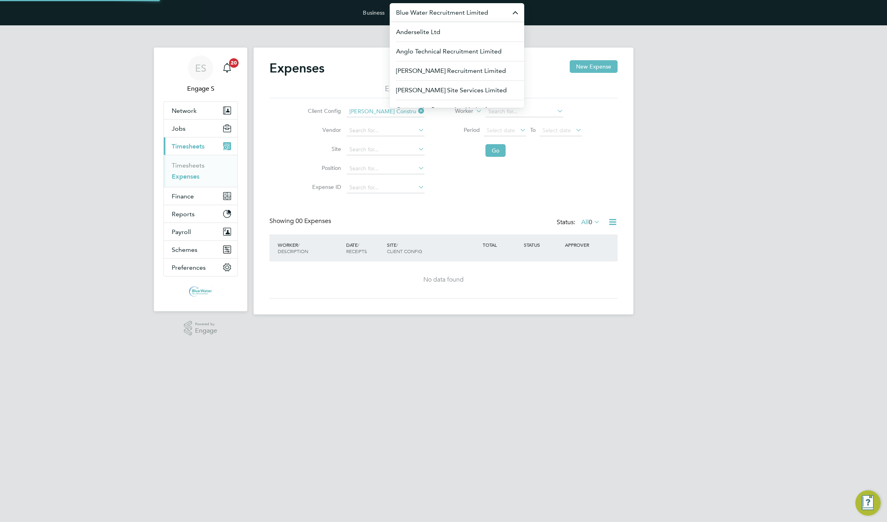
click at [463, 12] on input "Blue Water Recruitment Limited" at bounding box center [457, 12] width 135 height 19
click at [197, 110] on button "Network" at bounding box center [201, 110] width 74 height 17
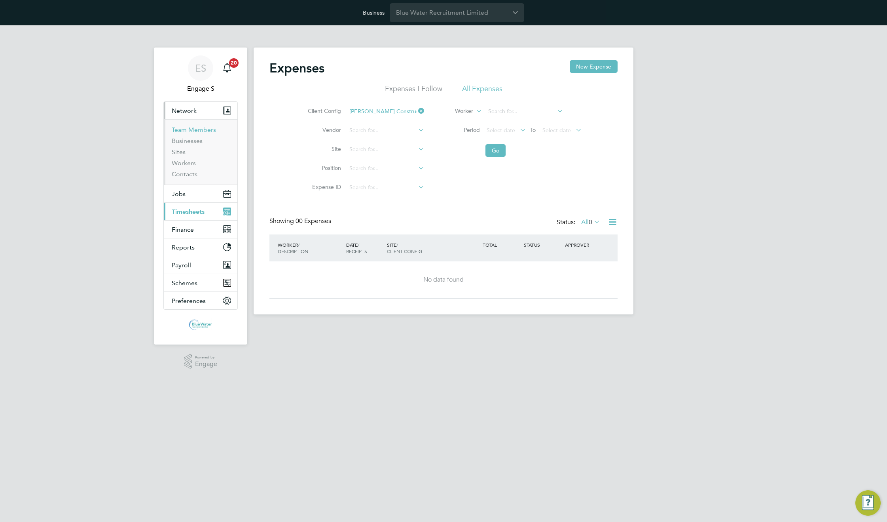
click at [195, 131] on link "Team Members" at bounding box center [194, 130] width 44 height 8
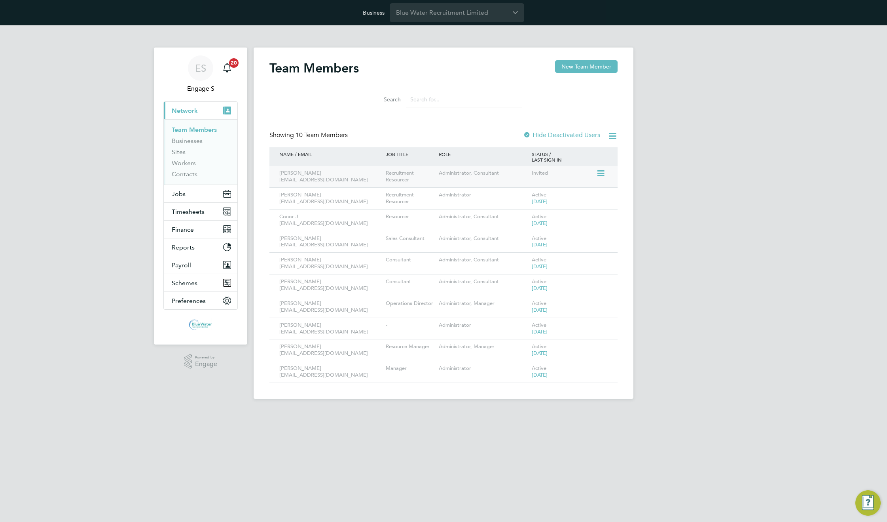
click at [599, 173] on icon at bounding box center [600, 173] width 8 height 9
click at [524, 252] on li "Impersonate" at bounding box center [556, 251] width 95 height 11
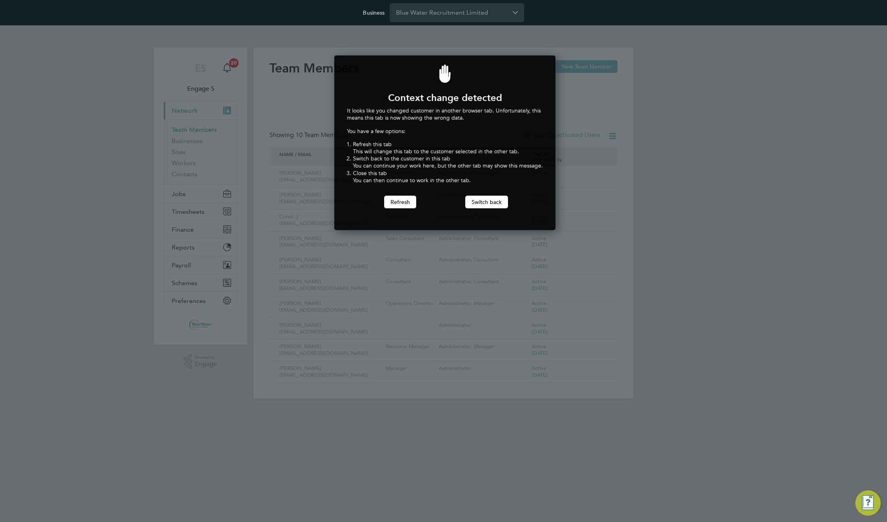
scroll to position [175, 218]
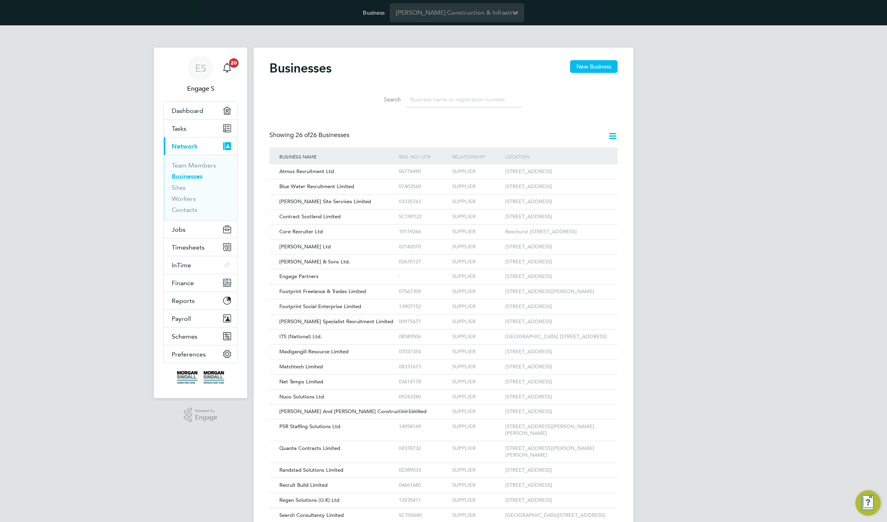
click at [457, 102] on input at bounding box center [464, 99] width 116 height 15
click at [353, 123] on div "Businesses New Business Search Showing 26 of 26 Businesses Business Name [PERSO…" at bounding box center [443, 313] width 348 height 507
click at [617, 138] on icon at bounding box center [613, 136] width 10 height 10
drag, startPoint x: 345, startPoint y: 129, endPoint x: 321, endPoint y: 131, distance: 24.6
click at [323, 131] on div "Businesses New Business Search Showing 26 of 26 Businesses Business Name [PERSO…" at bounding box center [443, 313] width 348 height 507
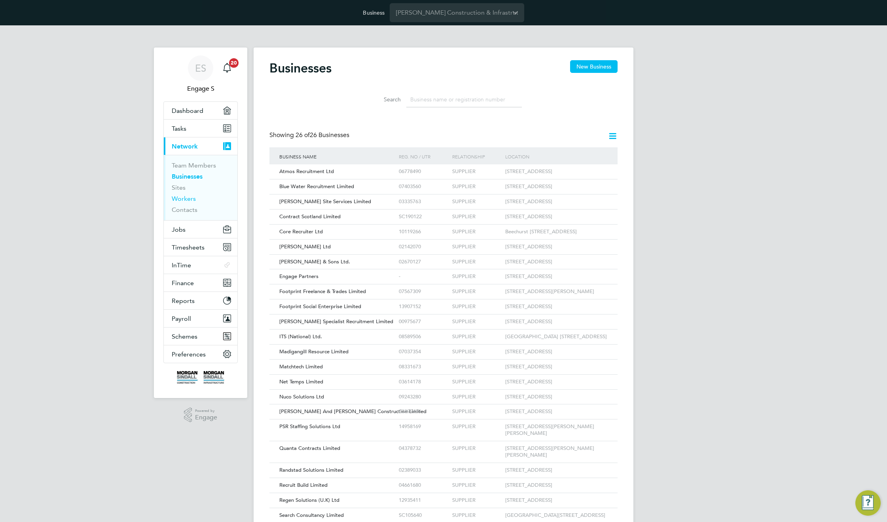
click at [185, 198] on link "Workers" at bounding box center [184, 199] width 24 height 8
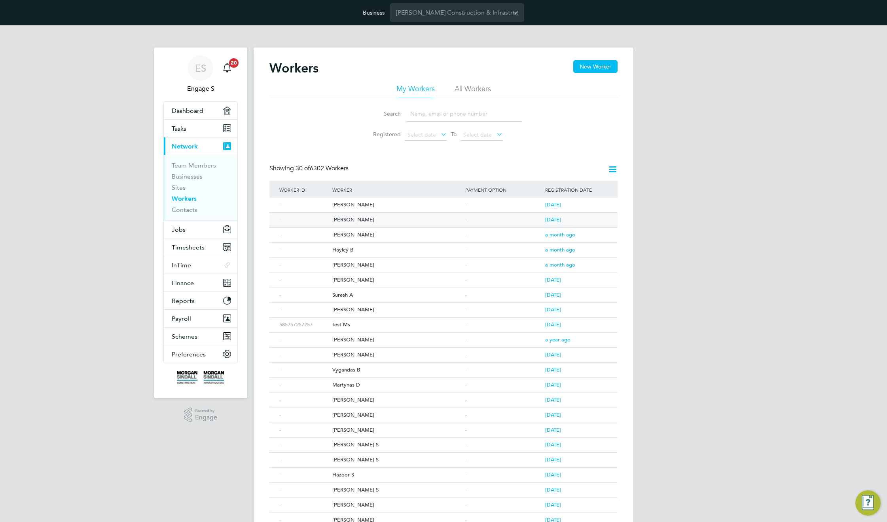
click at [341, 218] on div "[PERSON_NAME]" at bounding box center [396, 219] width 133 height 15
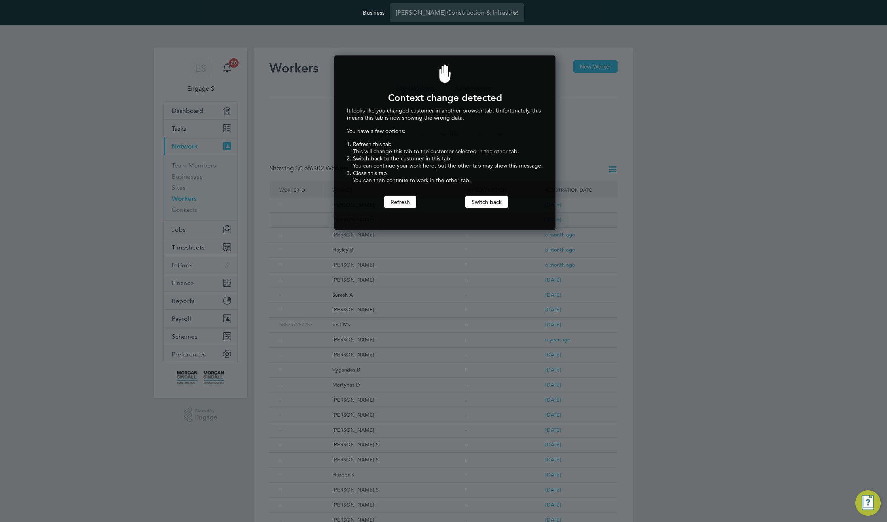
scroll to position [175, 218]
click at [484, 199] on button "Switch back" at bounding box center [486, 201] width 43 height 13
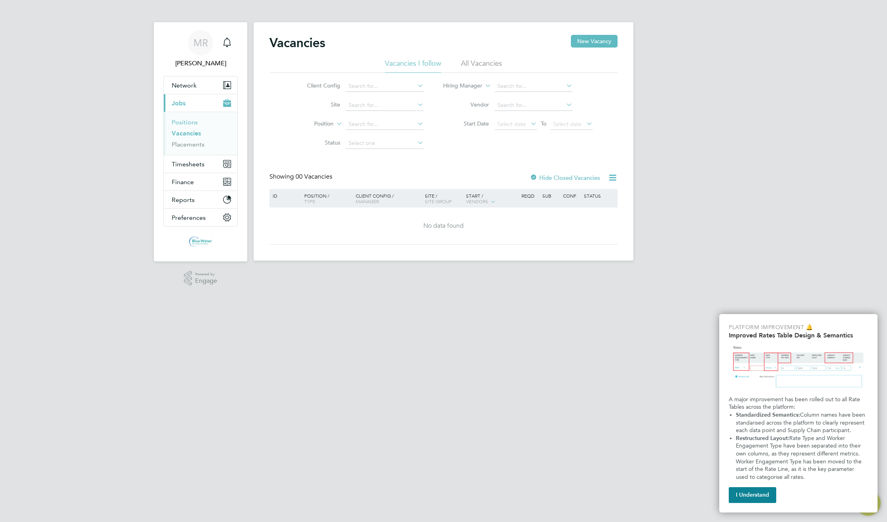
click at [187, 121] on link "Positions" at bounding box center [185, 122] width 26 height 8
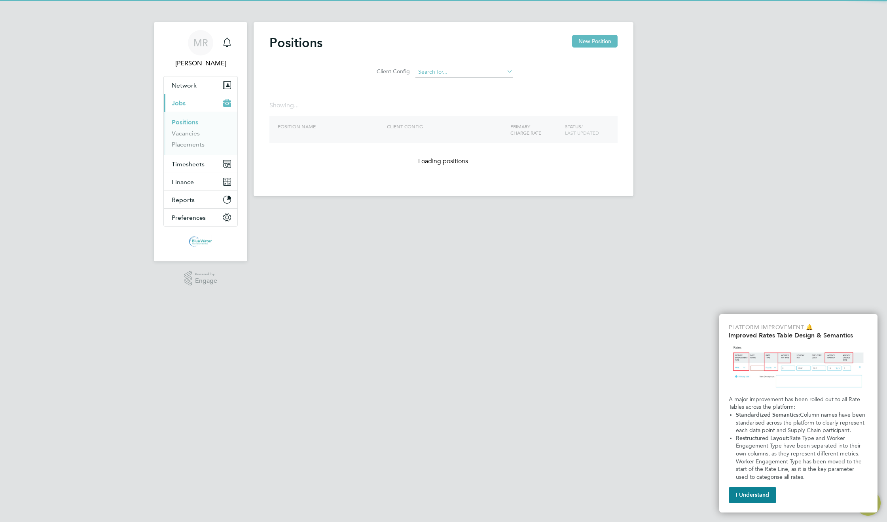
click at [453, 70] on input at bounding box center [464, 71] width 98 height 11
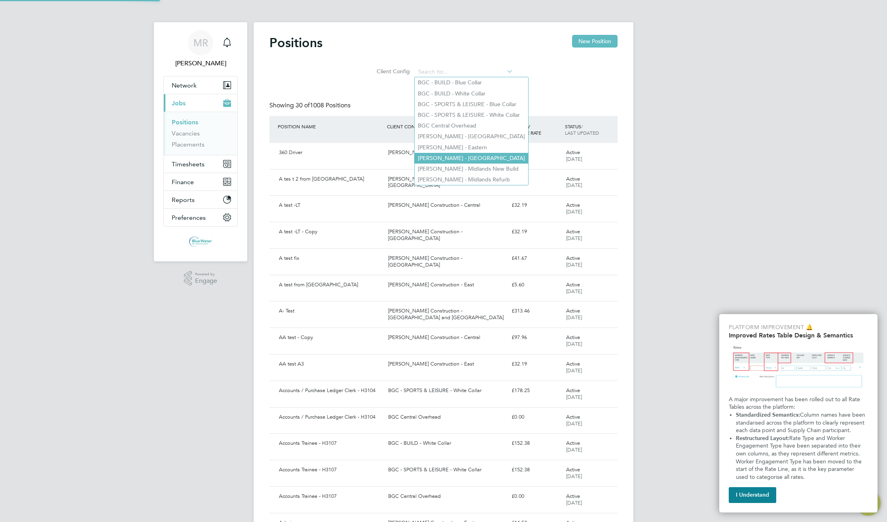
click at [444, 153] on li "[PERSON_NAME] - [GEOGRAPHIC_DATA]" at bounding box center [472, 158] width 114 height 11
type input "[PERSON_NAME] - [GEOGRAPHIC_DATA]"
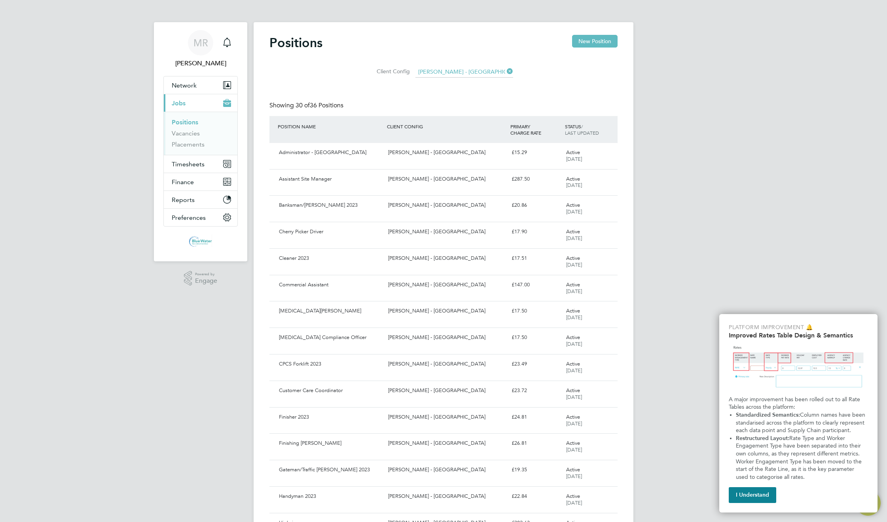
click at [514, 69] on li "Client Config [PERSON_NAME] - [GEOGRAPHIC_DATA]" at bounding box center [443, 72] width 159 height 19
click at [505, 70] on icon at bounding box center [505, 71] width 0 height 11
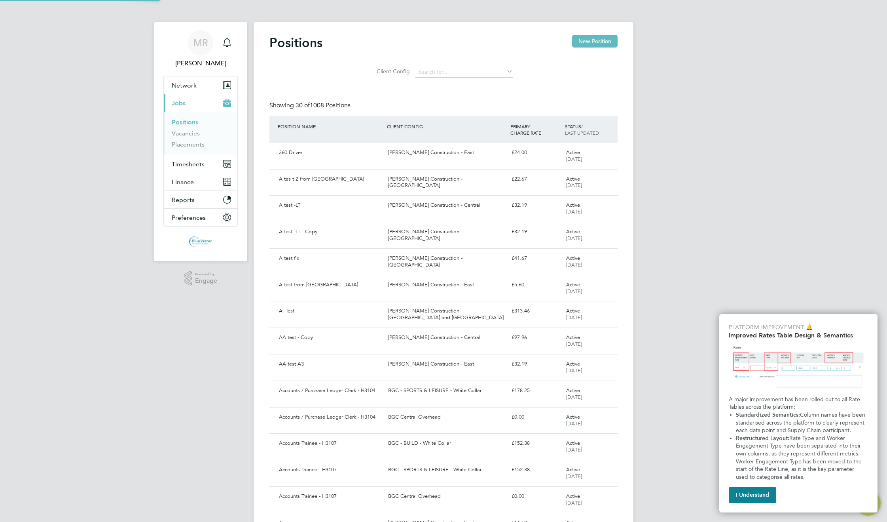
click at [582, 86] on div "Positions New Position Client Config Showing 30 of 1008 Positions POSITION NAME…" at bounding box center [443, 493] width 348 height 916
click at [437, 154] on div "[PERSON_NAME] Construction - East" at bounding box center [446, 152] width 123 height 13
click at [182, 135] on link "Vacancies" at bounding box center [186, 133] width 28 height 8
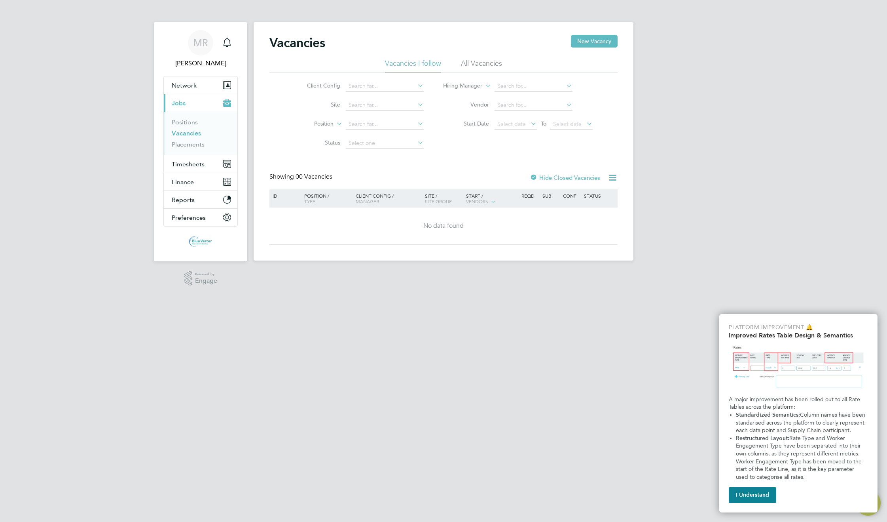
click at [488, 58] on div "Vacancies New Vacancy" at bounding box center [443, 47] width 348 height 24
click at [486, 61] on li "All Vacancies" at bounding box center [481, 66] width 41 height 14
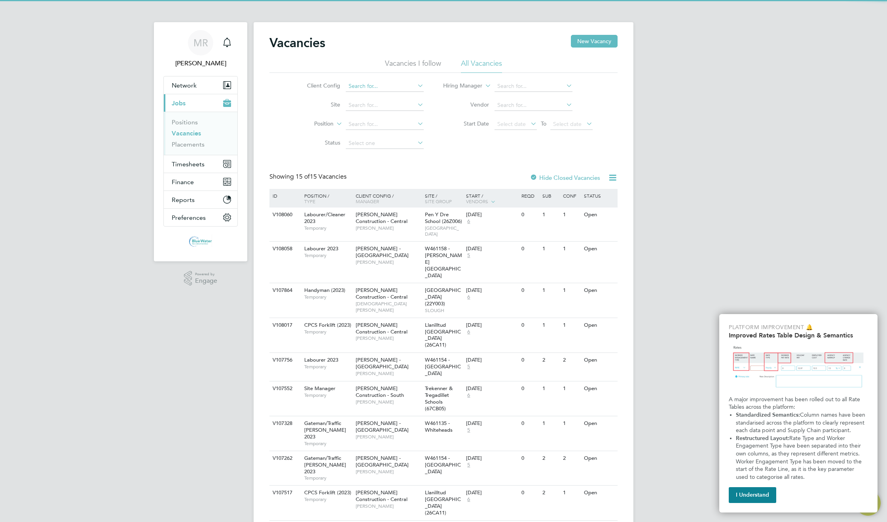
click at [380, 89] on input at bounding box center [385, 86] width 78 height 11
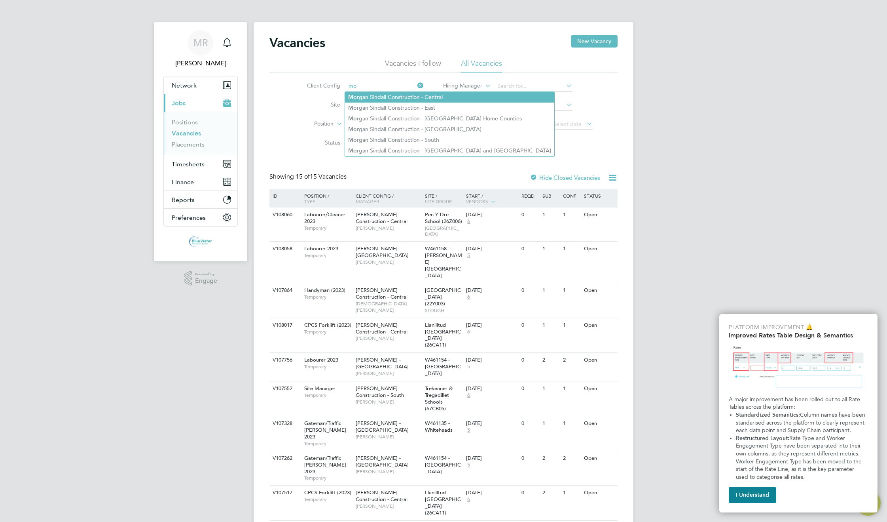
click at [391, 97] on li "Mo rgan Sindall Construction - Central" at bounding box center [449, 97] width 209 height 11
type input "[PERSON_NAME] Construction - Central"
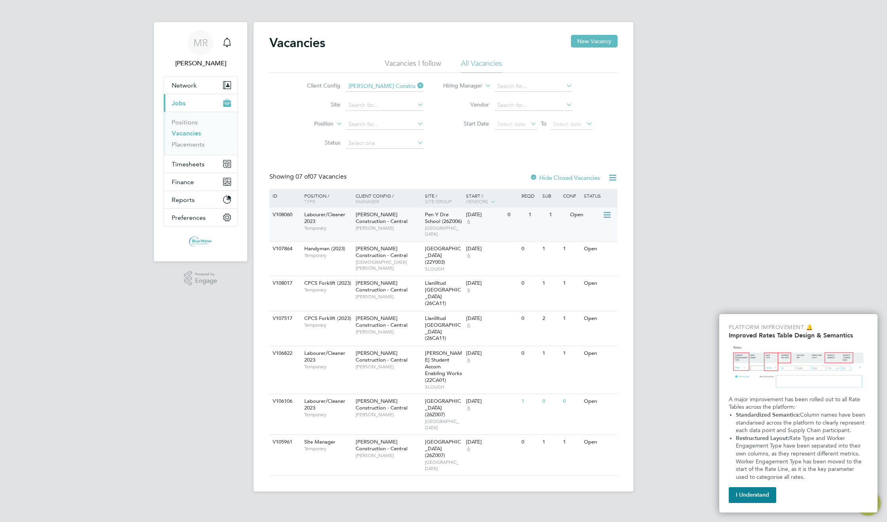
click at [378, 225] on span "Gerwyn M" at bounding box center [388, 228] width 65 height 6
click at [188, 146] on link "Placements" at bounding box center [188, 144] width 33 height 8
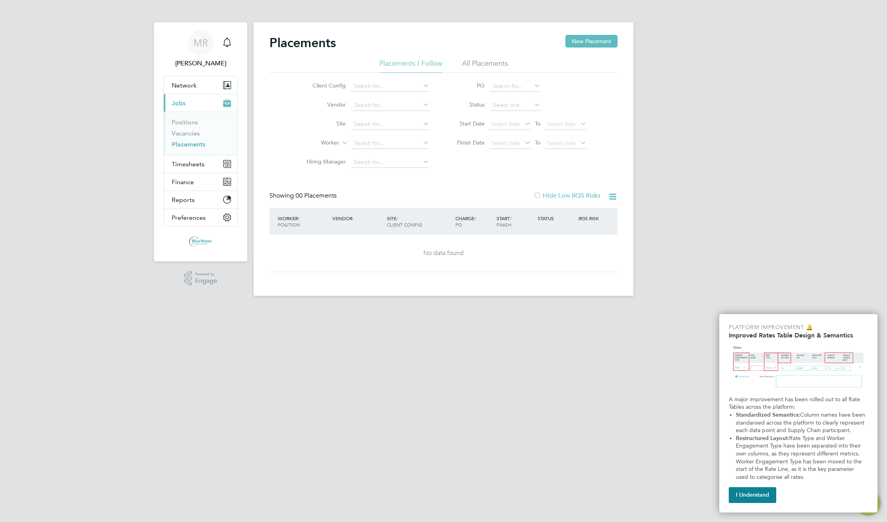
click at [480, 60] on li "All Placements" at bounding box center [485, 66] width 46 height 14
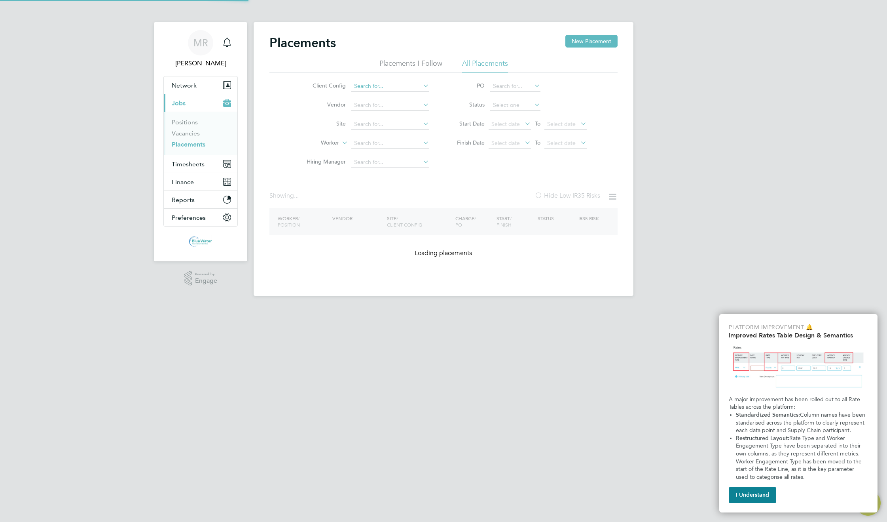
click at [367, 87] on input at bounding box center [390, 86] width 78 height 11
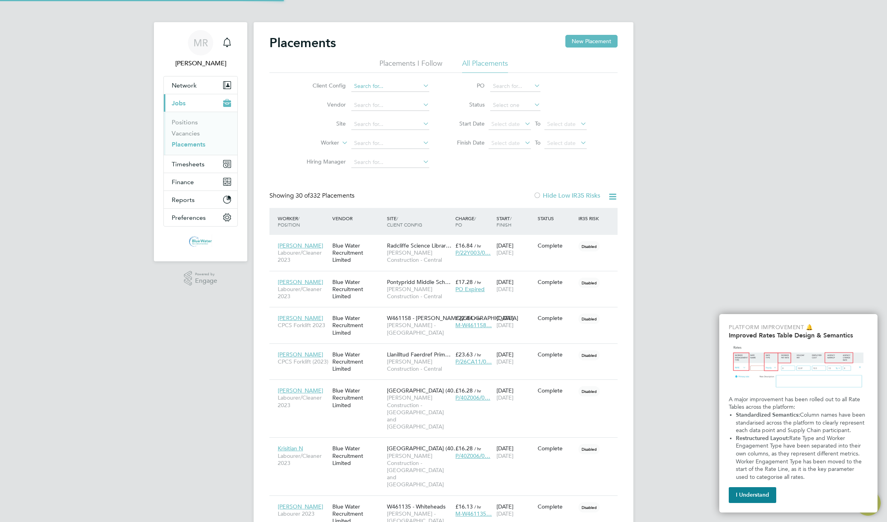
click at [367, 87] on input at bounding box center [390, 86] width 78 height 11
click at [400, 95] on li "Morg an Sindall Construction - Central" at bounding box center [455, 97] width 209 height 11
type input "[PERSON_NAME] Construction - Central"
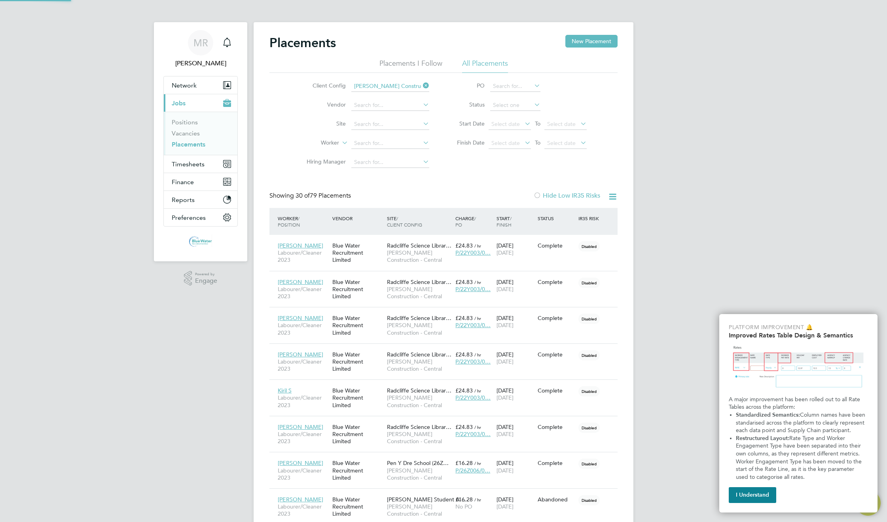
click at [412, 254] on span "[PERSON_NAME] Construction - Central" at bounding box center [419, 256] width 64 height 14
click at [197, 163] on span "Timesheets" at bounding box center [188, 164] width 33 height 8
click at [187, 138] on link "Timesheets" at bounding box center [188, 140] width 33 height 8
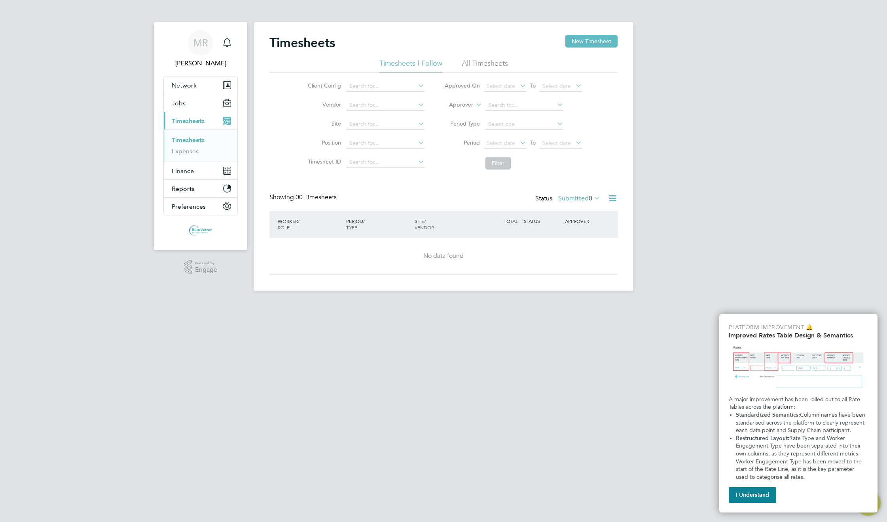
click at [487, 64] on li "All Timesheets" at bounding box center [485, 66] width 46 height 14
click at [577, 200] on label "Submitted 0" at bounding box center [579, 198] width 42 height 8
click at [574, 208] on li "All" at bounding box center [578, 212] width 36 height 11
click at [195, 85] on span "Network" at bounding box center [184, 86] width 25 height 8
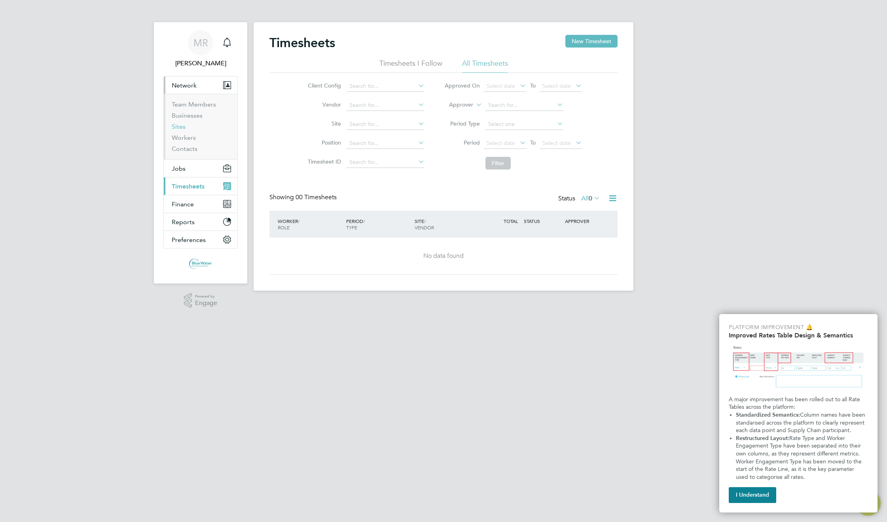
click at [177, 125] on link "Sites" at bounding box center [179, 127] width 14 height 8
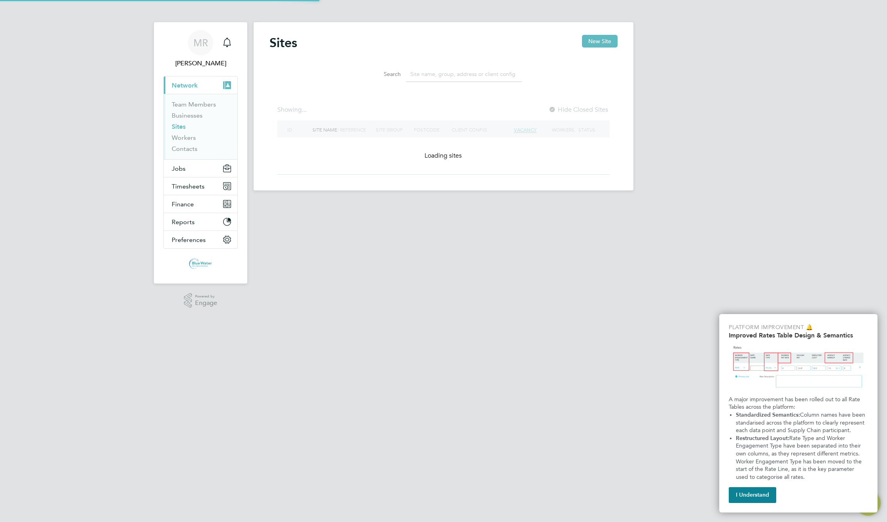
click at [446, 71] on input at bounding box center [464, 73] width 116 height 15
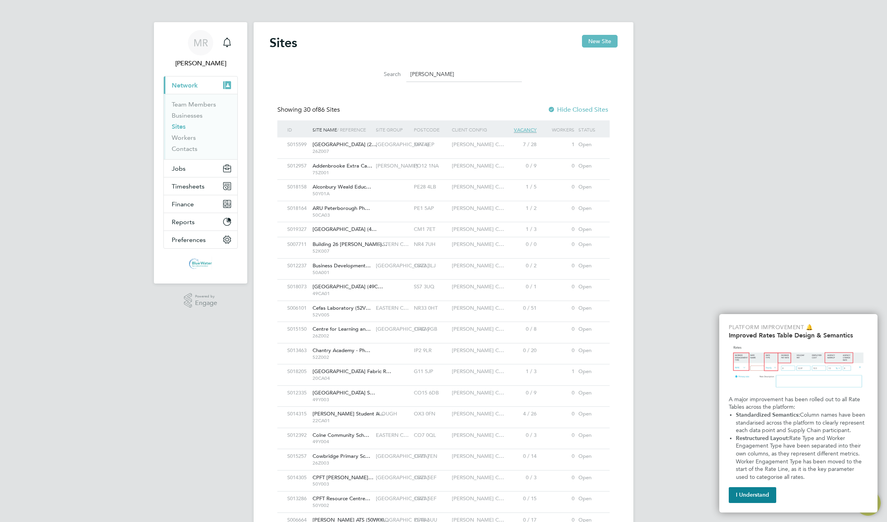
type input "morgan"
click at [456, 148] on div "Morgan Sindall C…" at bounding box center [475, 144] width 51 height 15
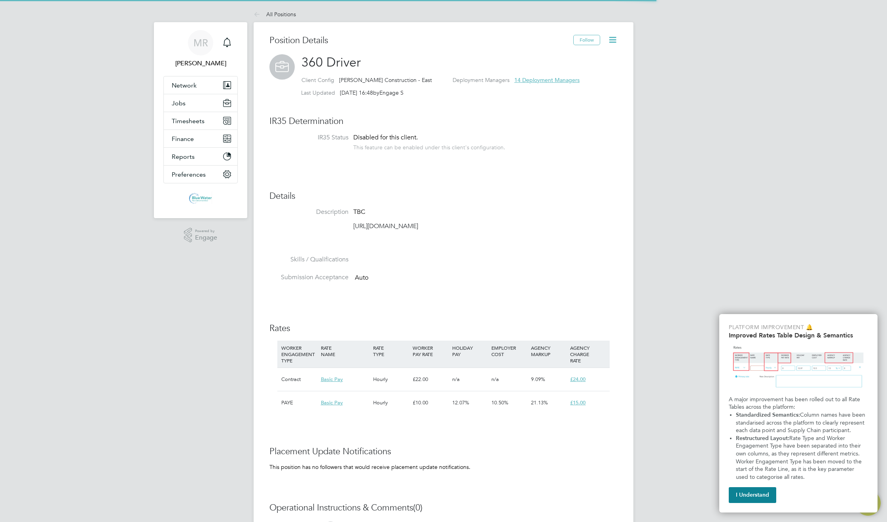
scroll to position [23, 53]
click at [531, 79] on span "14 Deployment Managers" at bounding box center [546, 79] width 65 height 7
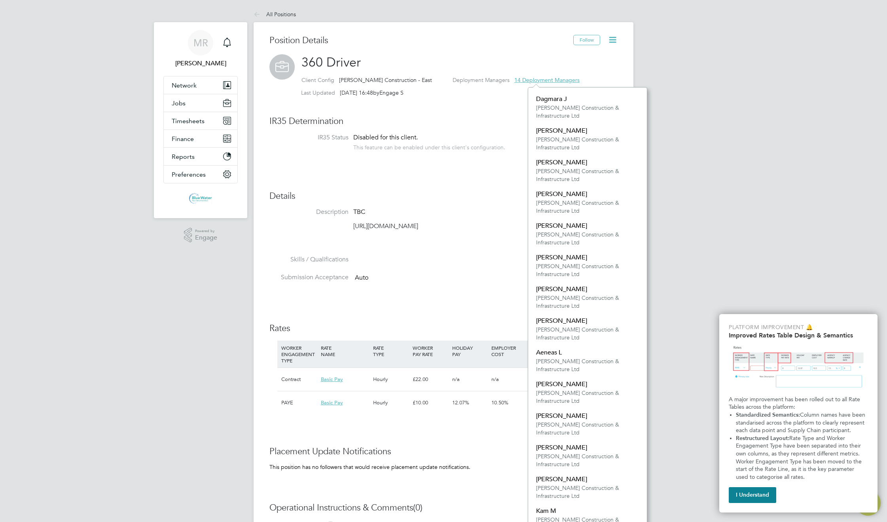
scroll to position [451, 119]
click at [742, 68] on div "MR Matthew R Notifications Applications: Network Team Members Businesses Sites …" at bounding box center [443, 328] width 887 height 656
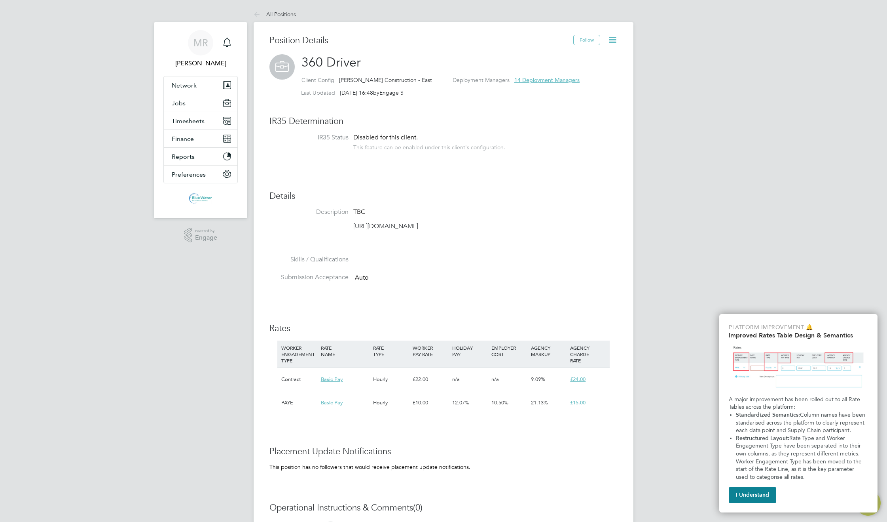
click at [742, 68] on div "MR Matthew R Notifications Applications: Network Team Members Businesses Sites …" at bounding box center [443, 328] width 887 height 656
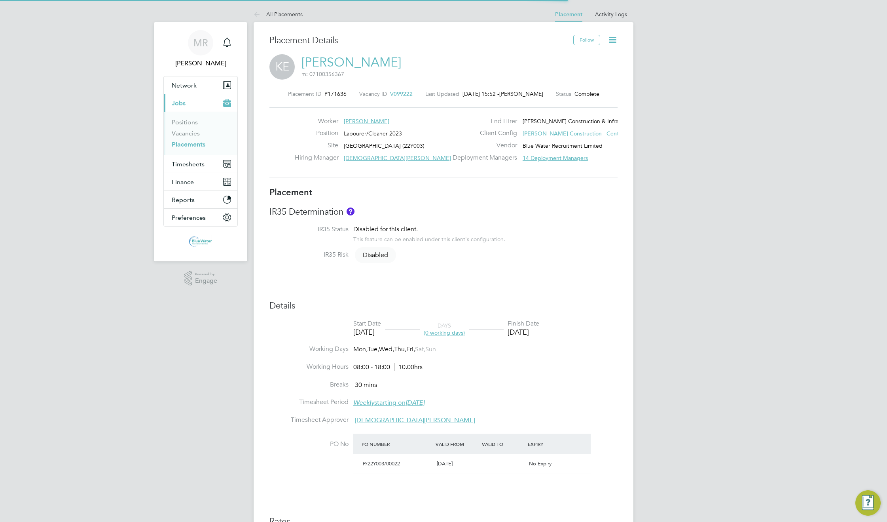
click at [525, 199] on div "Placement IR35 Determination IR35 Status Disabled for this client. This feature…" at bounding box center [443, 401] width 348 height 429
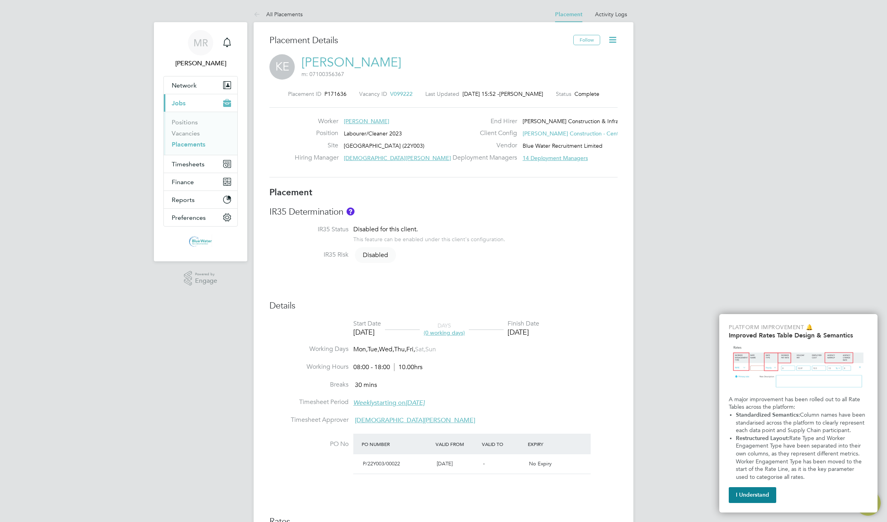
click at [548, 157] on span "14 Deployment Managers" at bounding box center [555, 157] width 65 height 7
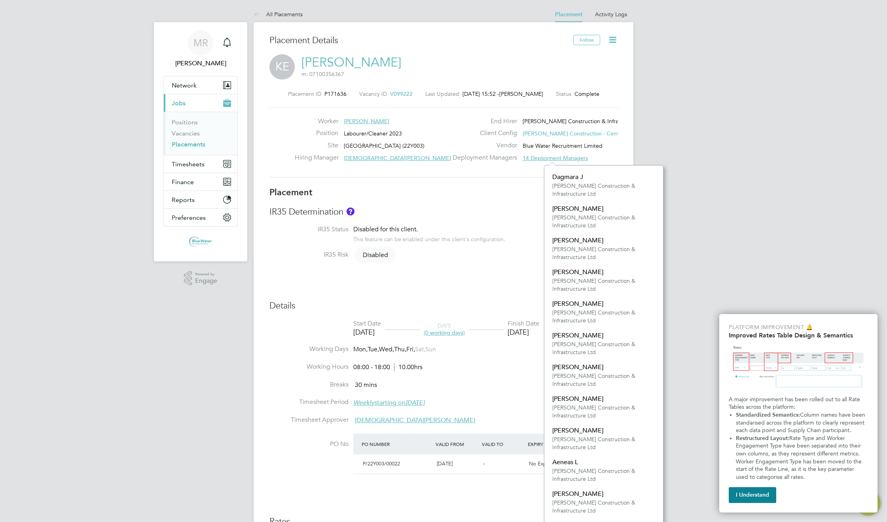
click at [504, 169] on div "Worker Kevin E Position Labourer/Cleaner 2023 Site Radcliffe Science Library (2…" at bounding box center [443, 142] width 348 height 70
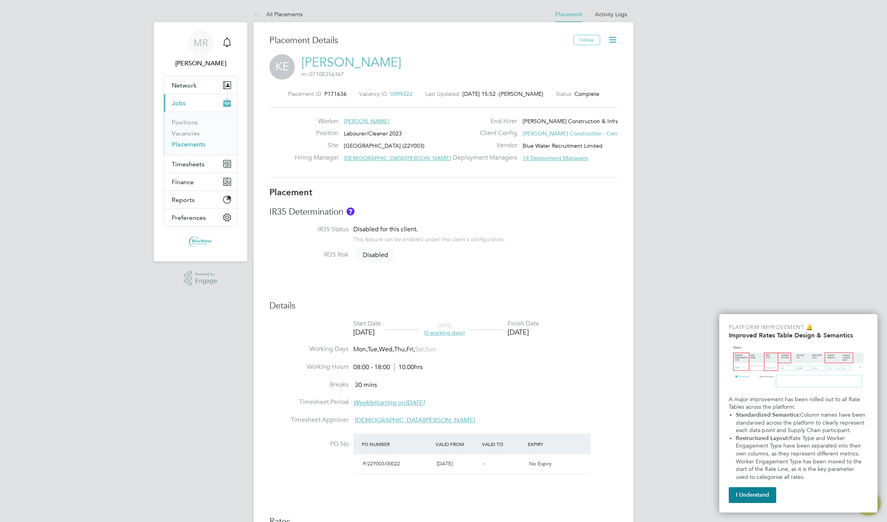
click at [485, 158] on label "Deployment Managers" at bounding box center [484, 158] width 66 height 8
drag, startPoint x: 499, startPoint y: 149, endPoint x: 587, endPoint y: 146, distance: 87.9
click at [585, 146] on div "Vendor Blue Water Recruitment Limited" at bounding box center [536, 147] width 170 height 12
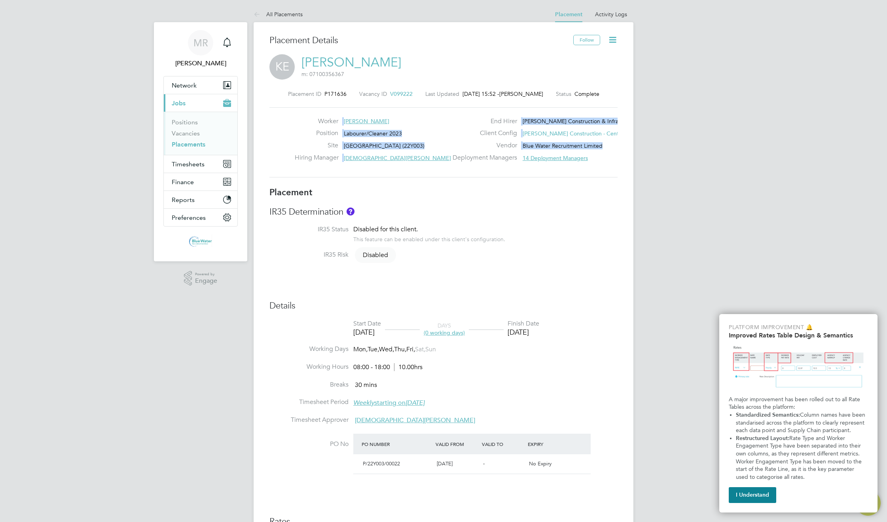
drag, startPoint x: 567, startPoint y: 140, endPoint x: 480, endPoint y: 102, distance: 94.8
click at [480, 102] on div "Placement ID P171636 Vacancy ID V099222 Last Updated 28 Aug 2025, 15:52 - Antho…" at bounding box center [443, 134] width 348 height 106
click at [436, 219] on div "IR35 Determination IR35 Status Disabled for this client. This feature can be en…" at bounding box center [443, 237] width 348 height 62
click at [549, 158] on span "14 Deployment Managers" at bounding box center [555, 157] width 65 height 7
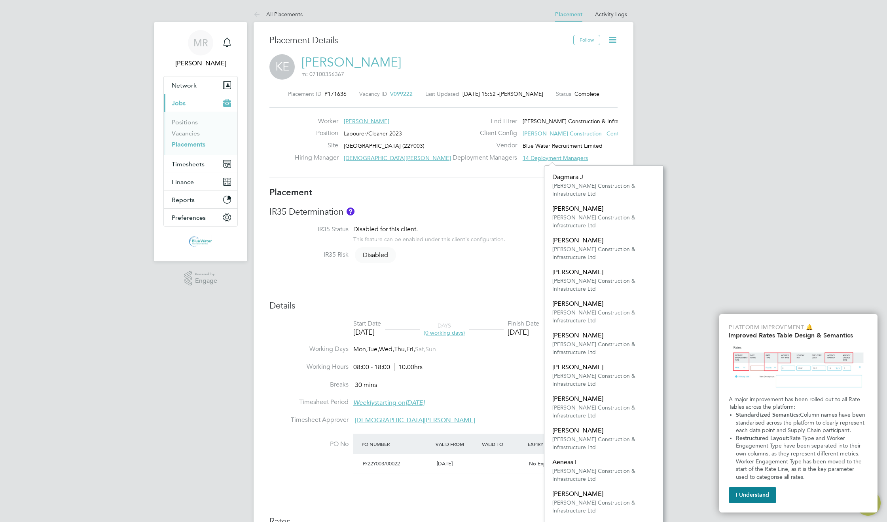
click at [691, 159] on div "MR Matthew R Notifications Applications: Network Team Members Businesses Sites …" at bounding box center [443, 402] width 887 height 804
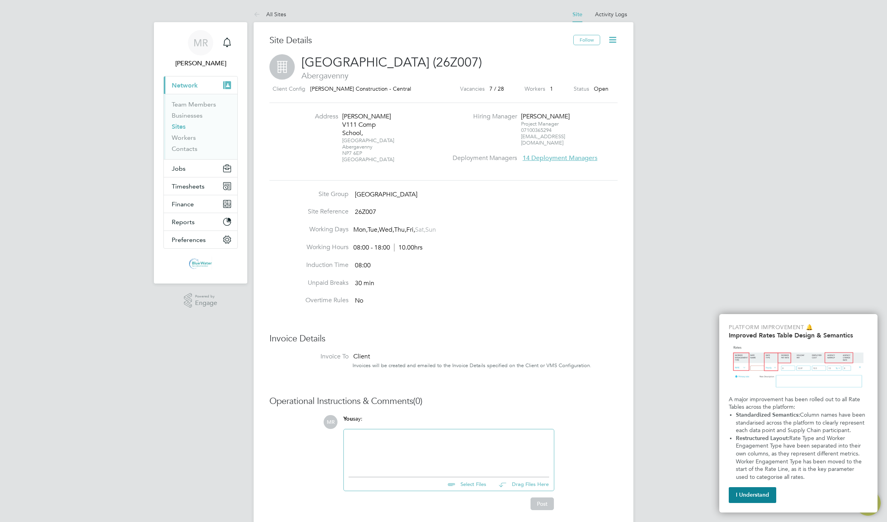
click at [582, 154] on span "14 Deployment Managers" at bounding box center [560, 158] width 75 height 8
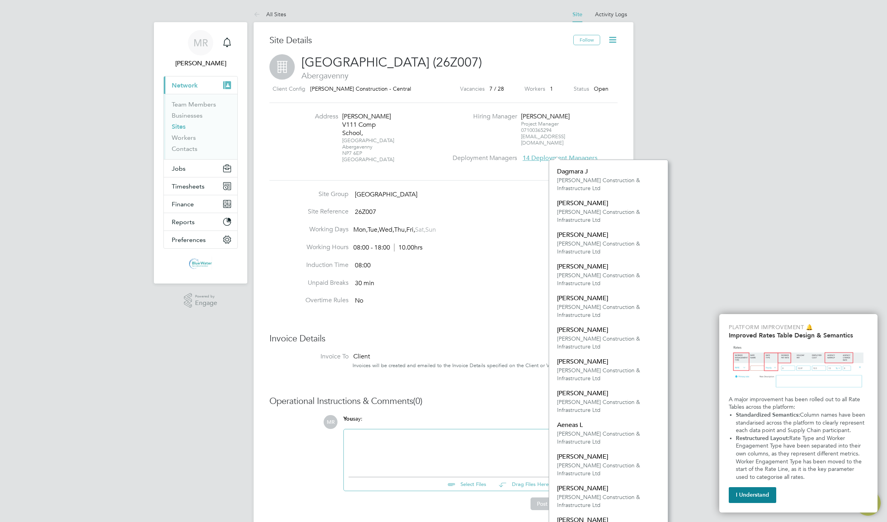
click at [692, 133] on div "MR [PERSON_NAME] Notifications Applications: Current page: Network Team Members…" at bounding box center [443, 275] width 887 height 550
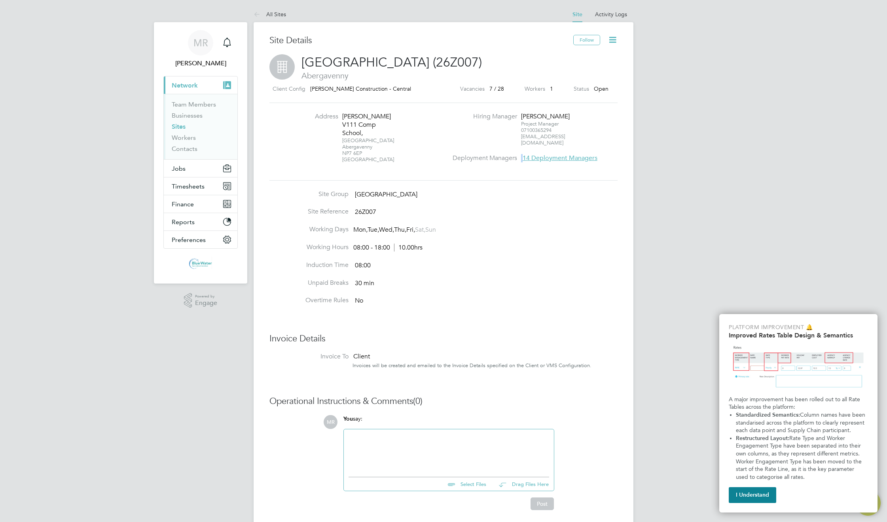
click at [692, 133] on div "MR [PERSON_NAME] Notifications Applications: Current page: Network Team Members…" at bounding box center [443, 275] width 887 height 550
click at [611, 296] on li "Overtime Rules No" at bounding box center [443, 305] width 348 height 18
click at [191, 116] on link "Businesses" at bounding box center [187, 116] width 31 height 8
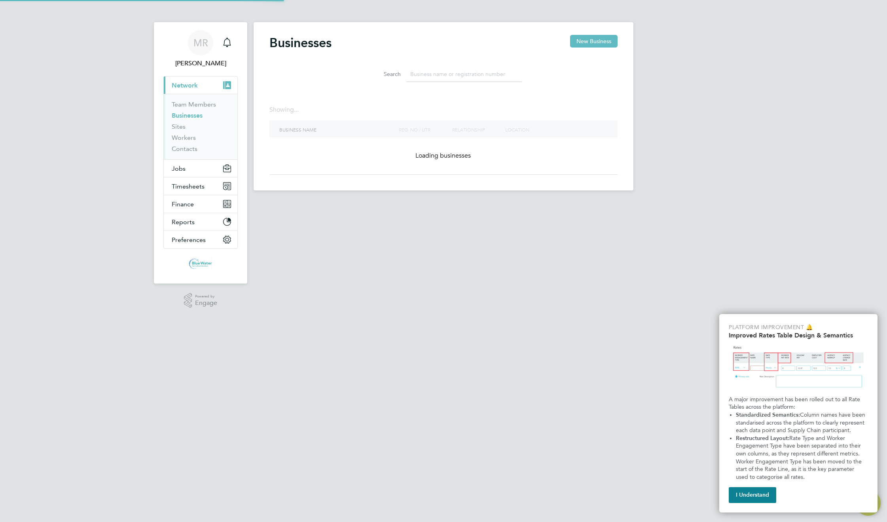
click at [459, 72] on input at bounding box center [464, 73] width 116 height 15
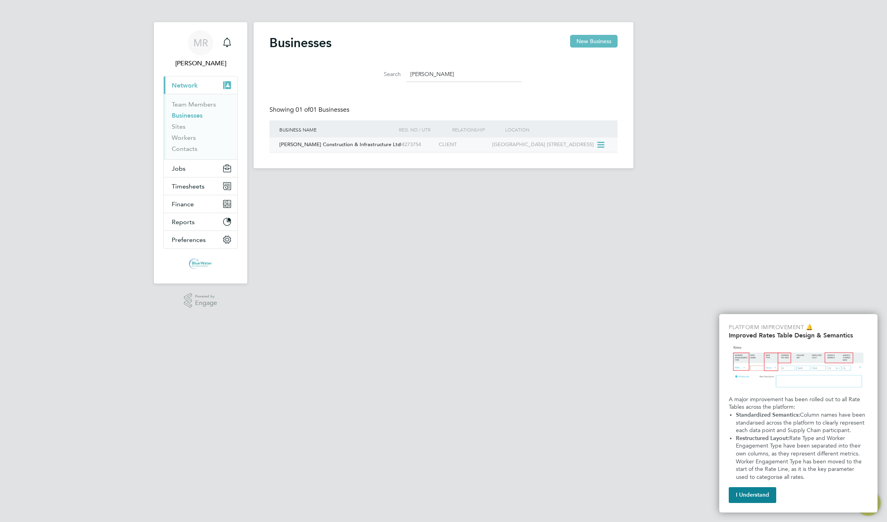
type input "[PERSON_NAME]"
click at [396, 148] on div "[PERSON_NAME] Construction & Infrastructure Ltd" at bounding box center [336, 144] width 119 height 15
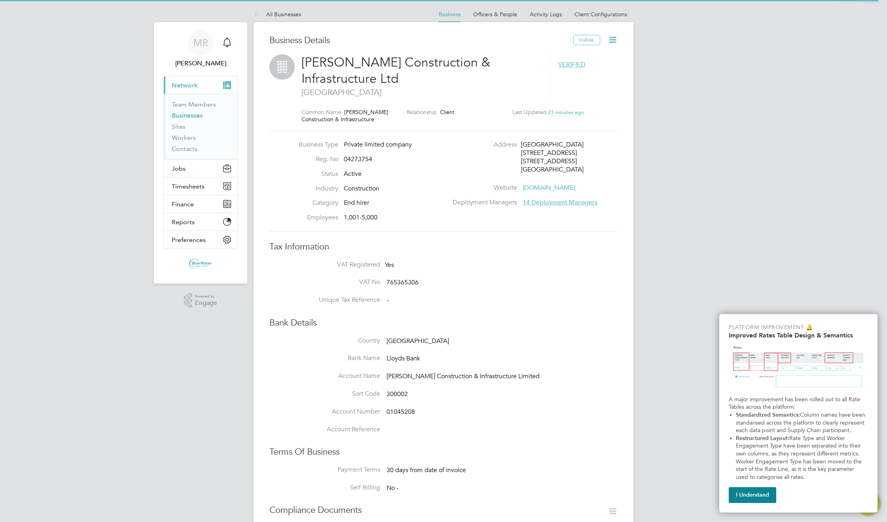
click at [609, 39] on icon at bounding box center [613, 40] width 10 height 10
click at [661, 93] on div "MR [PERSON_NAME] Notifications Applications: Current page: Network Team Members…" at bounding box center [443, 446] width 887 height 893
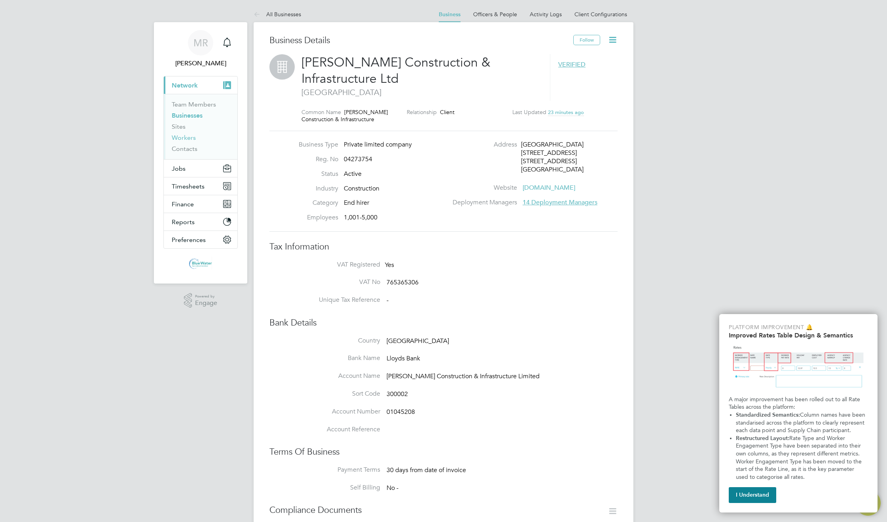
click at [188, 138] on link "Workers" at bounding box center [184, 138] width 24 height 8
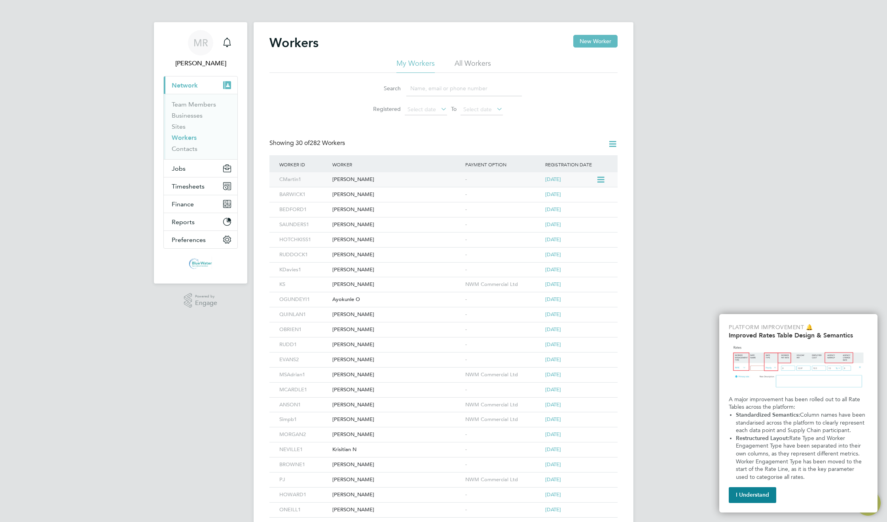
click at [354, 178] on div "[PERSON_NAME]" at bounding box center [396, 179] width 133 height 15
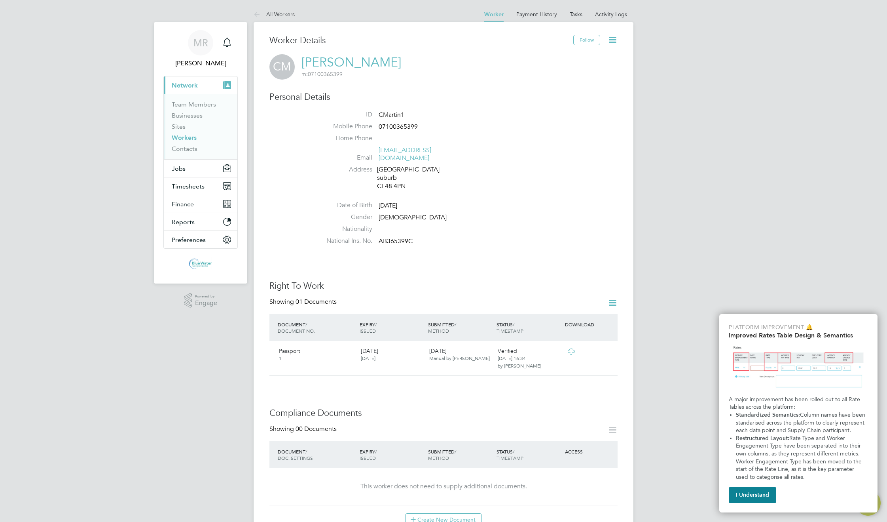
click at [613, 41] on icon at bounding box center [613, 40] width 10 height 10
click at [583, 152] on li "Email [EMAIL_ADDRESS][DOMAIN_NAME]" at bounding box center [467, 155] width 301 height 19
click at [579, 13] on link "Tasks" at bounding box center [576, 14] width 13 height 7
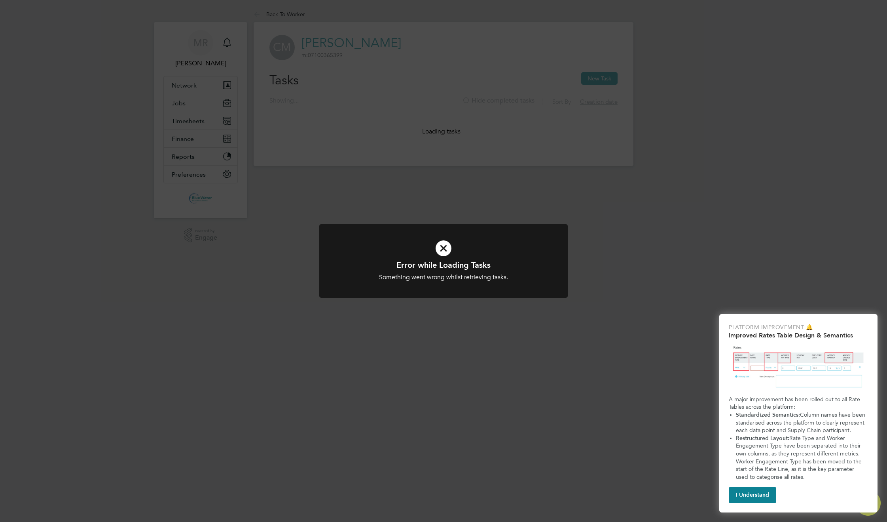
click at [580, 143] on div "Error while Loading Tasks Something went wrong whilst retrieving tasks. Cancel …" at bounding box center [443, 261] width 887 height 522
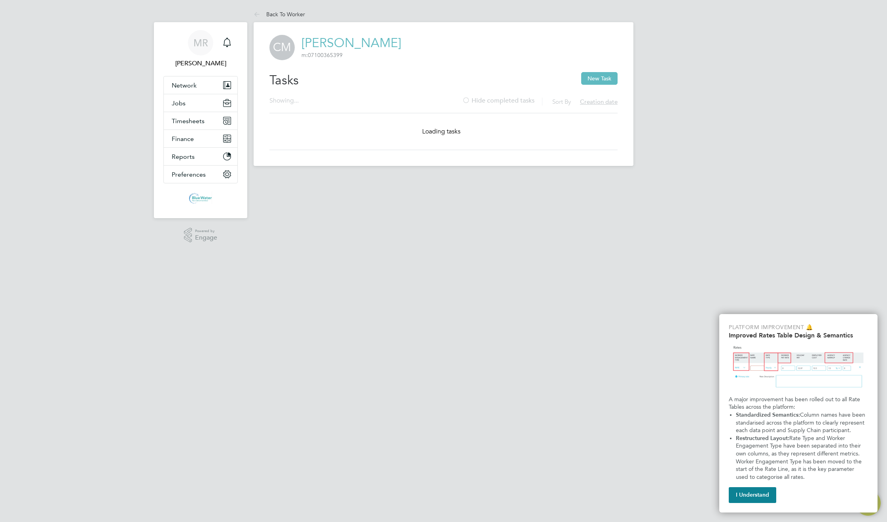
click at [514, 33] on div "CM Curtis M m: 07100365399 Tasks New Task Showing ... Sort By Creation date Hid…" at bounding box center [444, 94] width 380 height 144
click at [270, 13] on link "Back To Worker" at bounding box center [279, 14] width 51 height 7
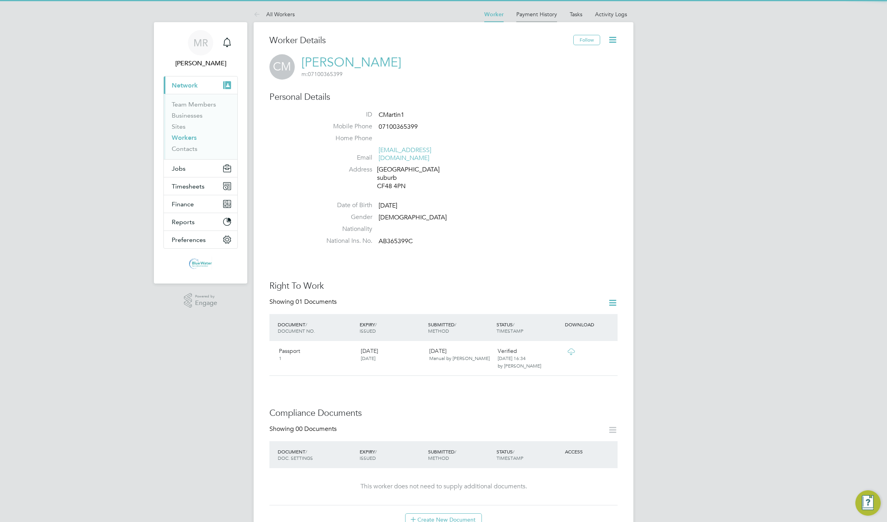
click at [537, 15] on link "Payment History" at bounding box center [536, 14] width 41 height 7
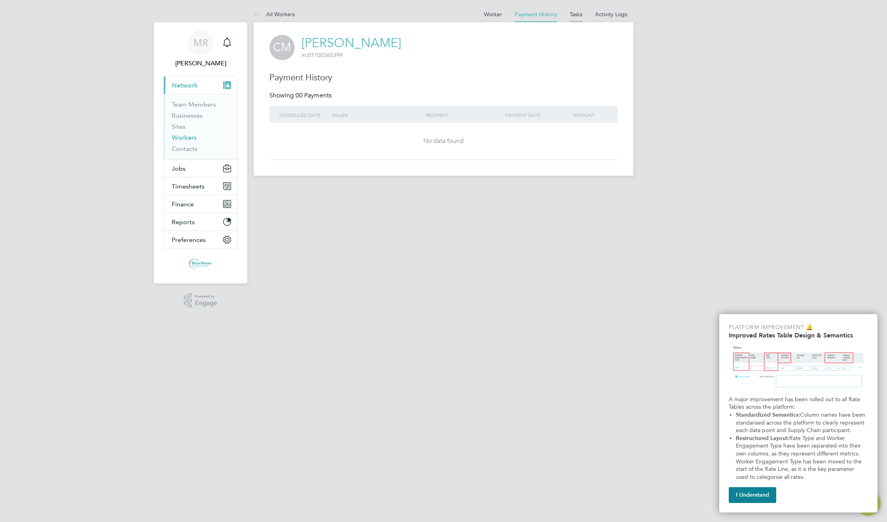
click at [574, 9] on li "Tasks" at bounding box center [576, 14] width 13 height 16
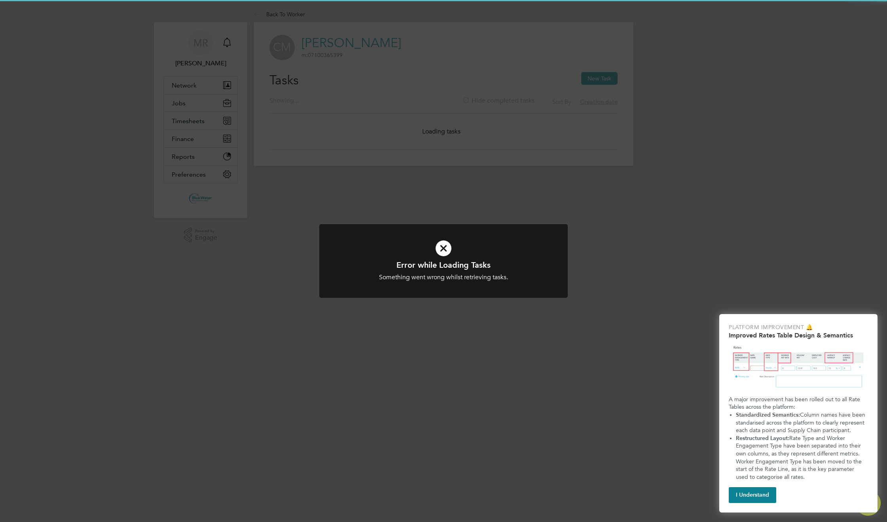
click at [351, 4] on div "Error while Loading Tasks Something went wrong whilst retrieving tasks. Cancel …" at bounding box center [443, 261] width 887 height 522
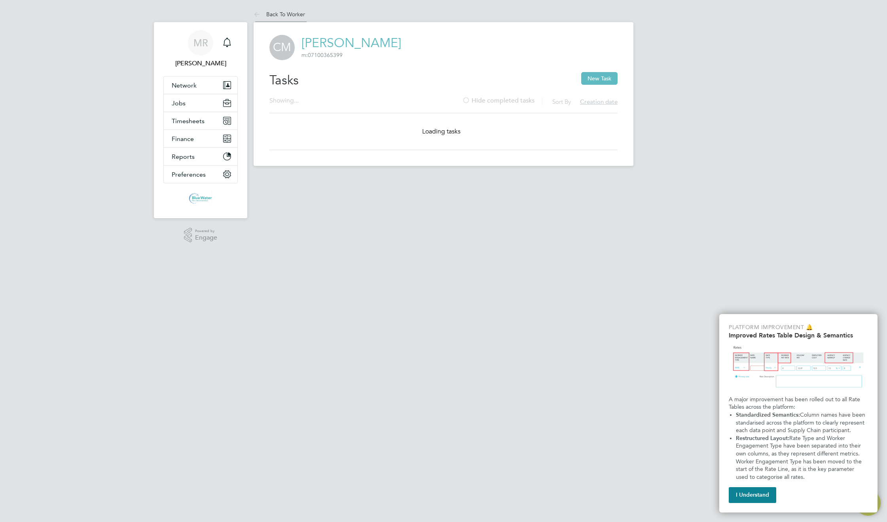
click at [281, 14] on link "Back To Worker" at bounding box center [279, 14] width 51 height 7
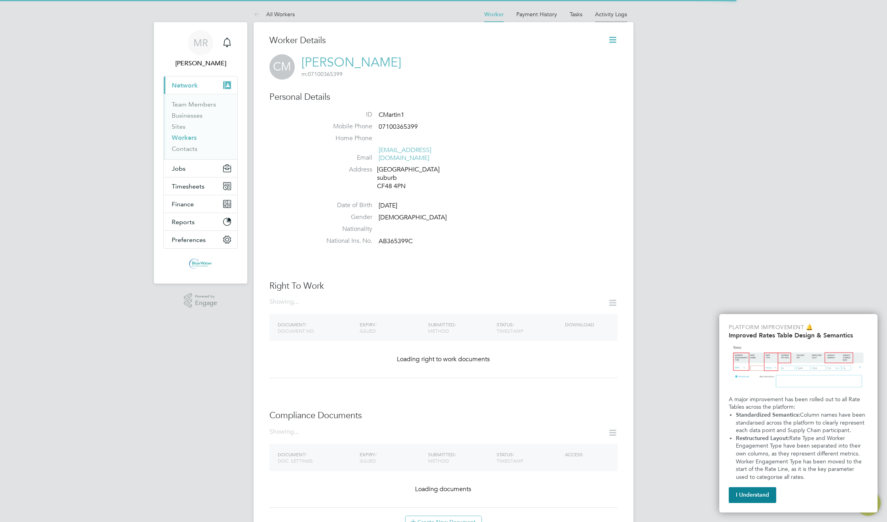
click at [616, 13] on link "Activity Logs" at bounding box center [611, 14] width 32 height 7
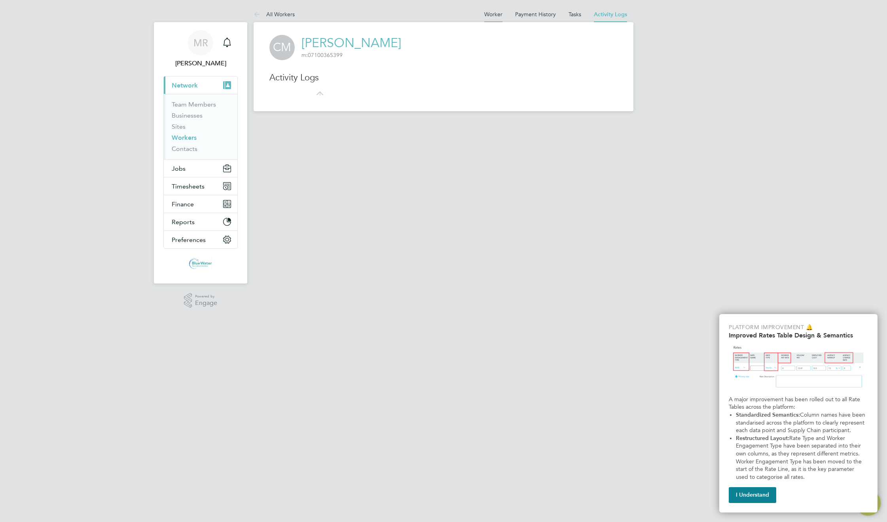
click at [486, 14] on link "Worker" at bounding box center [493, 14] width 18 height 7
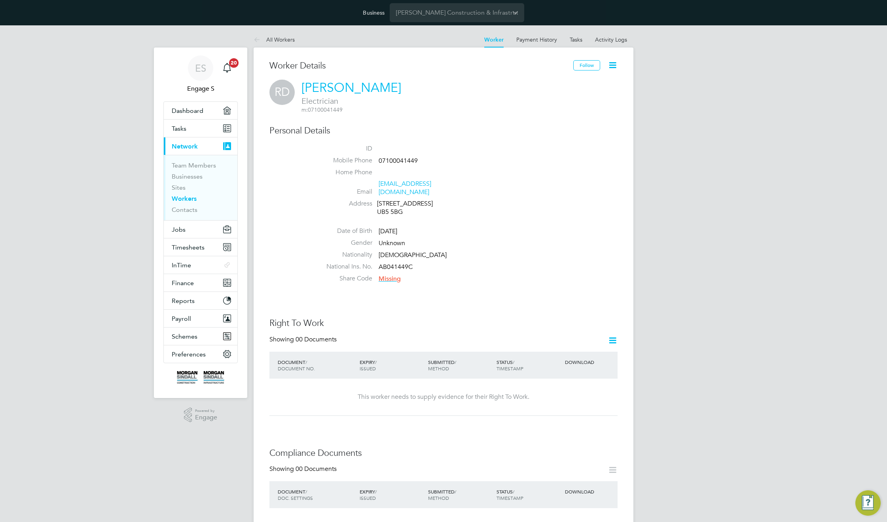
click at [609, 65] on icon at bounding box center [613, 65] width 10 height 10
click at [570, 95] on li "Impersonate" at bounding box center [583, 94] width 64 height 11
click at [448, 12] on input "Morgan Sindall Construction & Infrastructure Ltd" at bounding box center [457, 12] width 135 height 19
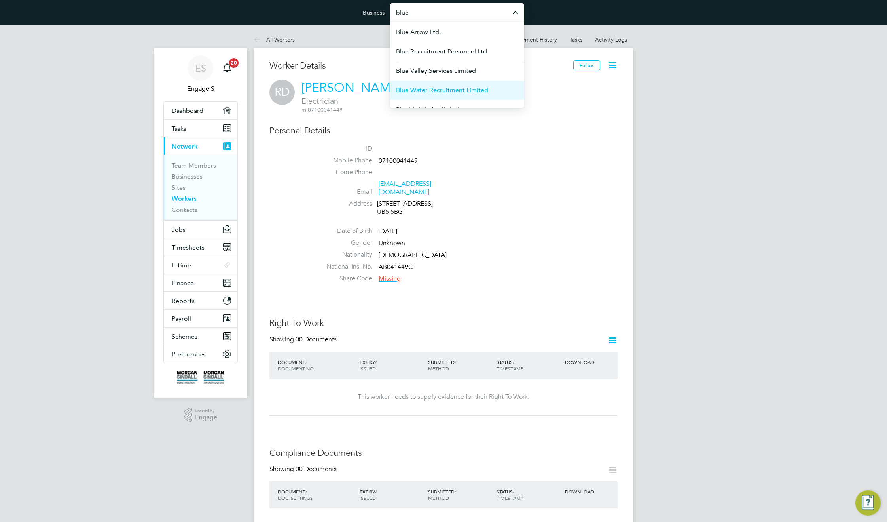
click at [431, 93] on span "Blue Water Recruitment Limited" at bounding box center [442, 89] width 92 height 9
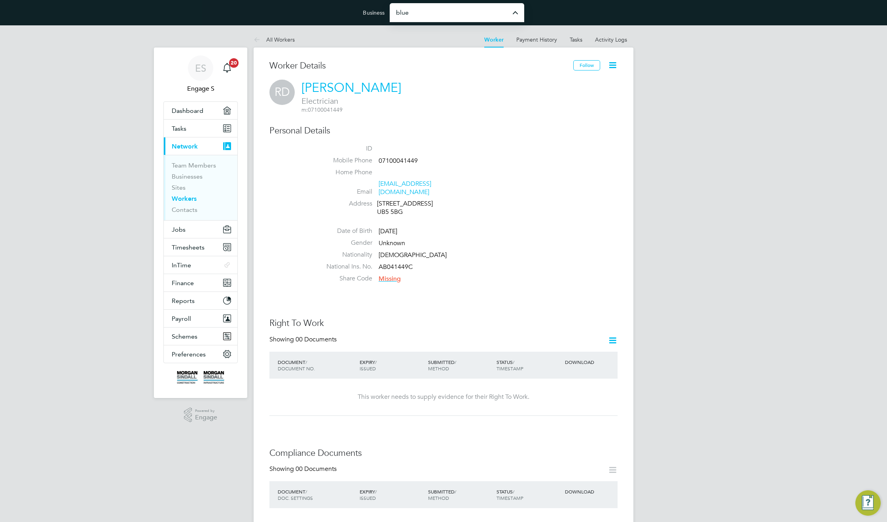
type input "Blue Water Recruitment Limited"
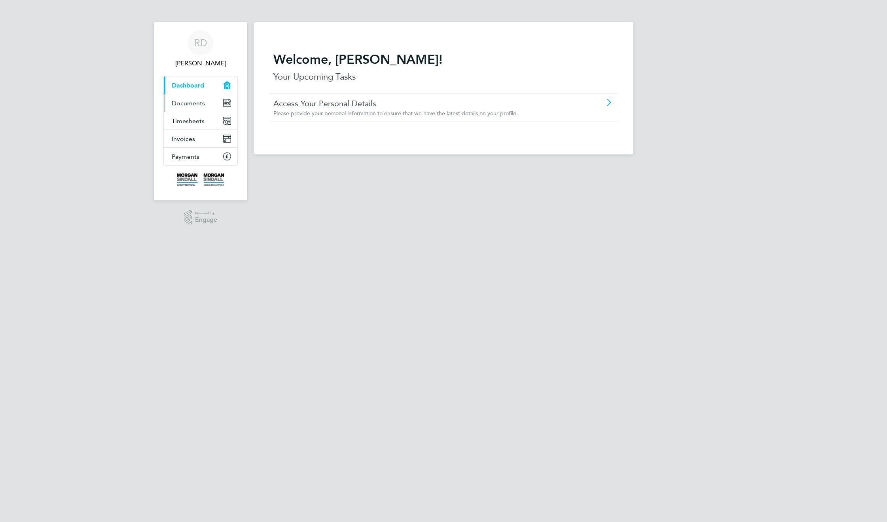
click at [195, 103] on span "Documents" at bounding box center [188, 103] width 33 height 8
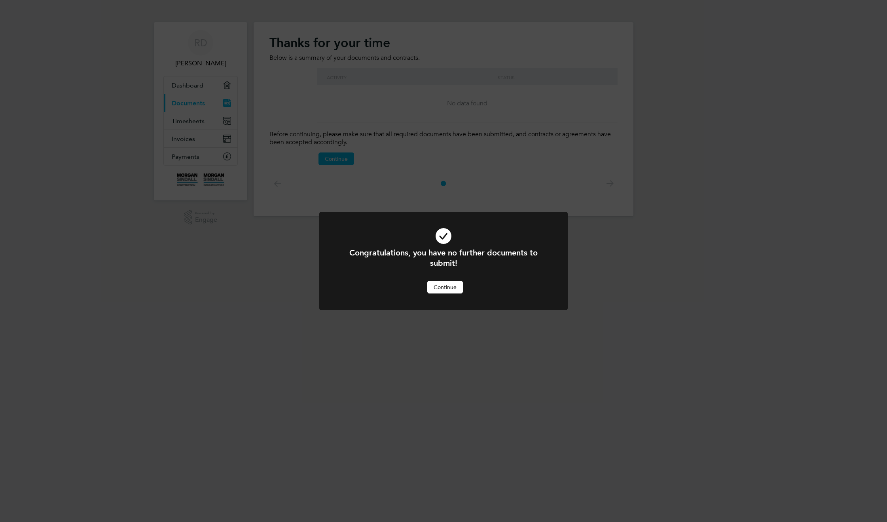
click at [191, 125] on div "Congratulations, you have no further documents to submit! Cancel Continue" at bounding box center [443, 261] width 887 height 522
drag, startPoint x: 460, startPoint y: 287, endPoint x: 104, endPoint y: 318, distance: 357.1
click at [459, 287] on button "Continue" at bounding box center [445, 287] width 36 height 13
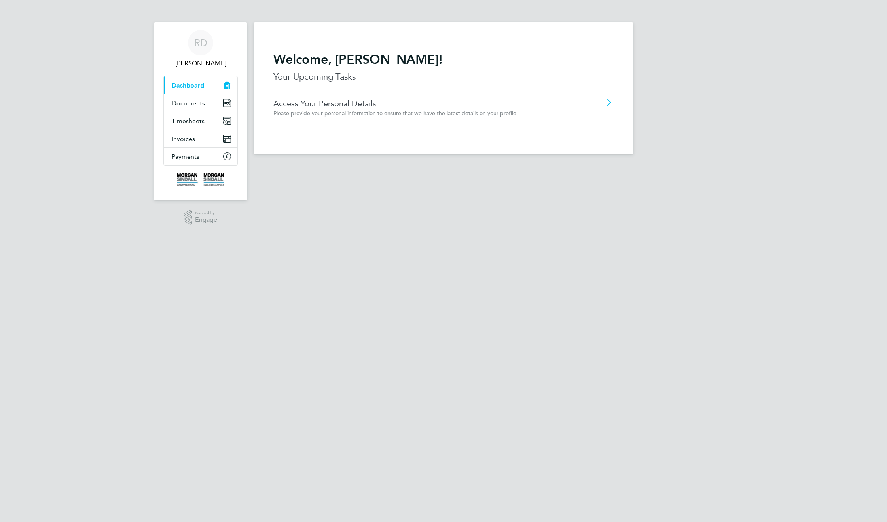
click at [789, 108] on div "RD Roger D Applications: Current page: Dashboard Documents Timesheets Invoices …" at bounding box center [443, 83] width 887 height 167
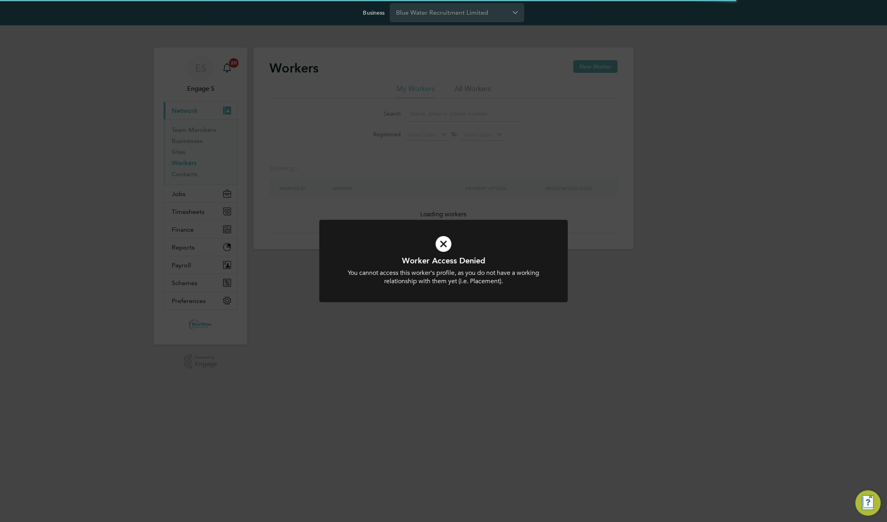
click at [451, 120] on div "Worker Access Denied You cannot access this worker's profile, as you do not hav…" at bounding box center [443, 261] width 887 height 522
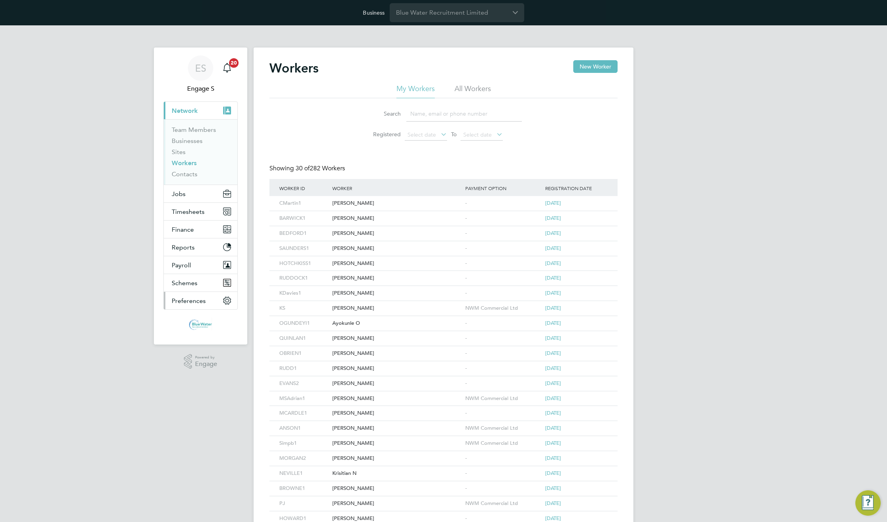
click at [183, 307] on button "Preferences" at bounding box center [201, 300] width 74 height 17
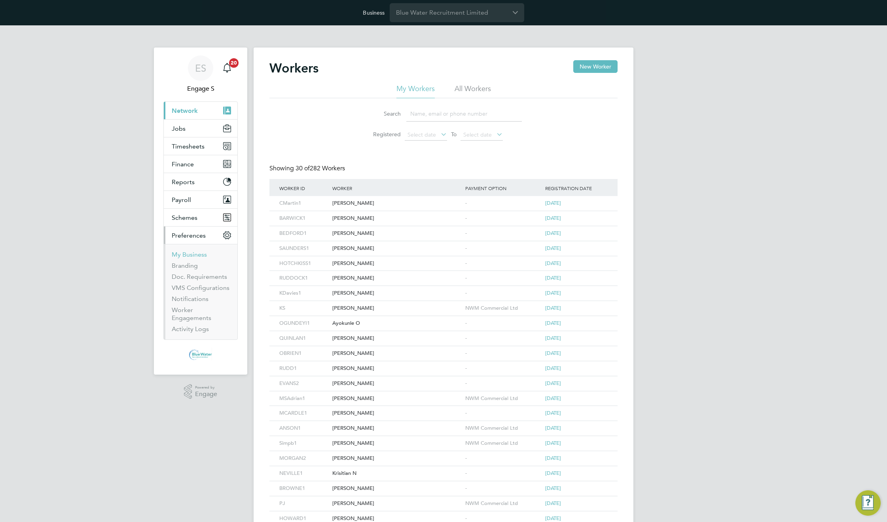
click at [182, 254] on link "My Business" at bounding box center [189, 254] width 35 height 8
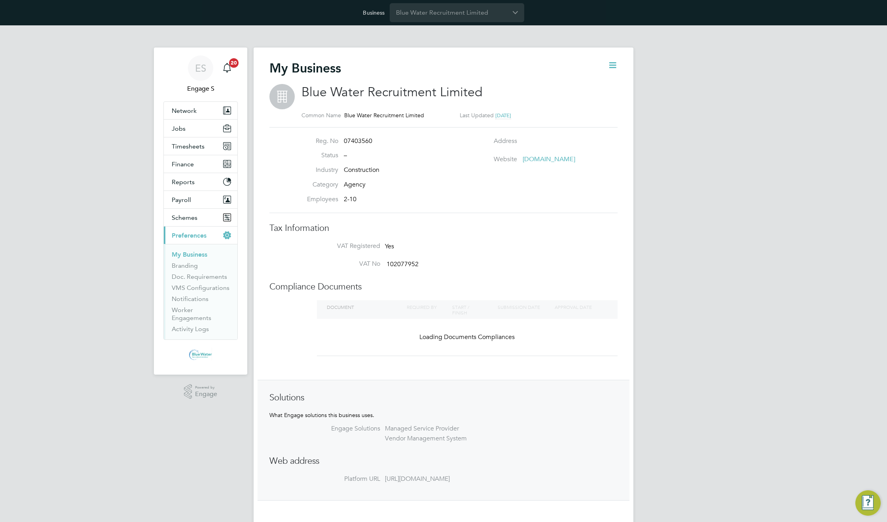
click at [589, 179] on div "Reg. No 07403560 Status – Industry Construction Category Agency Employees 2-10 …" at bounding box center [443, 170] width 355 height 66
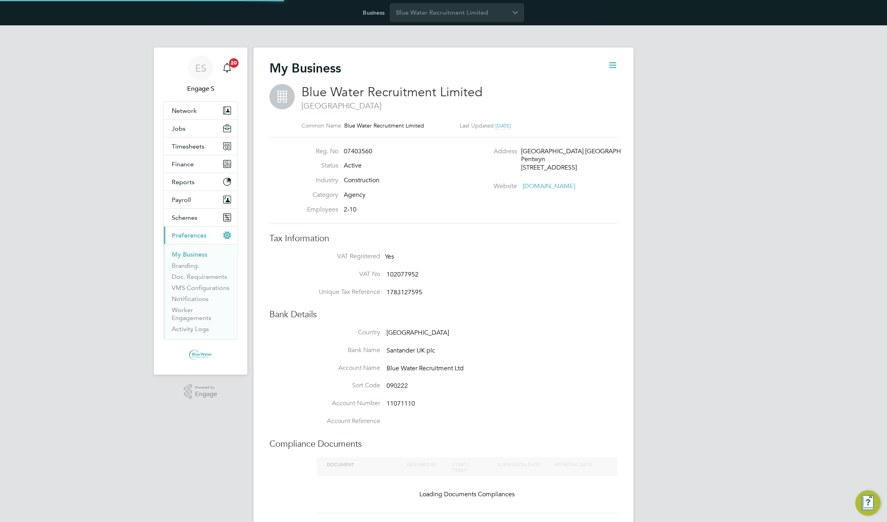
click at [615, 65] on icon at bounding box center [613, 65] width 10 height 10
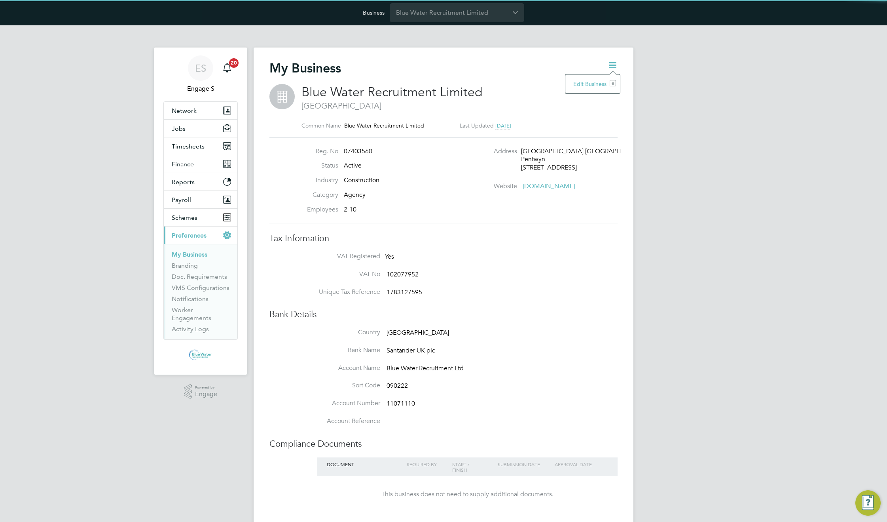
click at [597, 84] on li "Edit Business e" at bounding box center [592, 83] width 47 height 11
type input "[GEOGRAPHIC_DATA]"
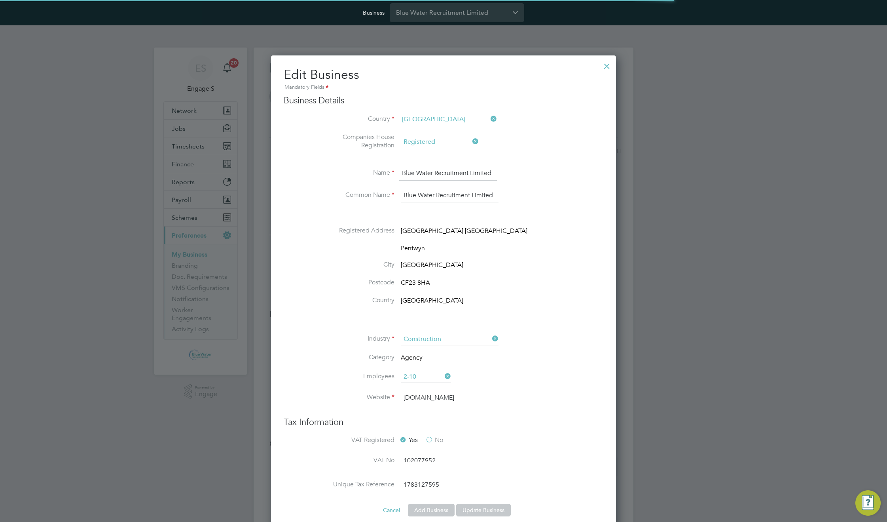
scroll to position [1097, 345]
type input "United Kingdom"
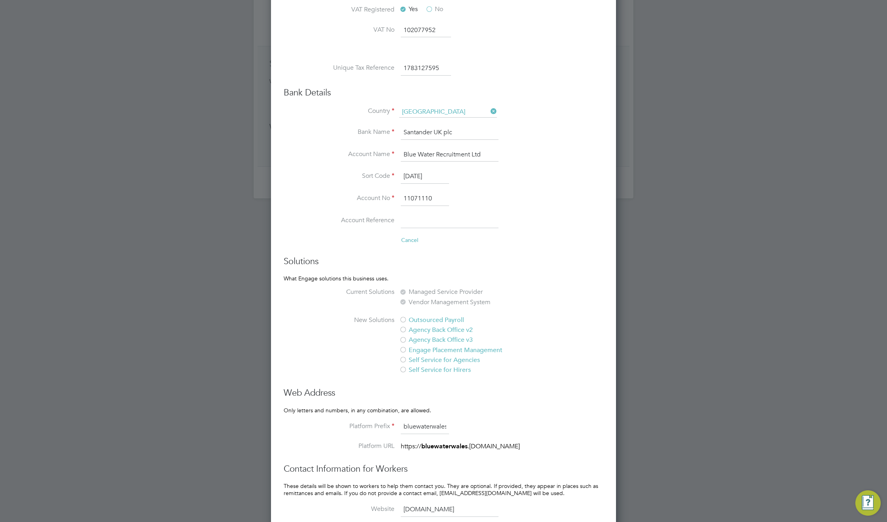
scroll to position [0, 0]
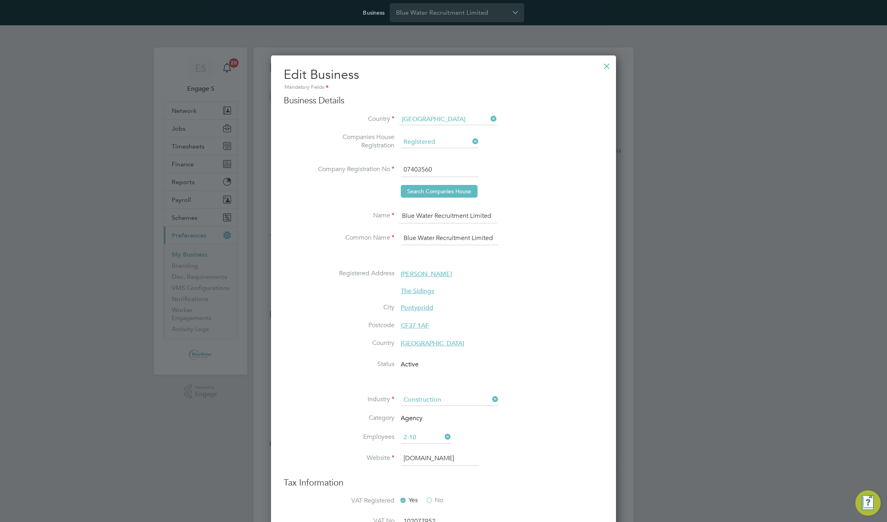
drag, startPoint x: 606, startPoint y: 65, endPoint x: 606, endPoint y: 72, distance: 6.7
click at [606, 66] on div at bounding box center [607, 64] width 14 height 14
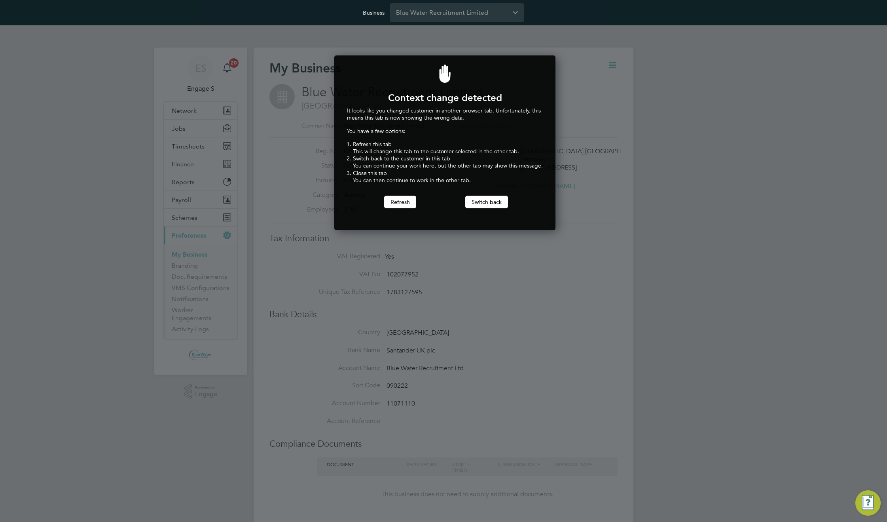
scroll to position [175, 218]
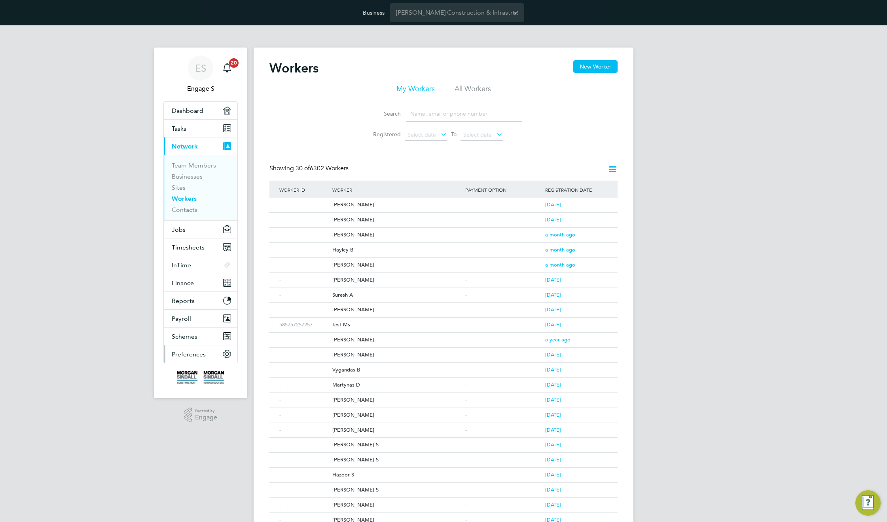
click at [191, 351] on span "Preferences" at bounding box center [189, 354] width 34 height 8
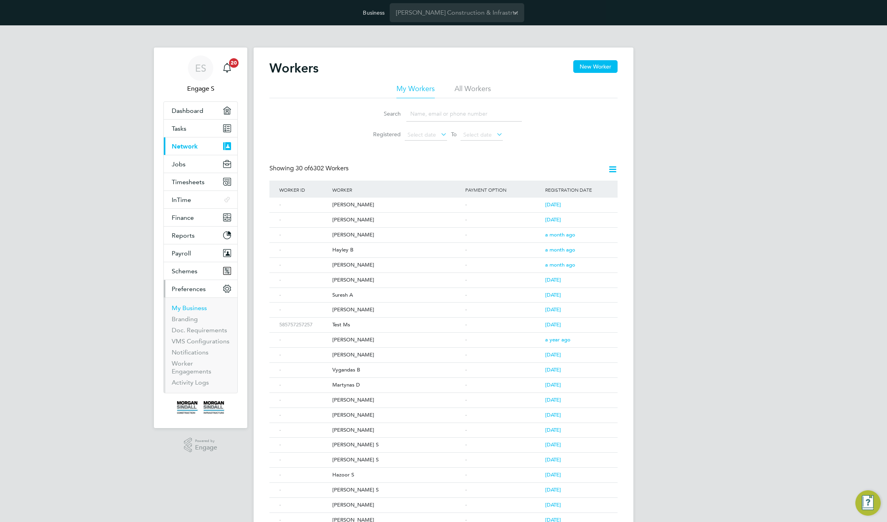
click at [197, 309] on link "My Business" at bounding box center [189, 308] width 35 height 8
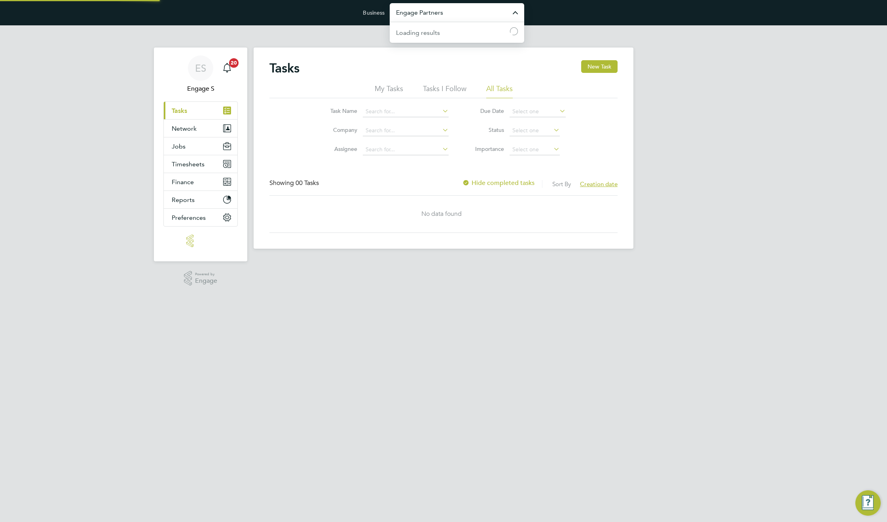
click at [453, 15] on input "Engage Partners" at bounding box center [457, 12] width 135 height 19
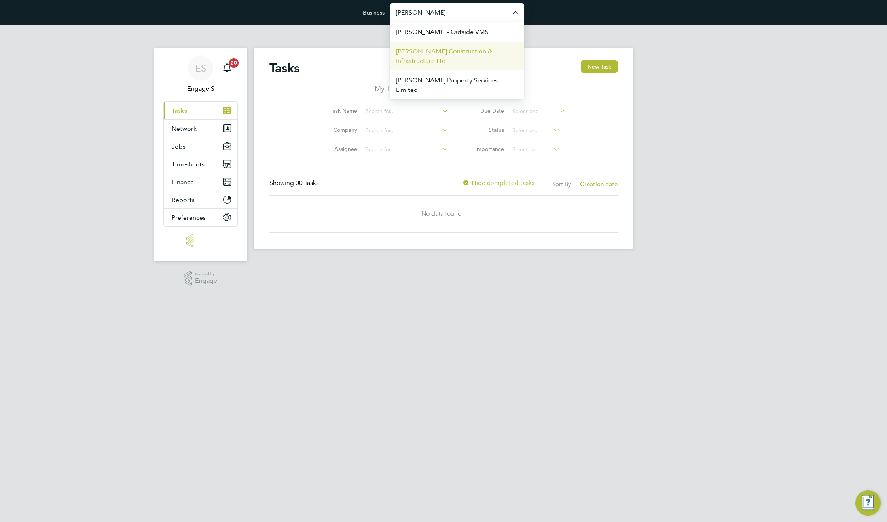
click at [455, 59] on span "[PERSON_NAME] Construction & Infrastructure Ltd" at bounding box center [457, 56] width 122 height 19
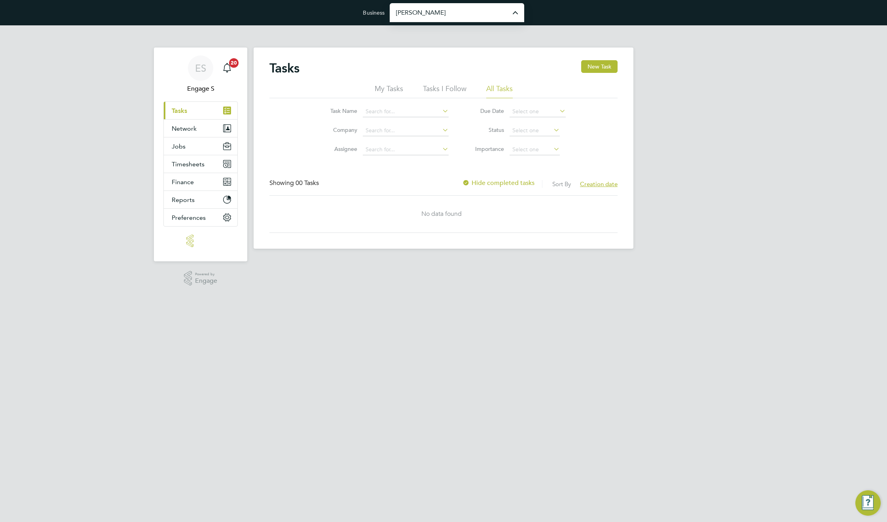
type input "[PERSON_NAME] Construction & Infrastructure Ltd"
